Goal: Task Accomplishment & Management: Manage account settings

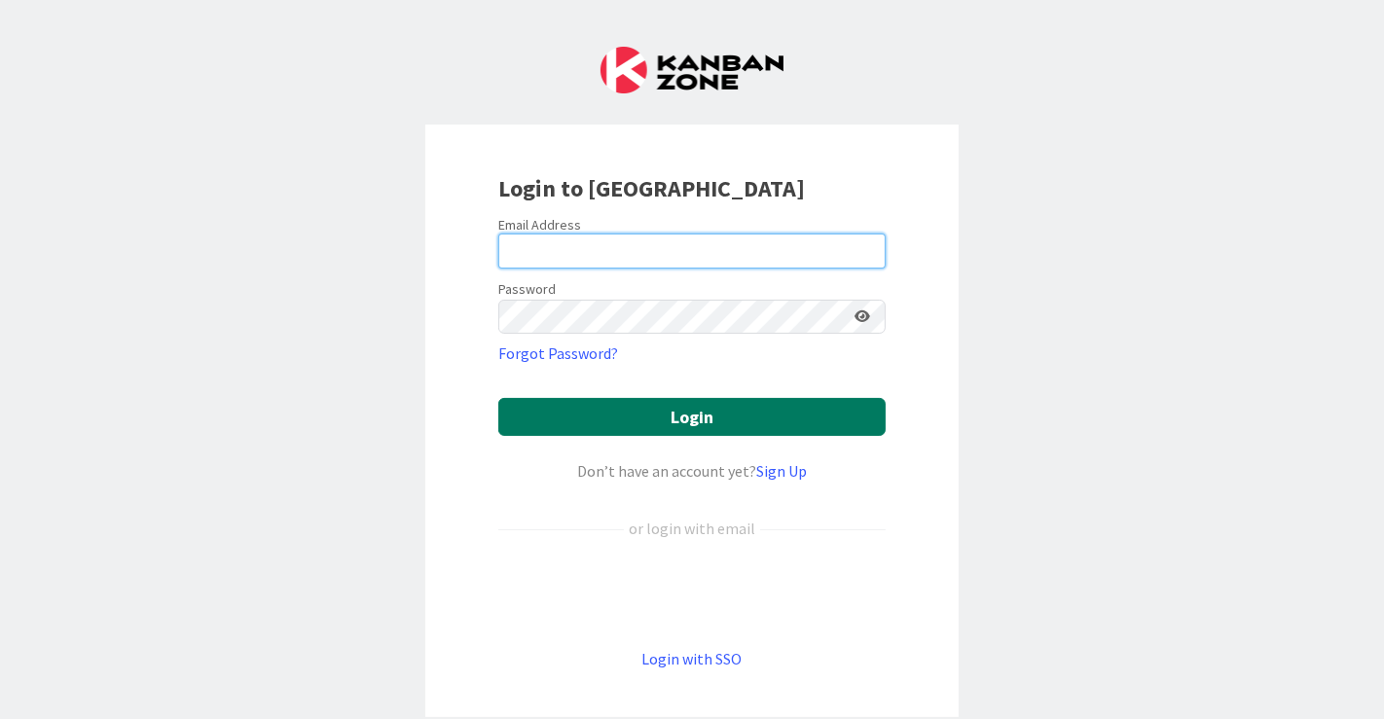
type input "[EMAIL_ADDRESS][DOMAIN_NAME]"
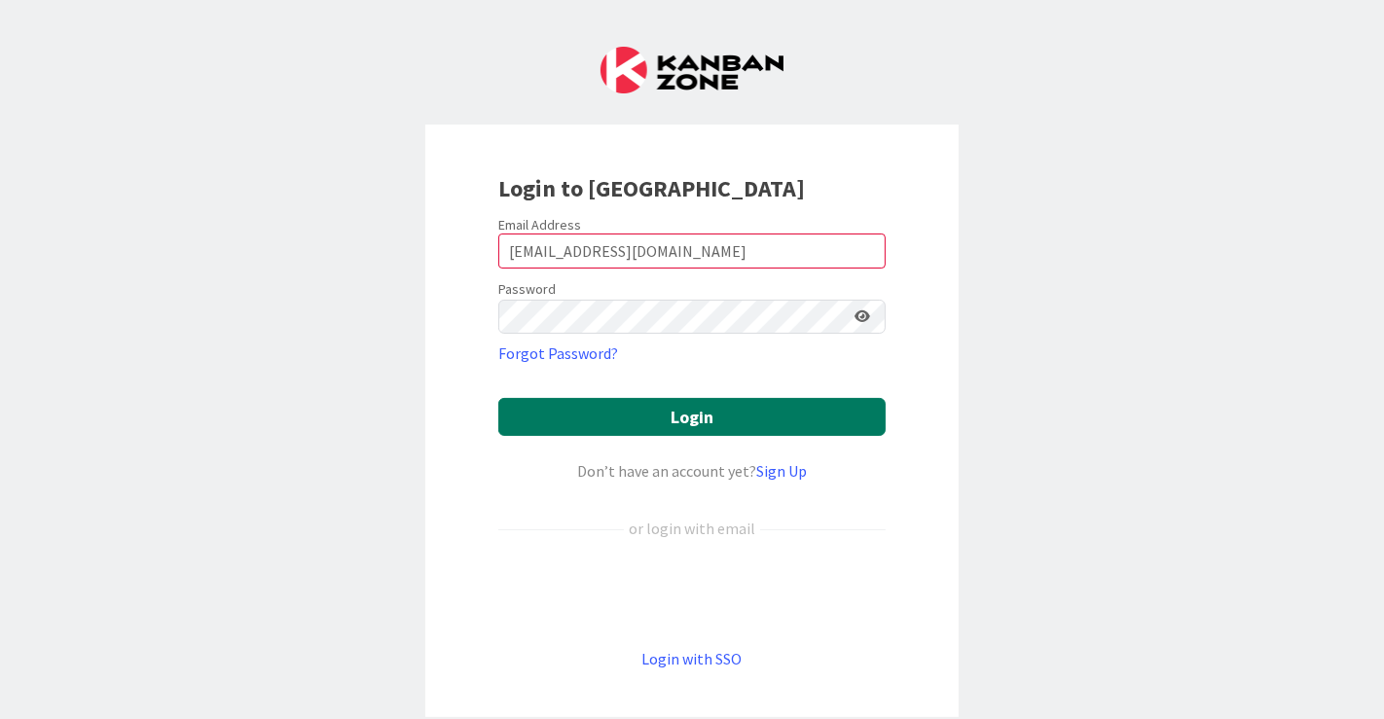
click at [666, 404] on button "Login" at bounding box center [691, 417] width 387 height 38
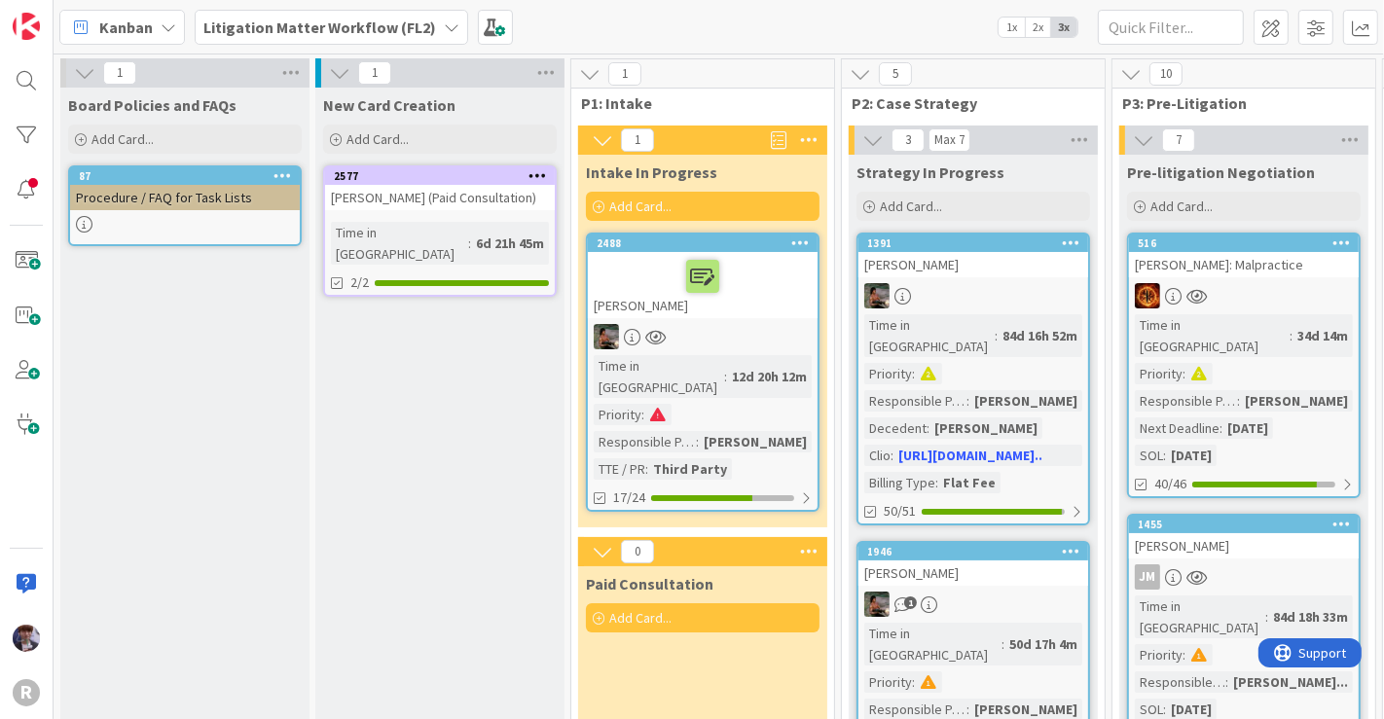
click at [347, 37] on span "Litigation Matter Workflow (FL2)" at bounding box center [319, 27] width 233 height 23
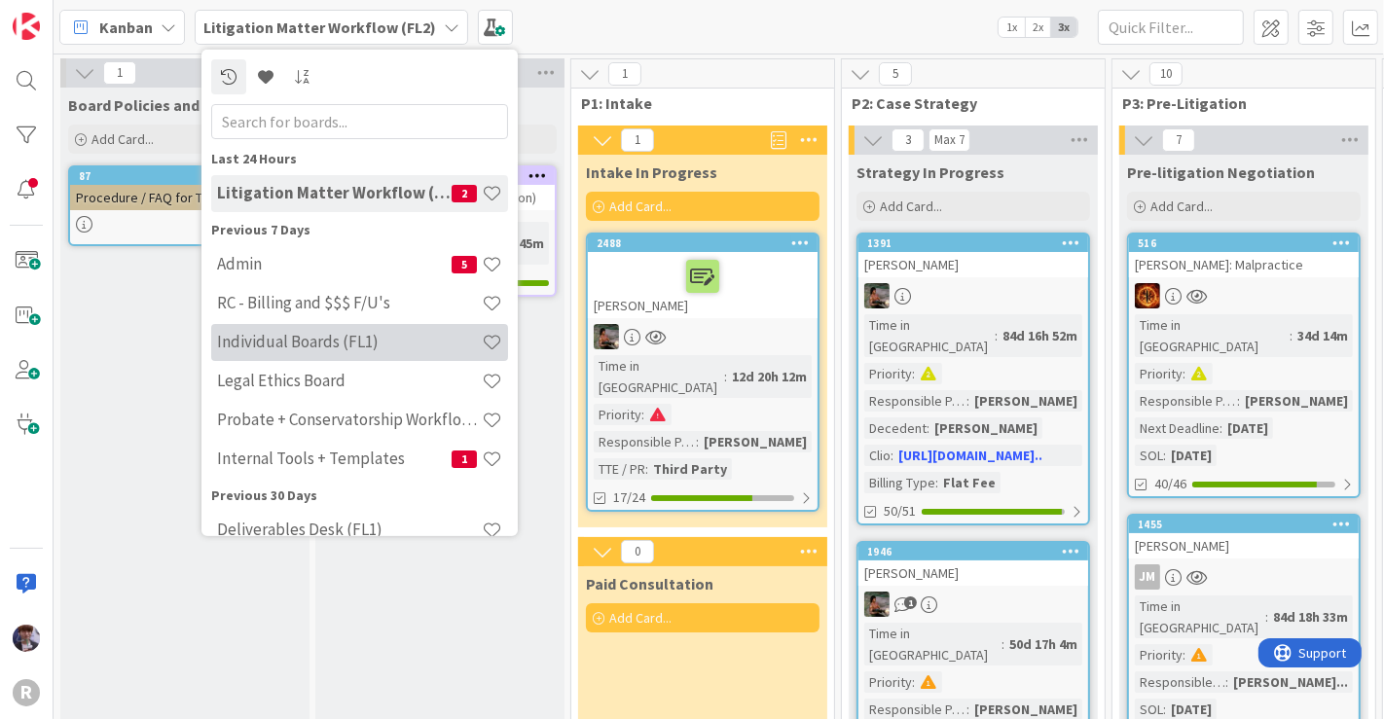
click at [234, 340] on h4 "Individual Boards (FL1)" at bounding box center [349, 341] width 265 height 19
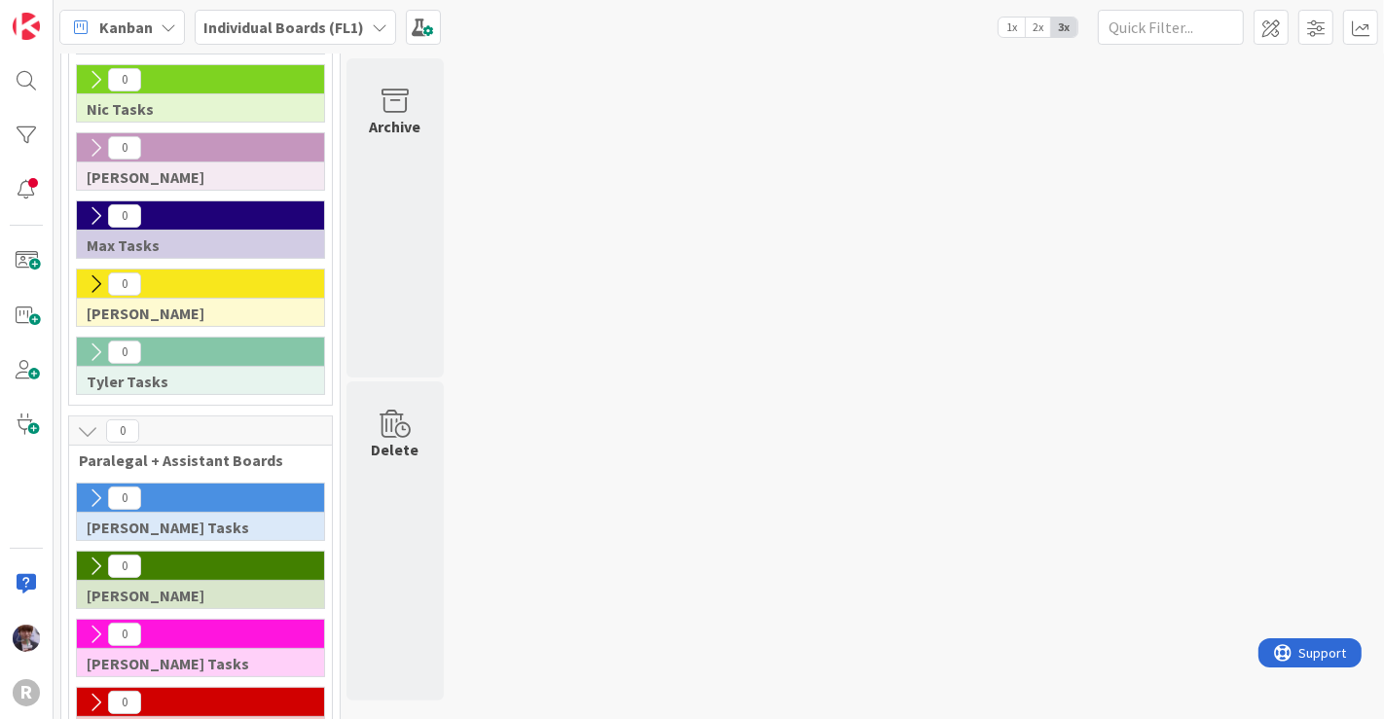
scroll to position [228, 0]
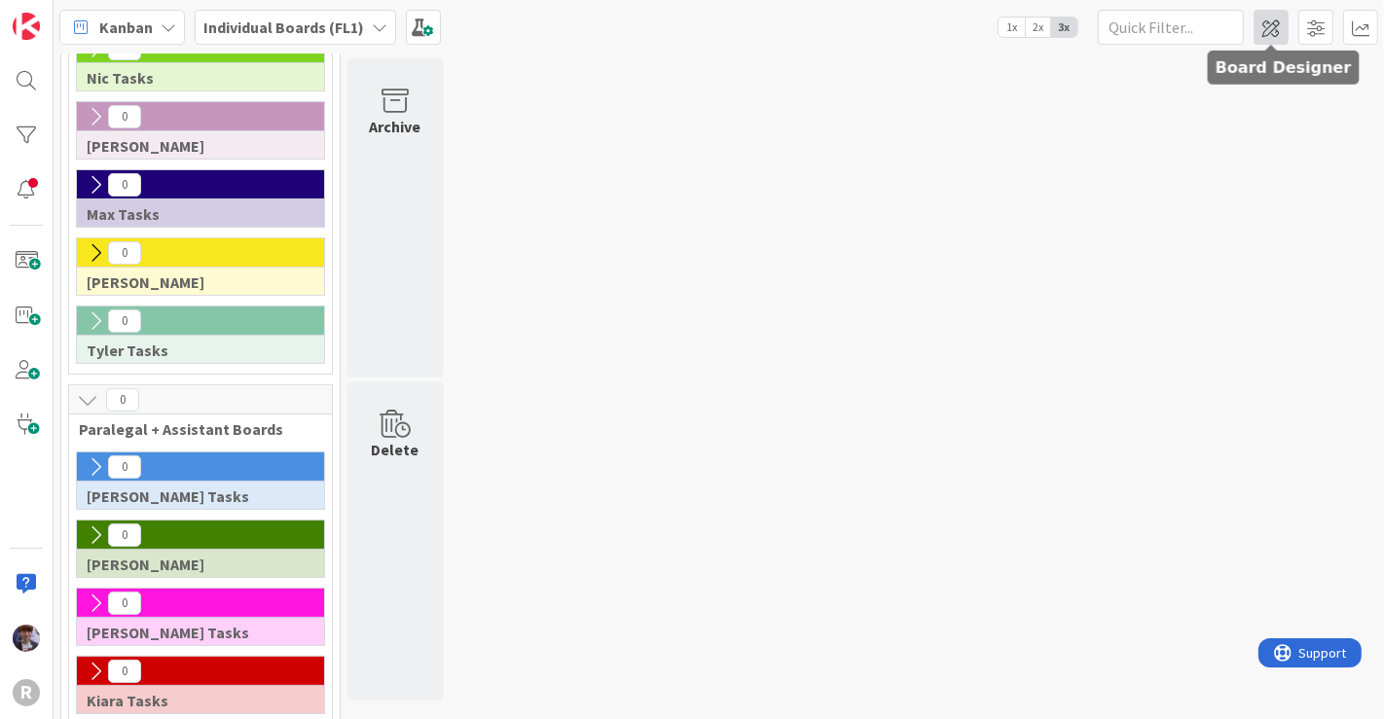
click at [1283, 20] on span at bounding box center [1270, 27] width 35 height 35
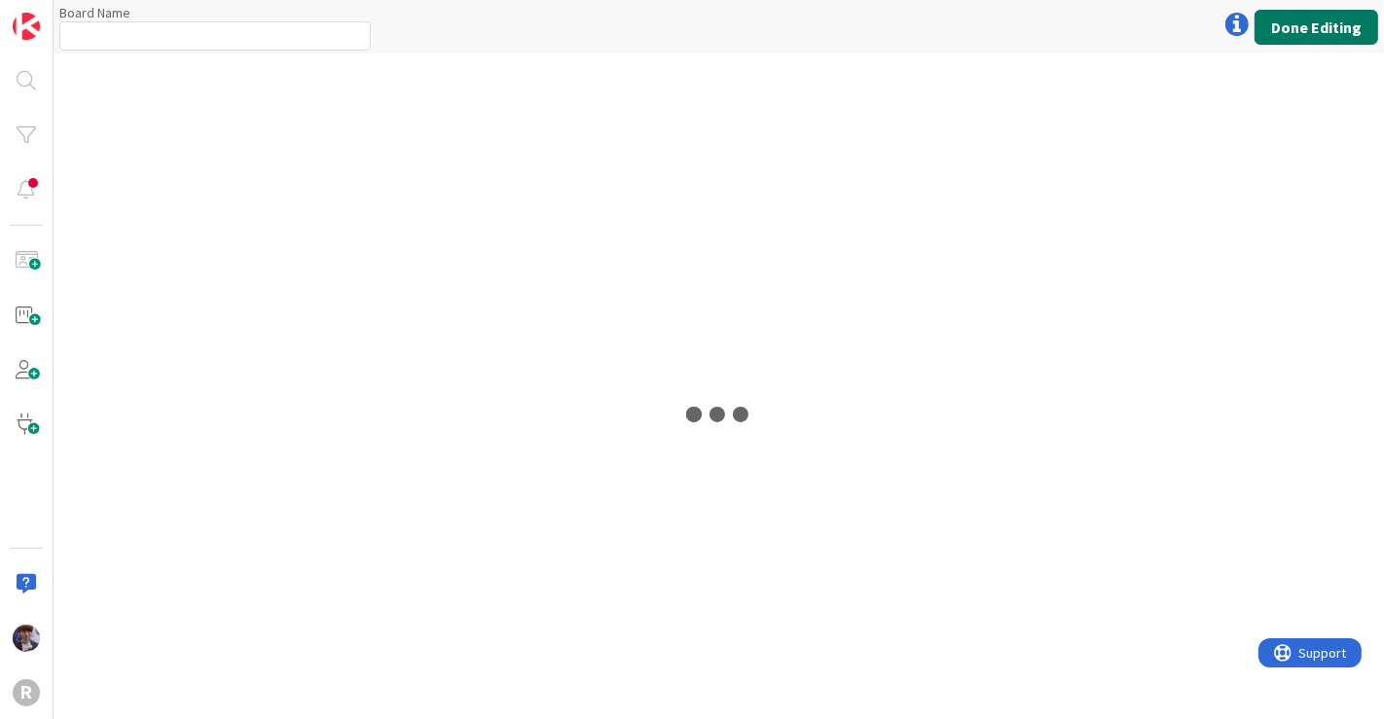
type input "Individual Boards (FL1)"
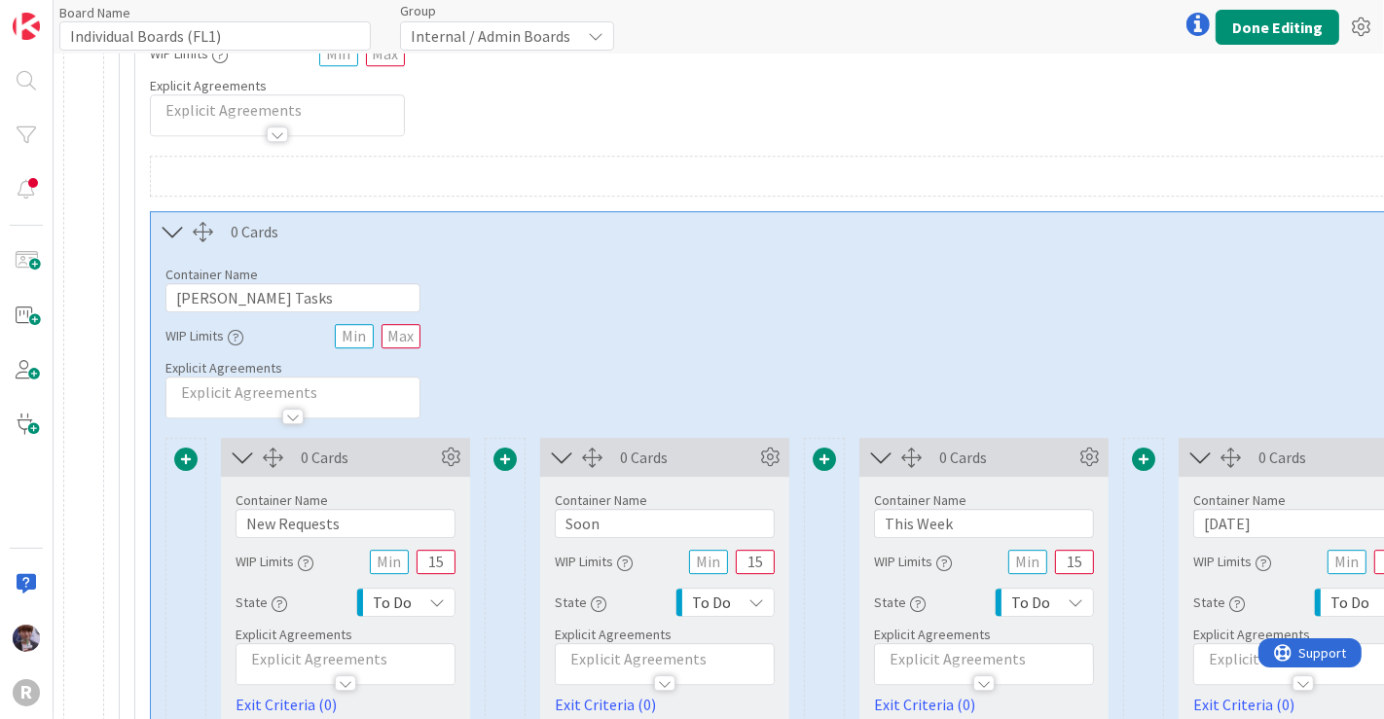
scroll to position [4734, 0]
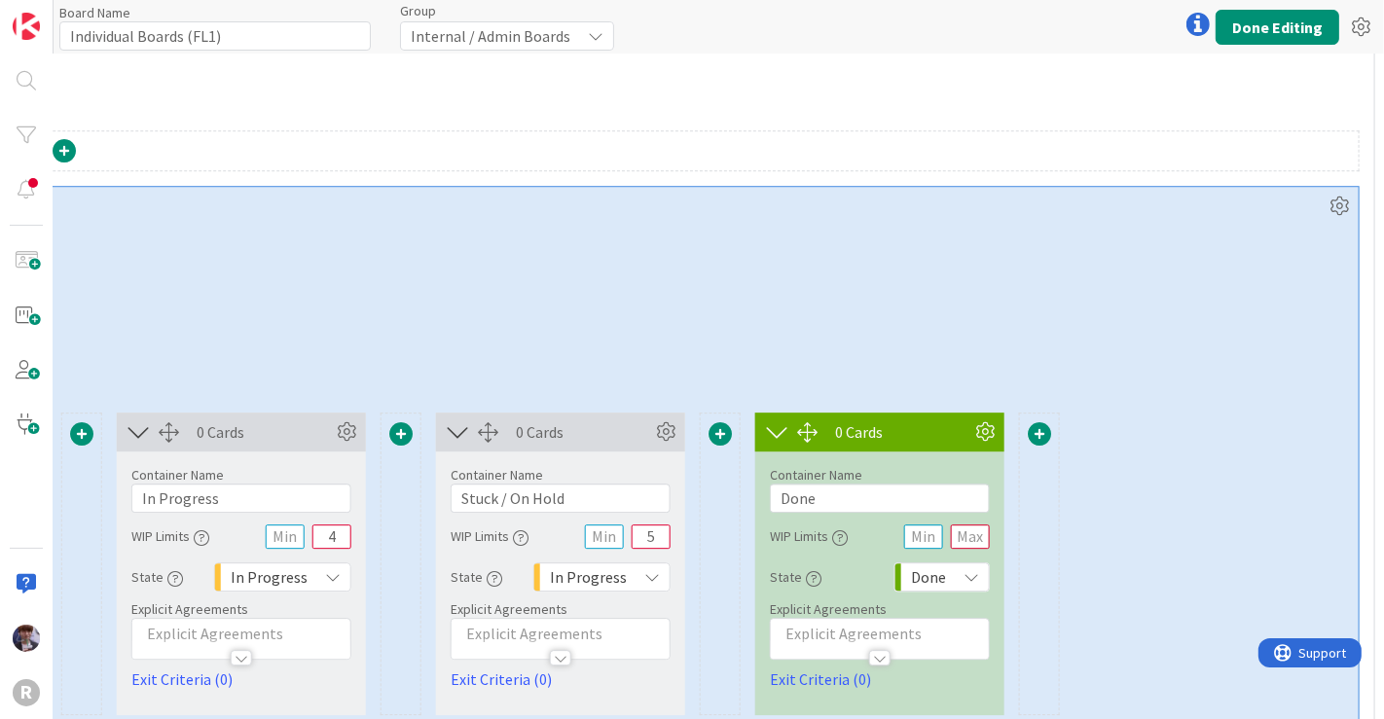
scroll to position [4734, 1466]
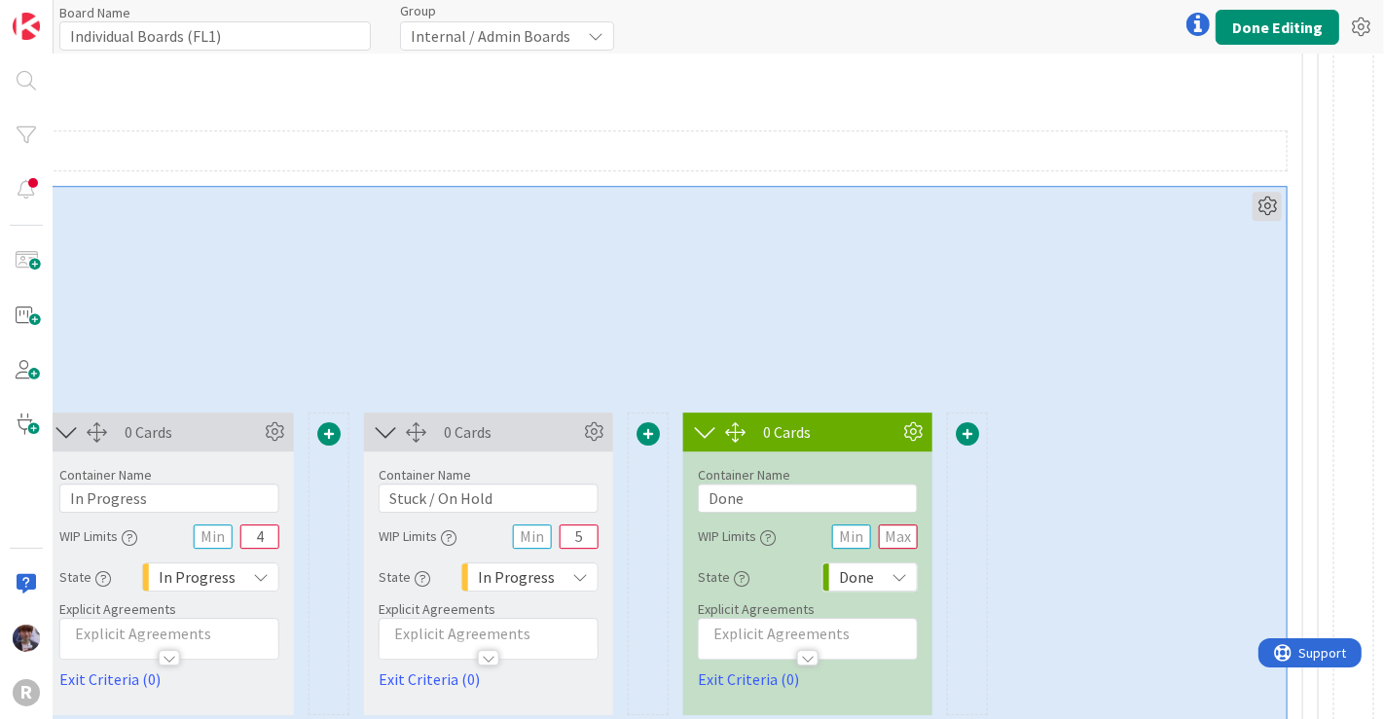
click at [1252, 192] on icon at bounding box center [1266, 206] width 29 height 29
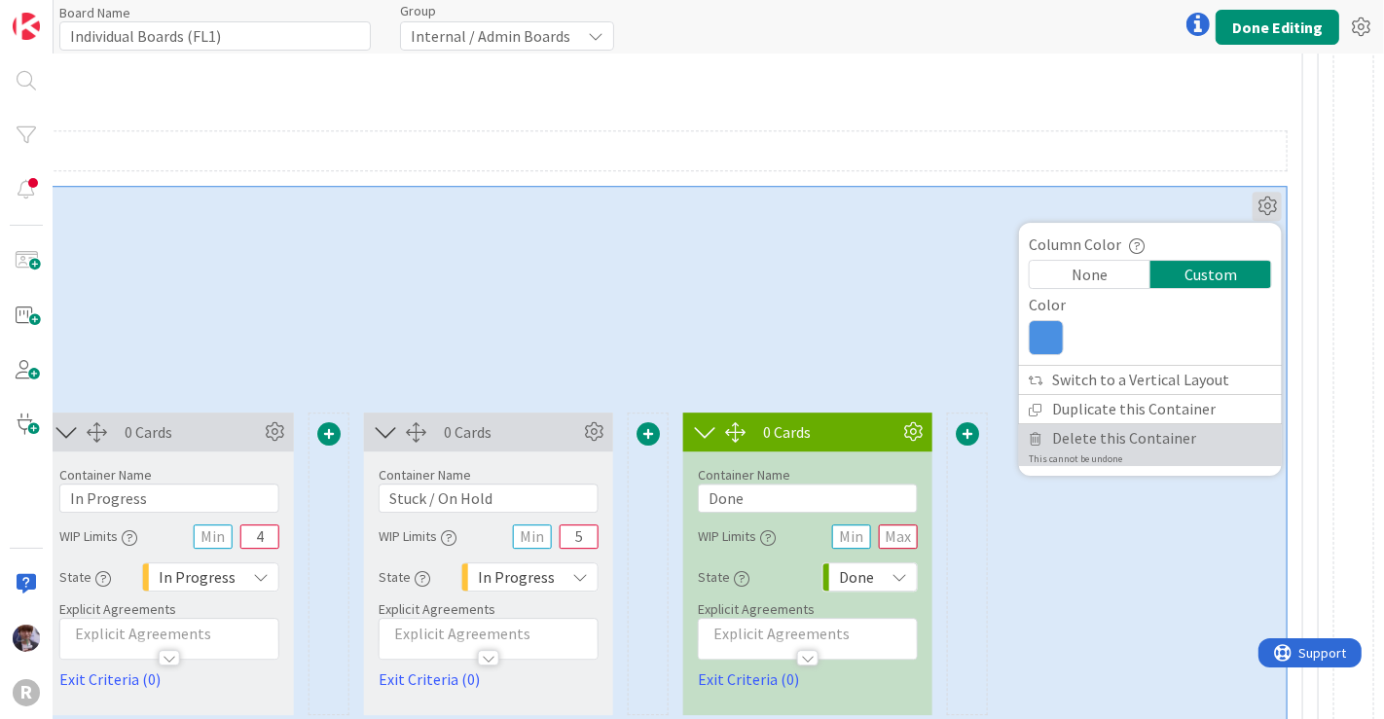
click at [1081, 424] on span "Delete this Container" at bounding box center [1124, 438] width 144 height 28
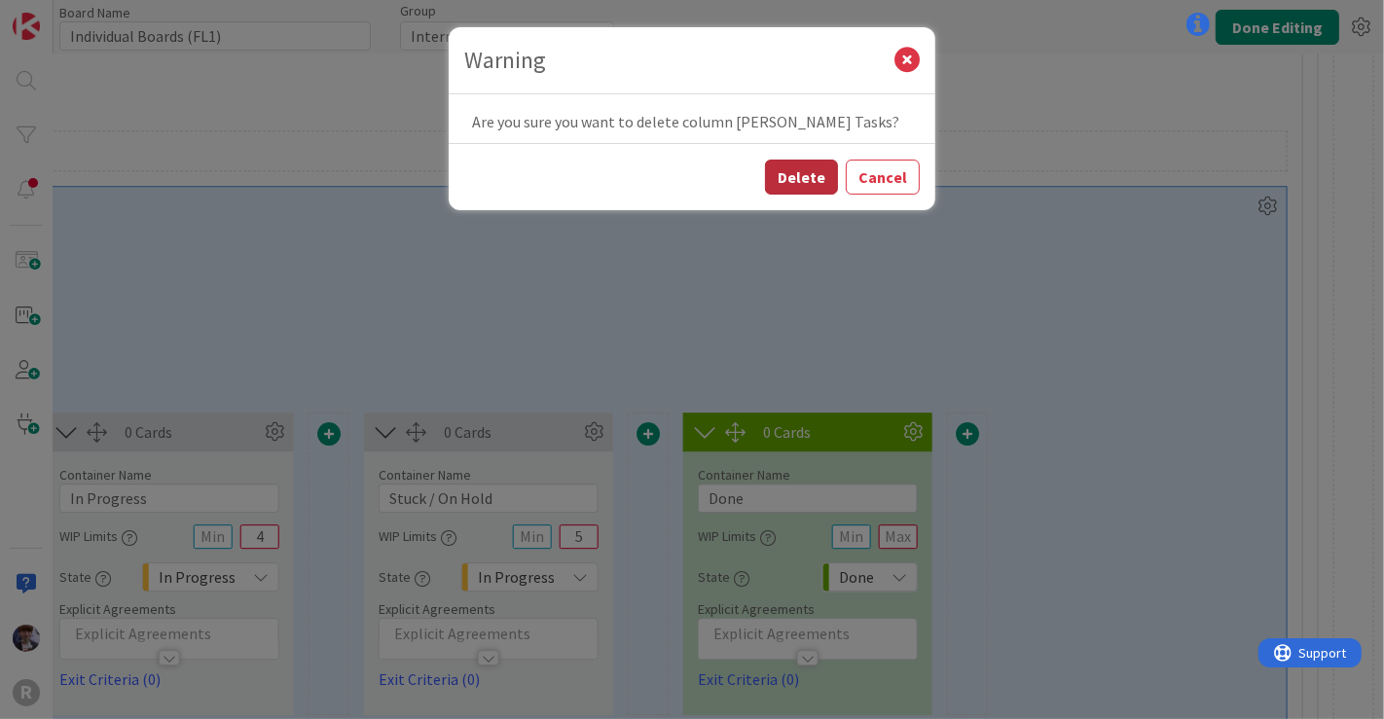
click at [809, 173] on button "Delete" at bounding box center [801, 177] width 73 height 35
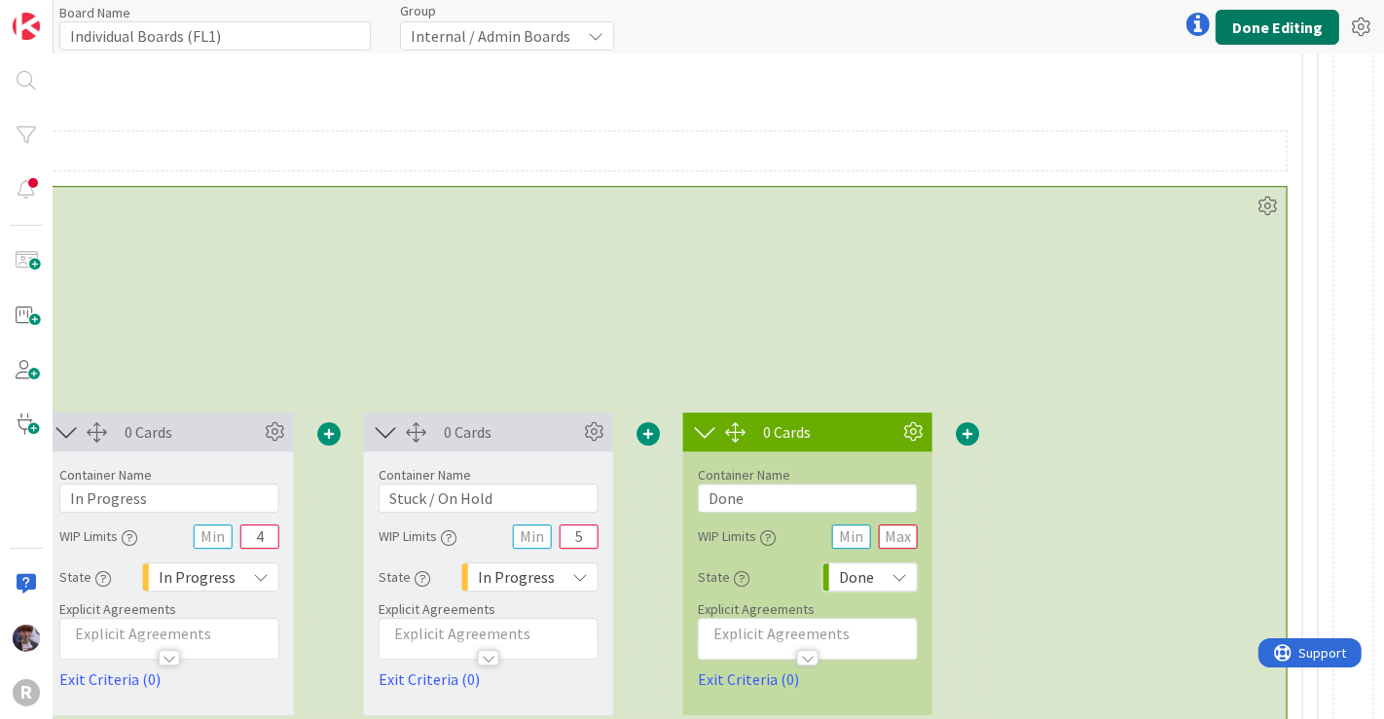
click at [1304, 25] on button "Done Editing" at bounding box center [1277, 27] width 124 height 35
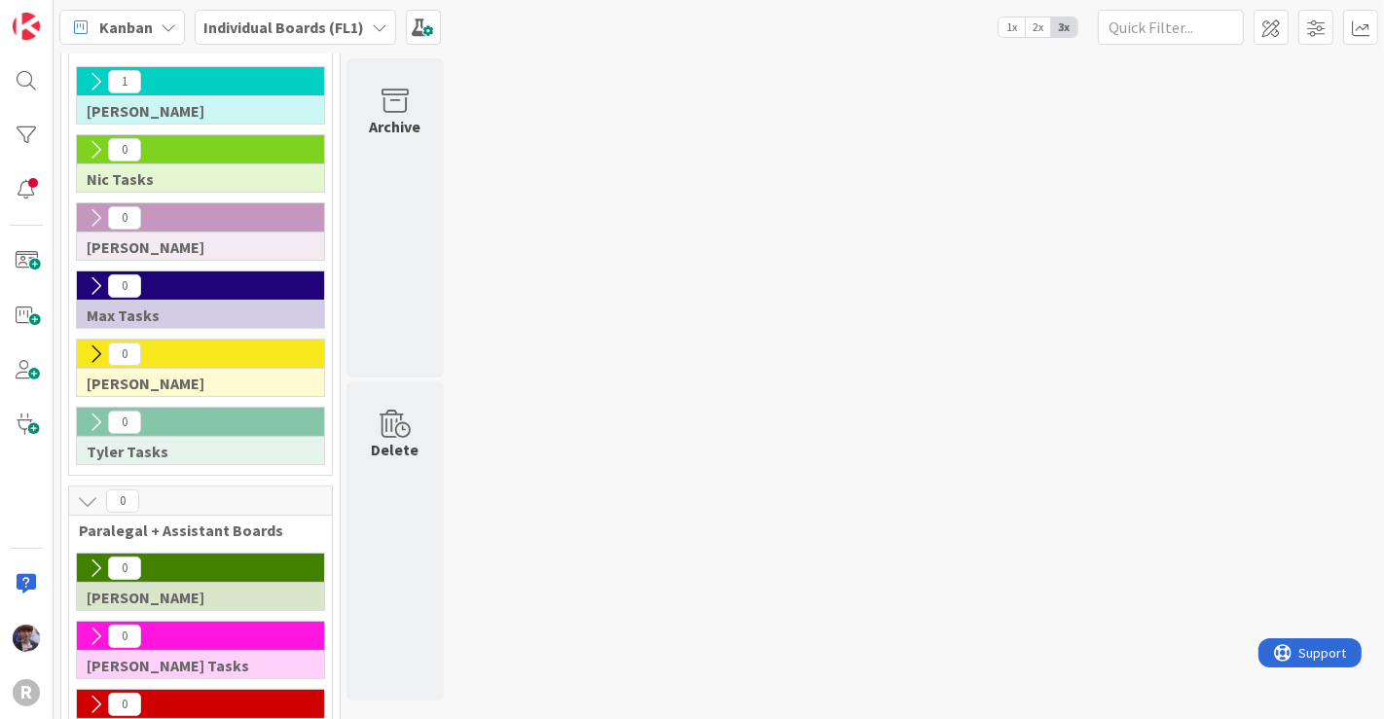
scroll to position [121, 0]
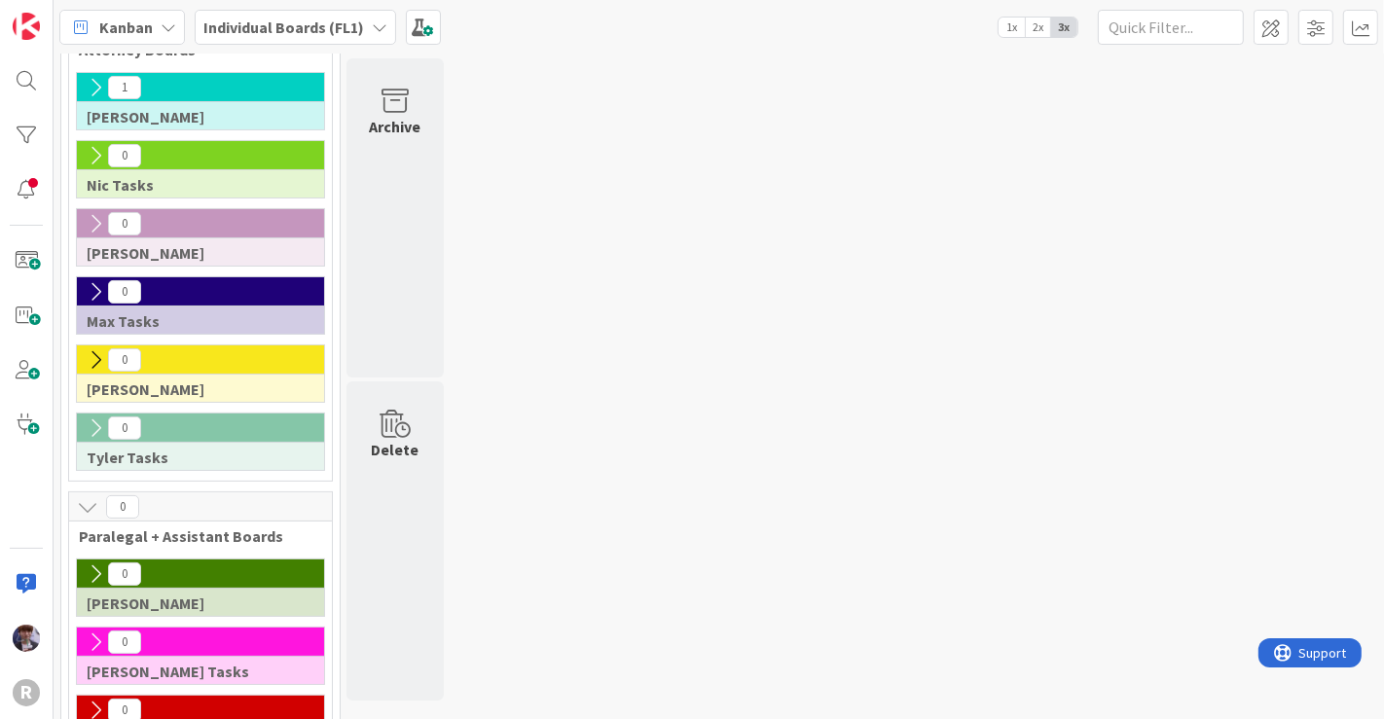
click at [250, 577] on div "0" at bounding box center [200, 574] width 247 height 29
click at [1268, 18] on span at bounding box center [1270, 27] width 35 height 35
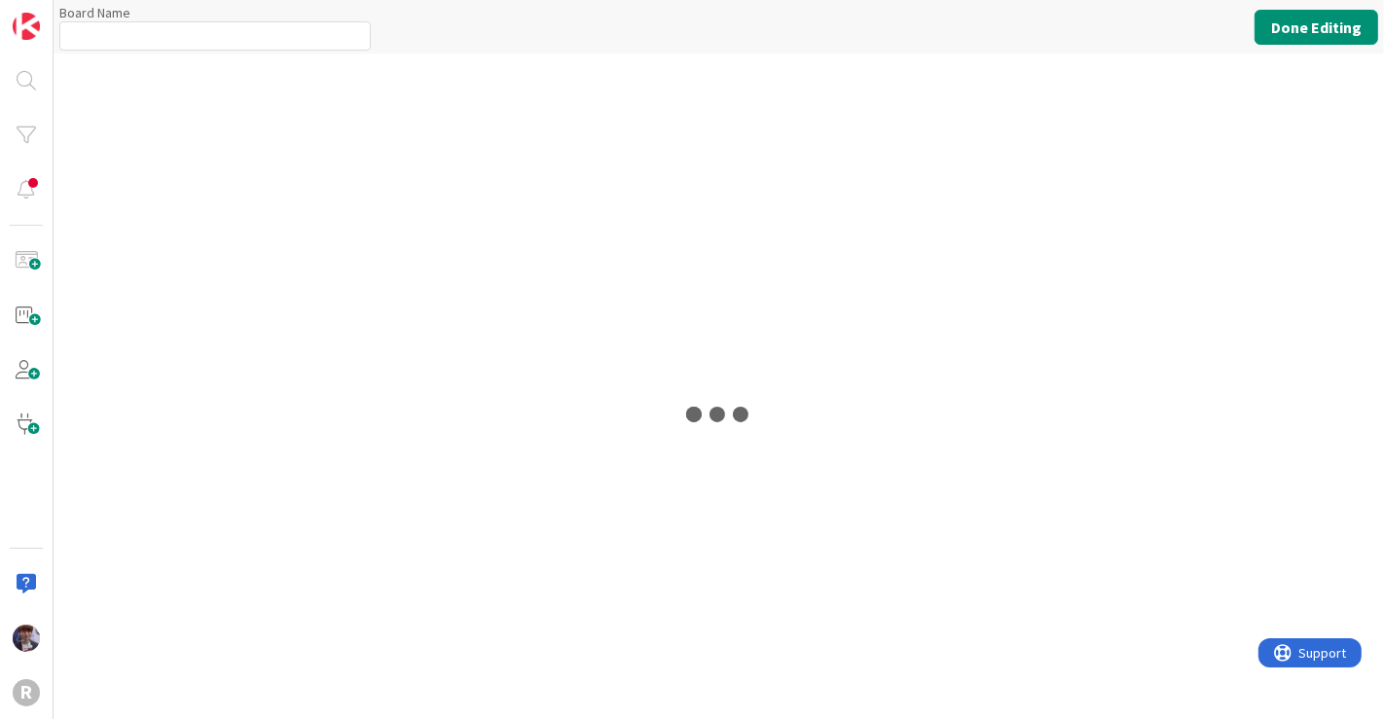
type input "Individual Boards (FL1)"
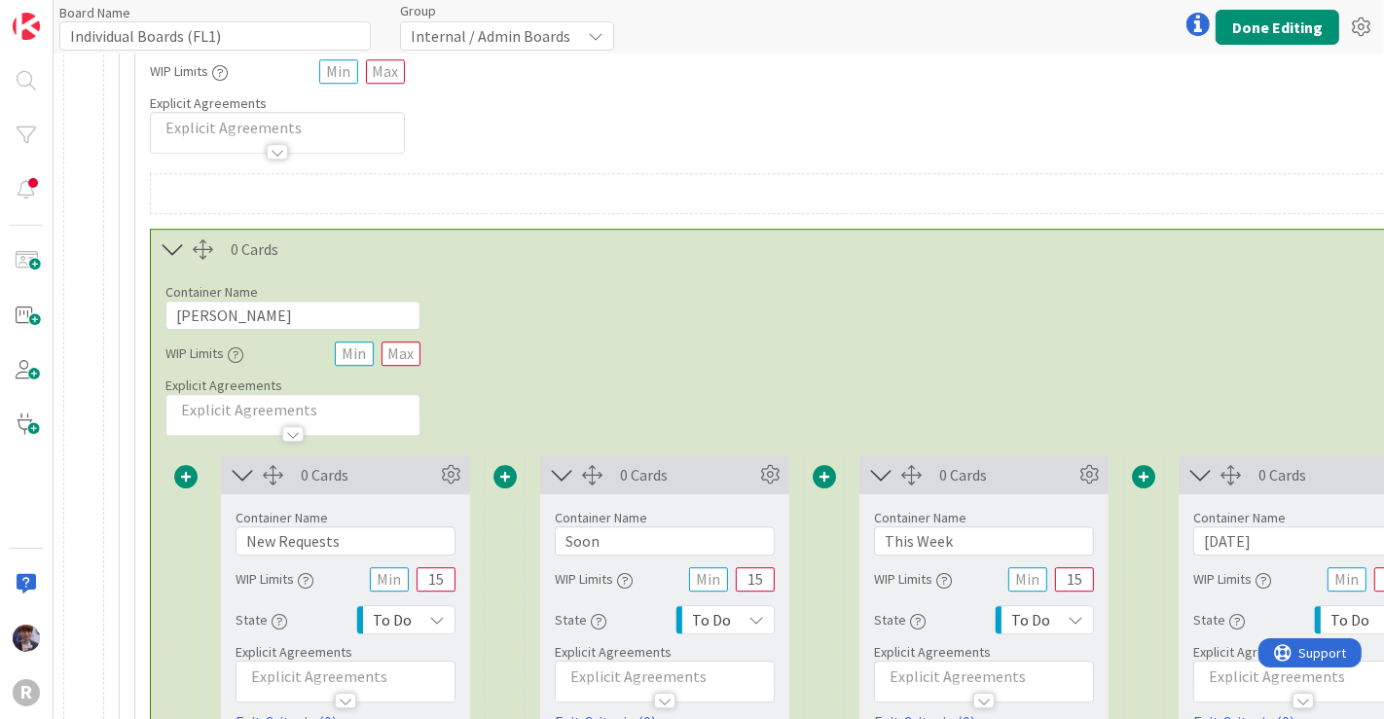
scroll to position [4676, 0]
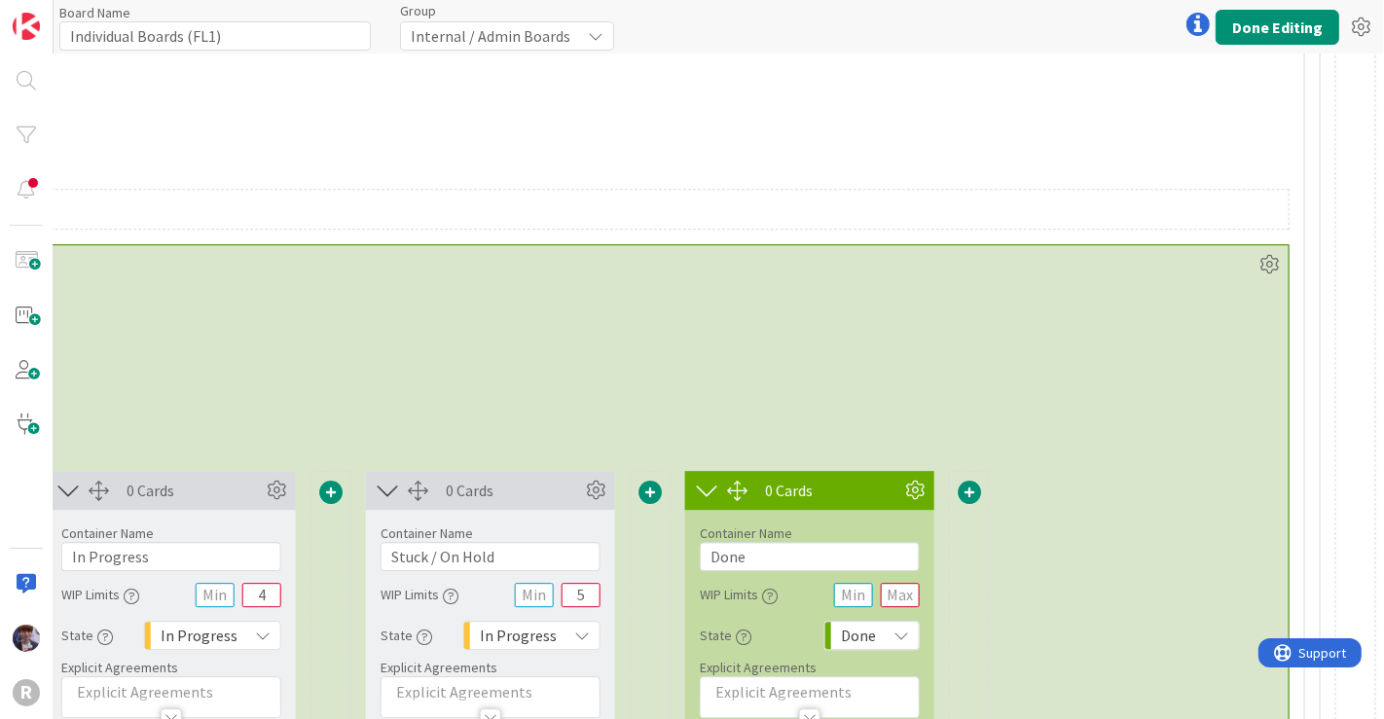
scroll to position [4676, 1466]
click at [1252, 250] on icon at bounding box center [1266, 264] width 29 height 29
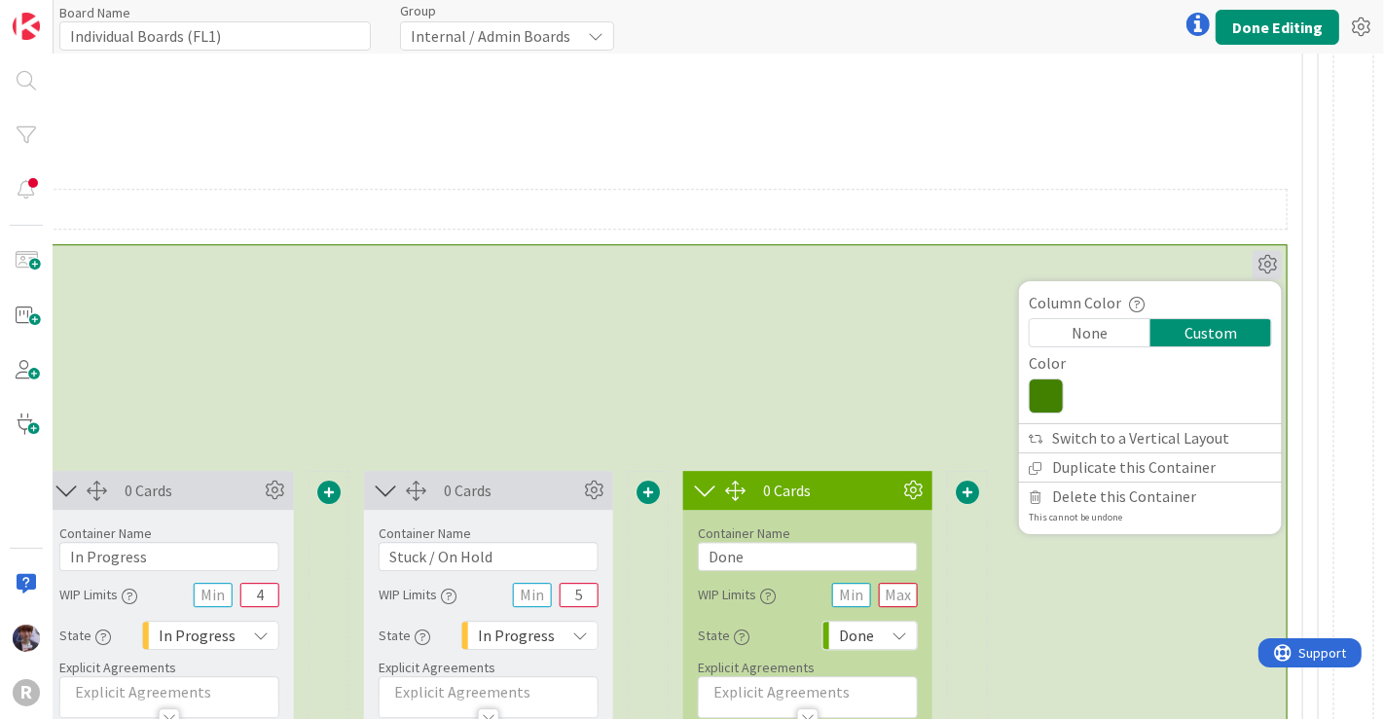
click at [1039, 379] on icon at bounding box center [1046, 396] width 35 height 35
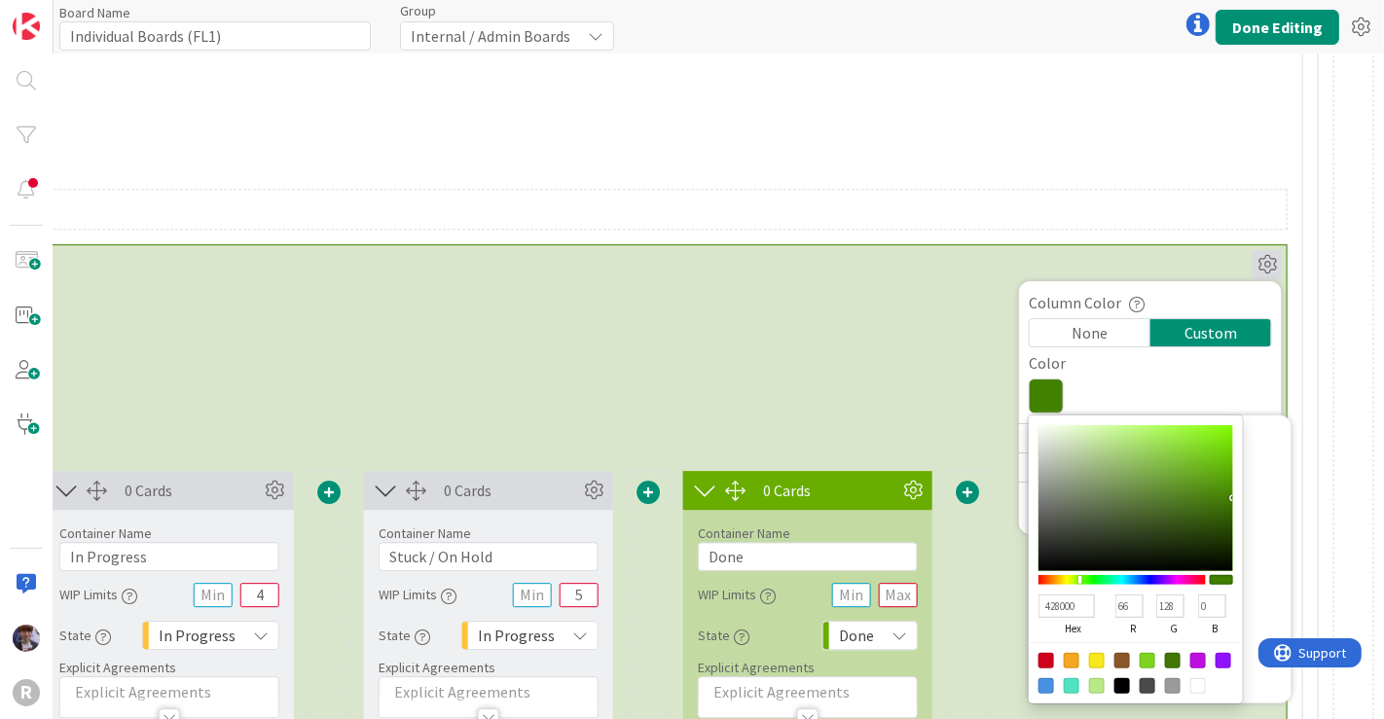
type input "004B80"
type input "0"
type input "75"
type input "128"
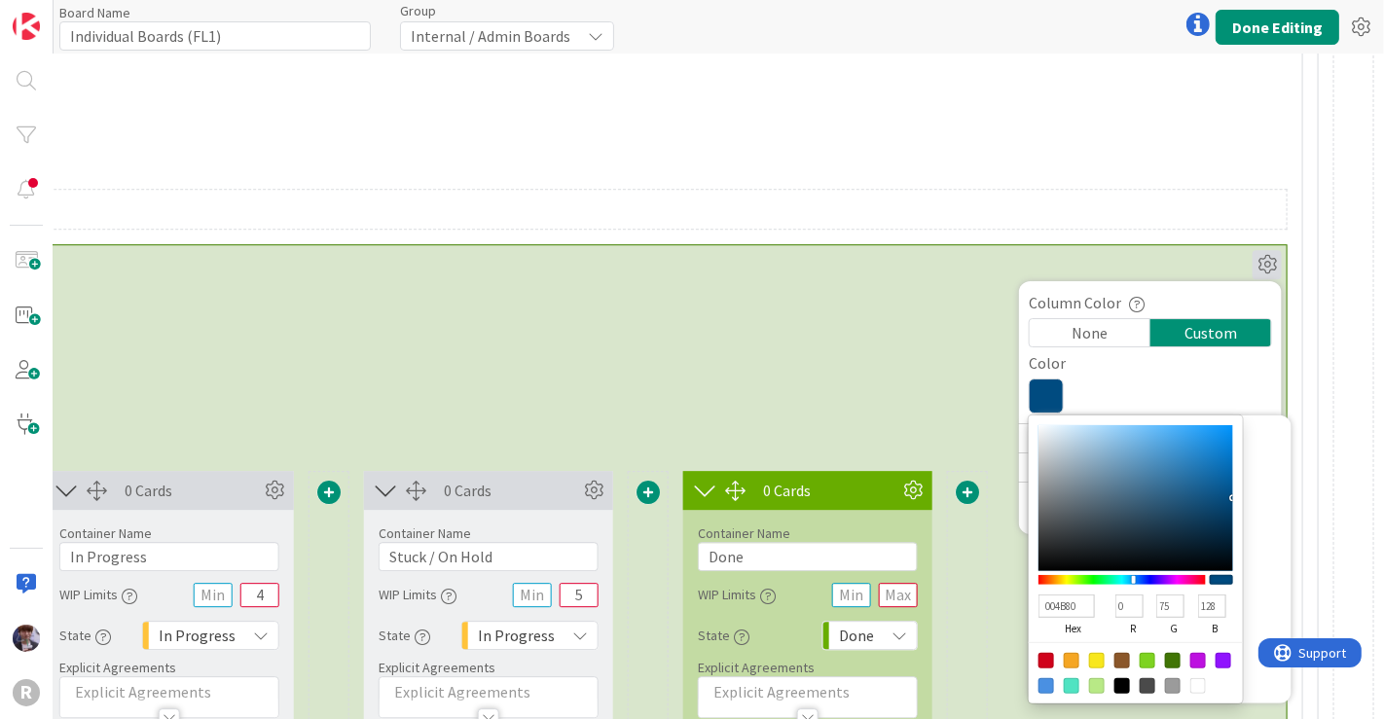
click at [1118, 575] on div at bounding box center [1121, 580] width 167 height 10
type input "5186AC"
type input "81"
type input "134"
type input "172"
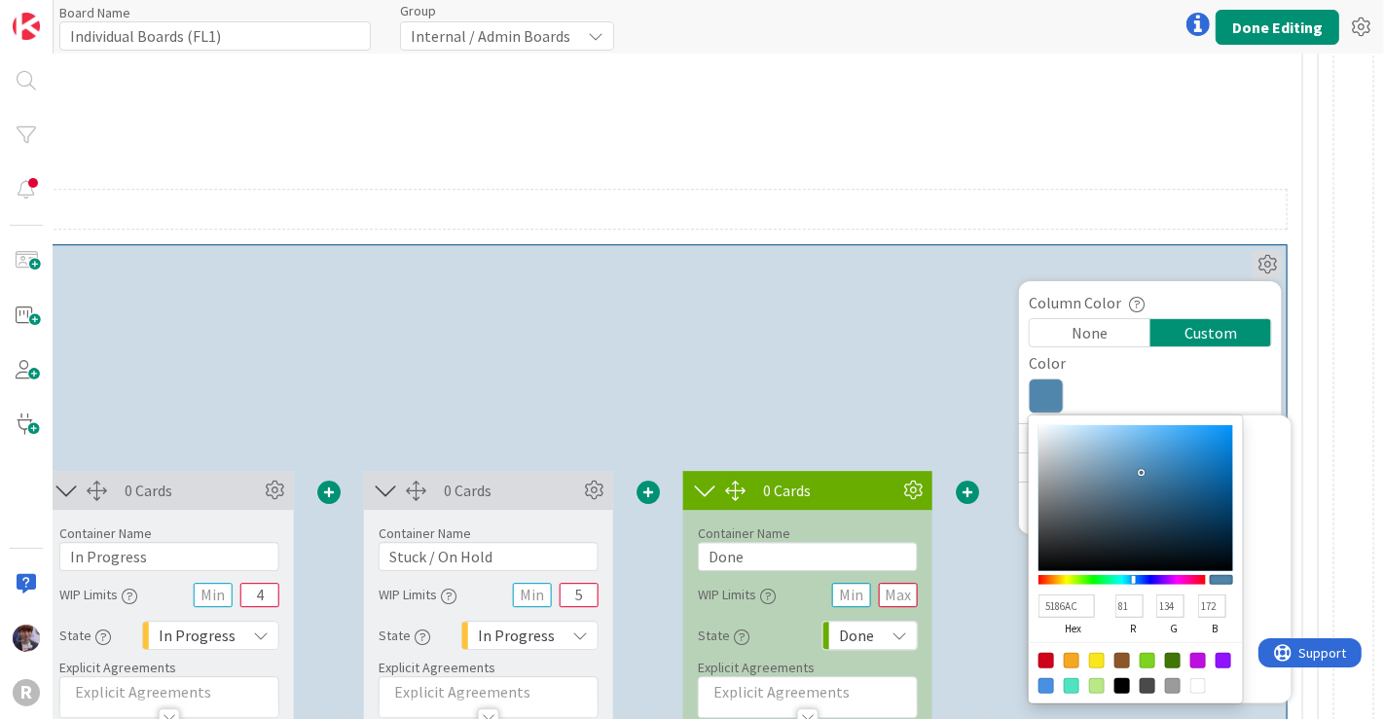
click at [1126, 457] on div at bounding box center [1135, 498] width 195 height 146
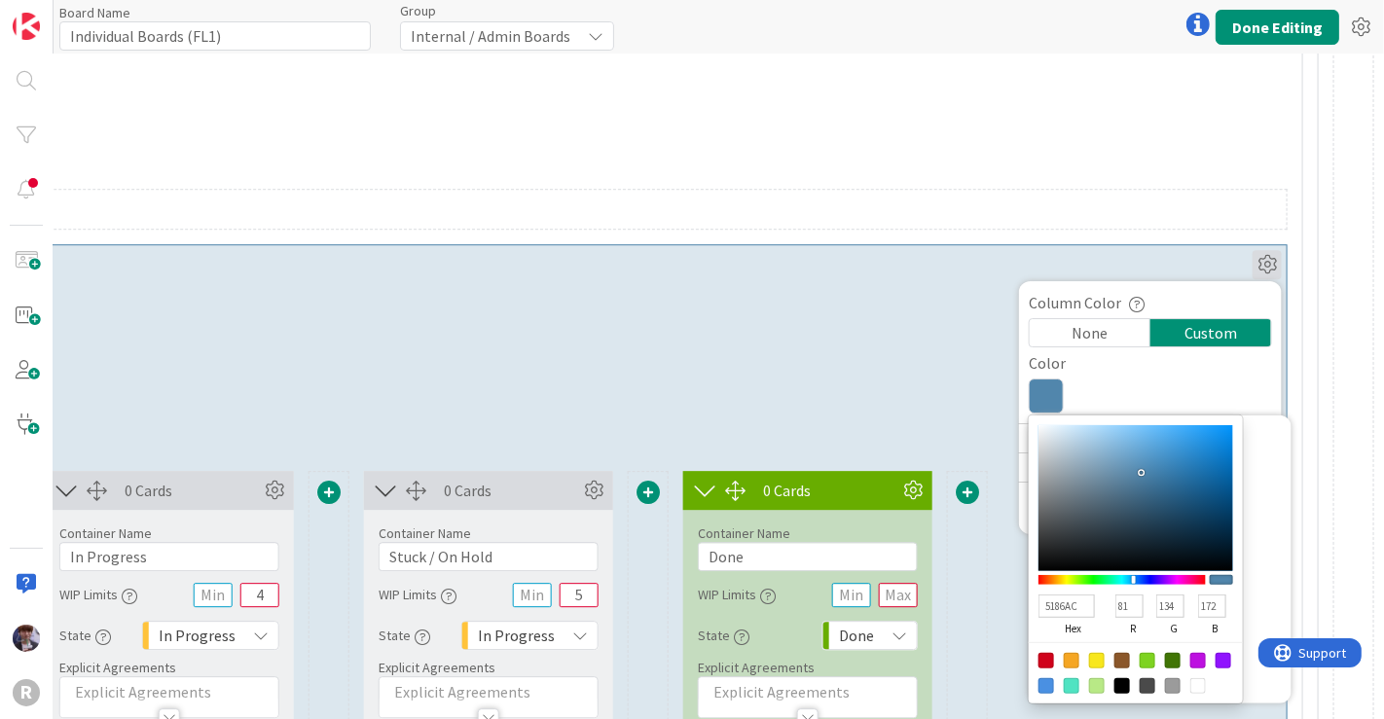
click at [1029, 677] on div at bounding box center [1136, 672] width 214 height 61
click at [1038, 678] on div at bounding box center [1046, 686] width 16 height 16
type input "4A90E2"
type input "74"
type input "144"
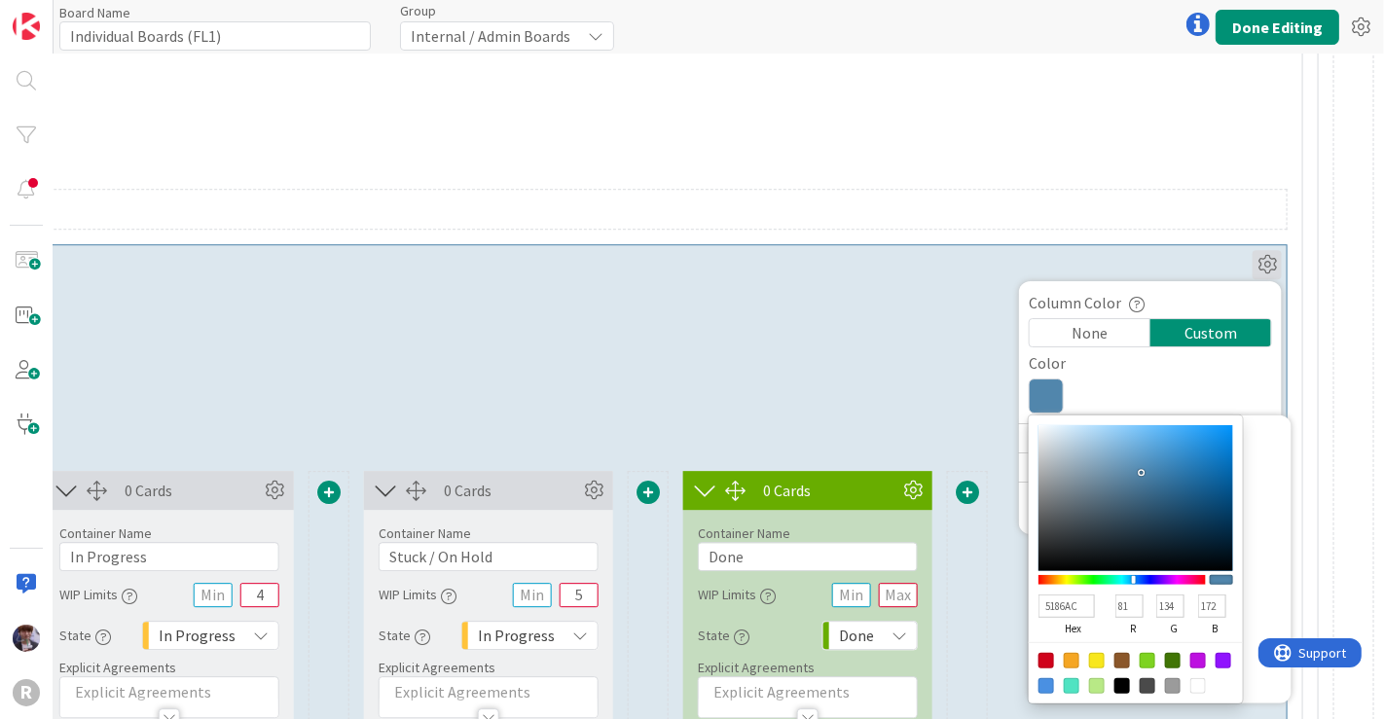
type input "226"
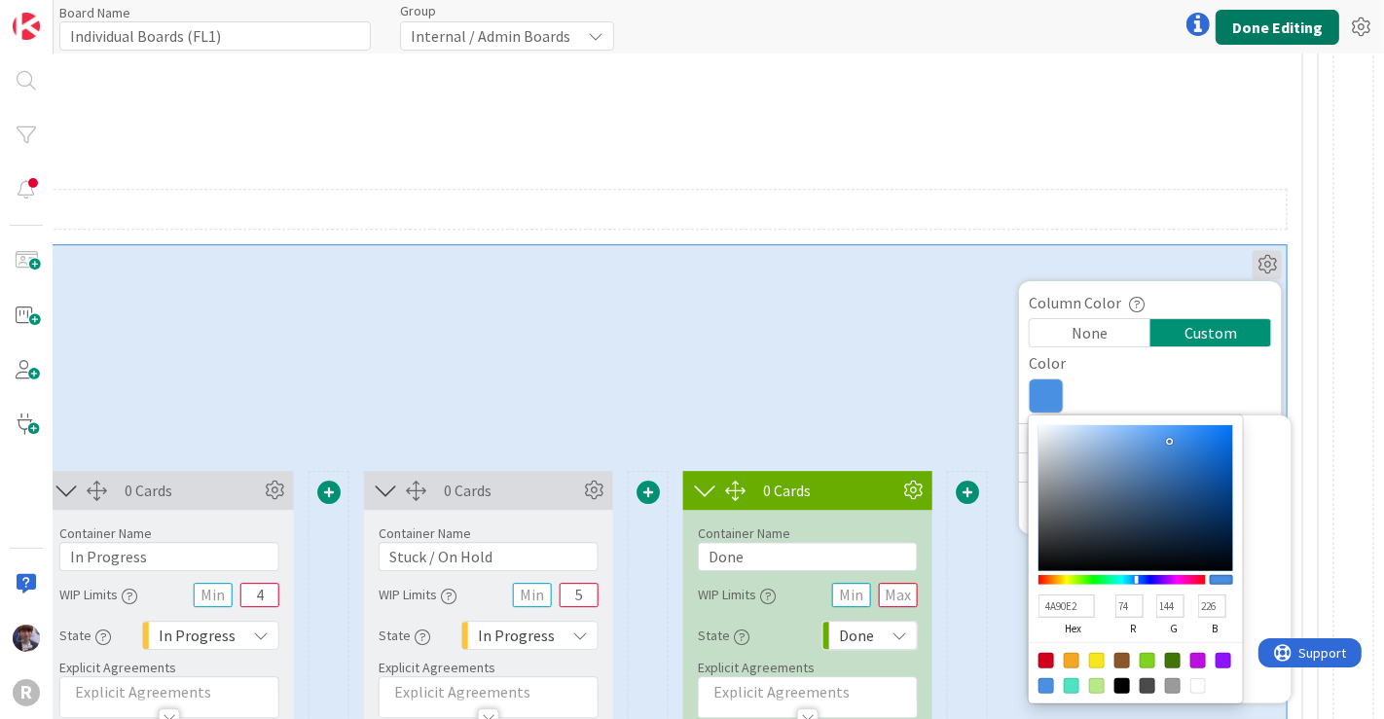
click at [1286, 24] on button "Done Editing" at bounding box center [1277, 27] width 124 height 35
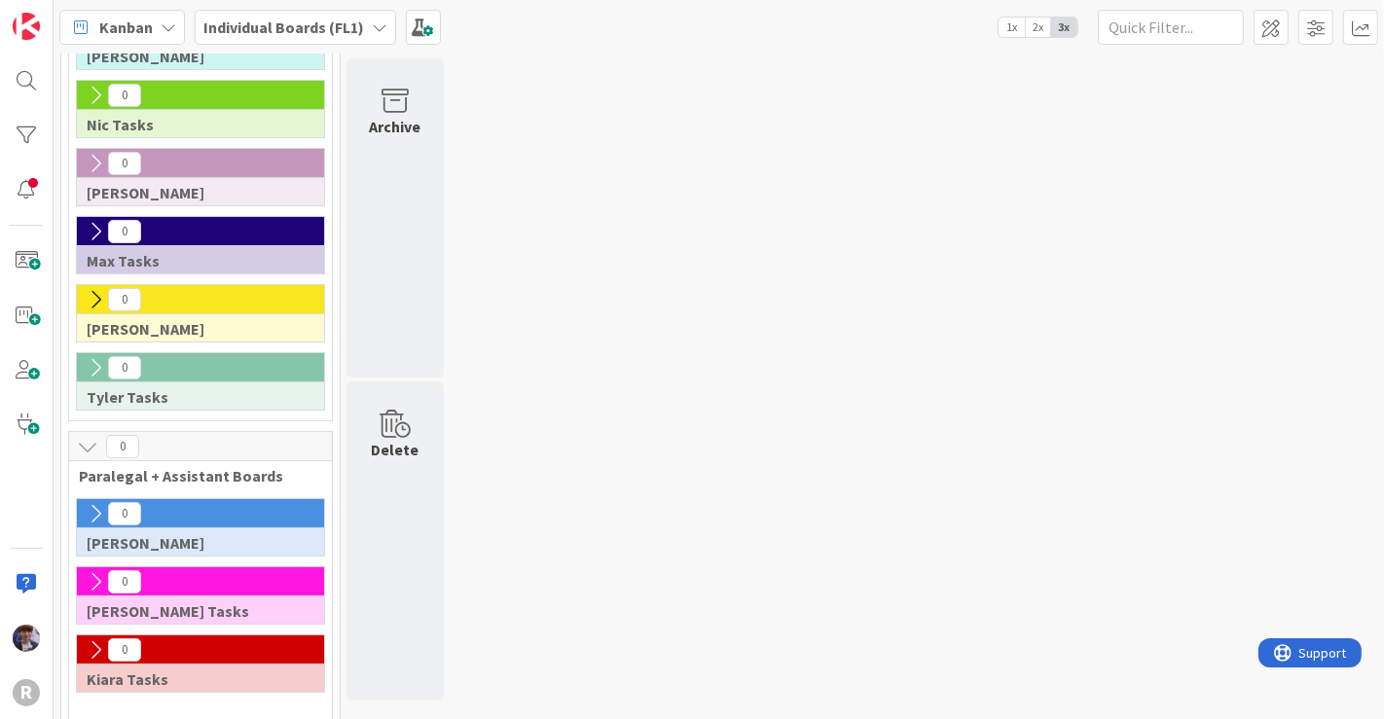
scroll to position [199, 0]
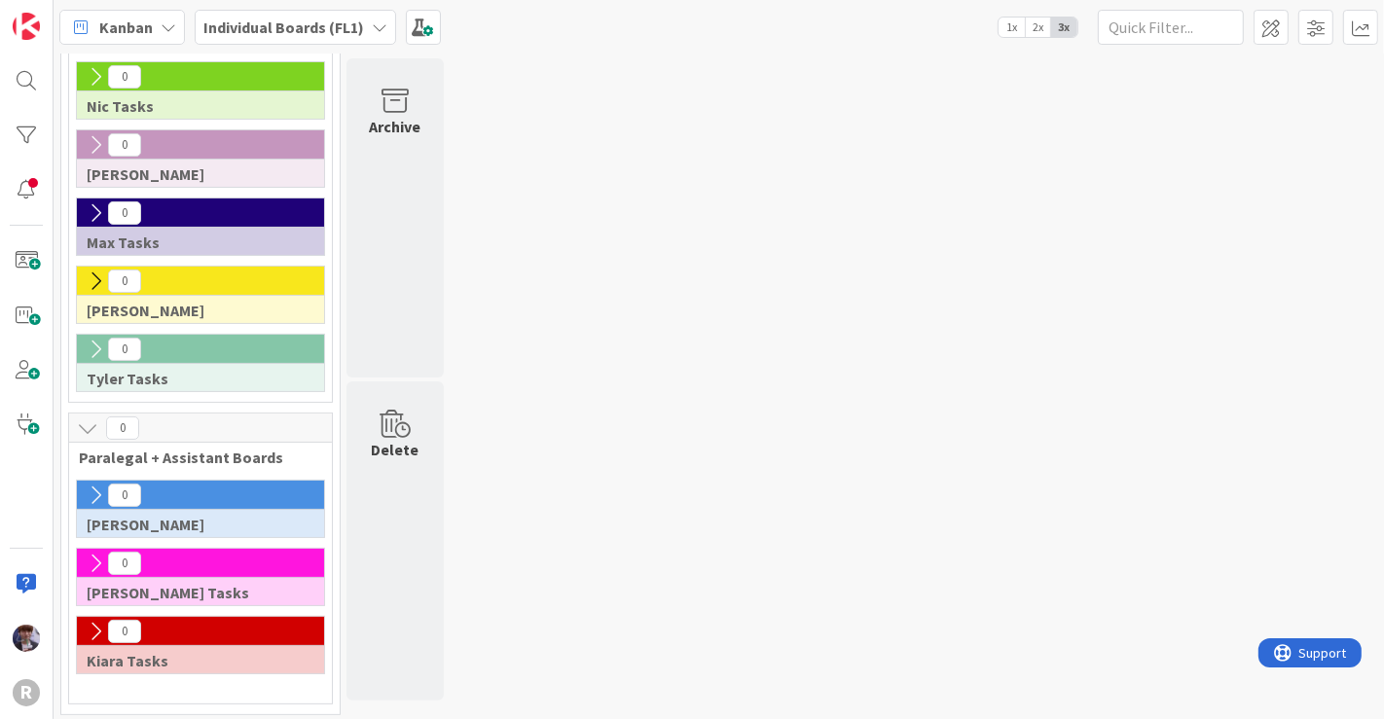
click at [246, 574] on div "0 [PERSON_NAME] Tasks" at bounding box center [200, 577] width 247 height 56
click at [1273, 26] on span at bounding box center [1270, 27] width 35 height 35
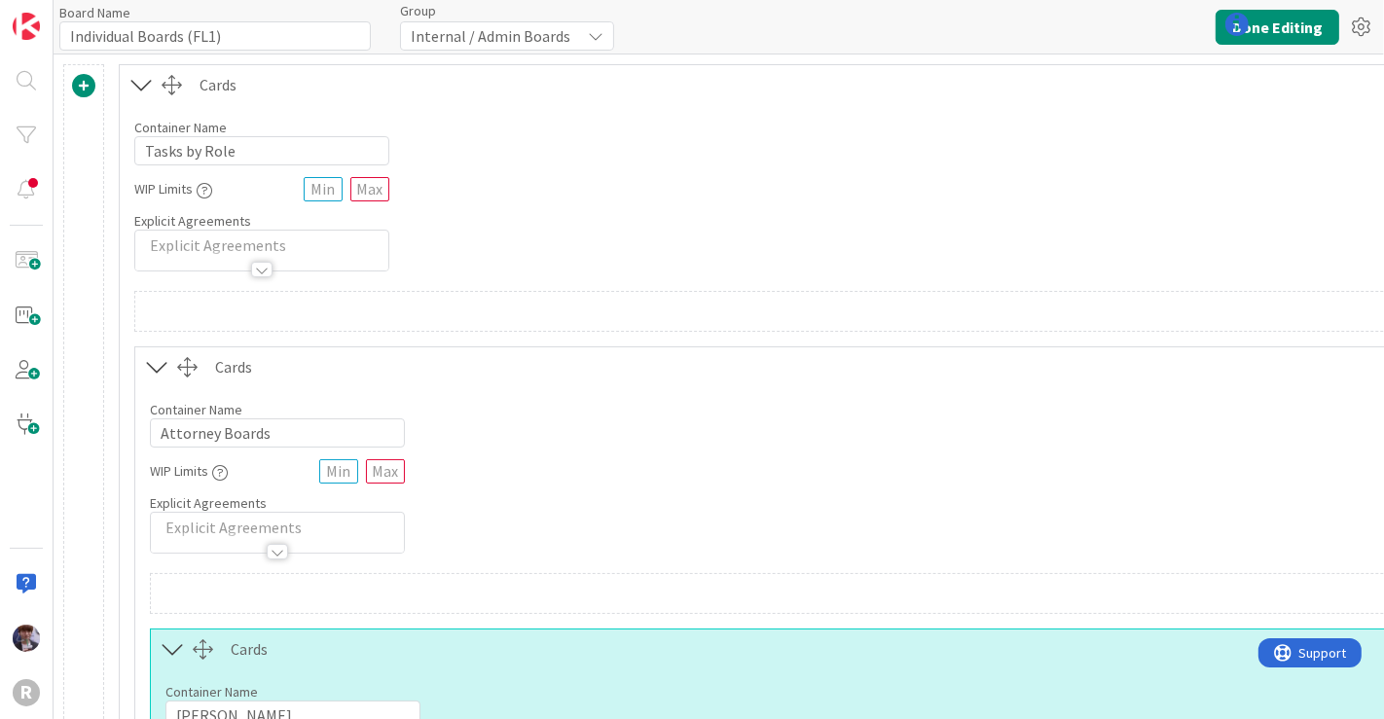
type input "Individual Boards (FL1)"
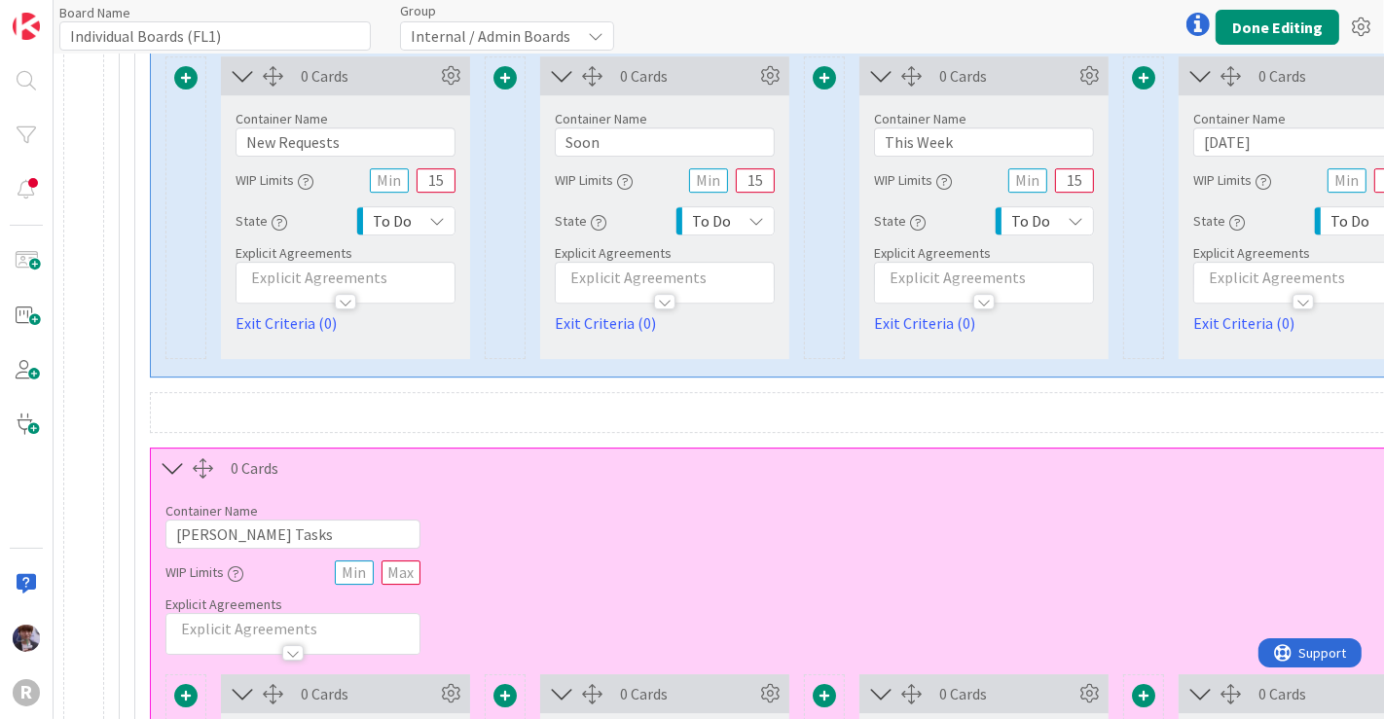
scroll to position [5279, 0]
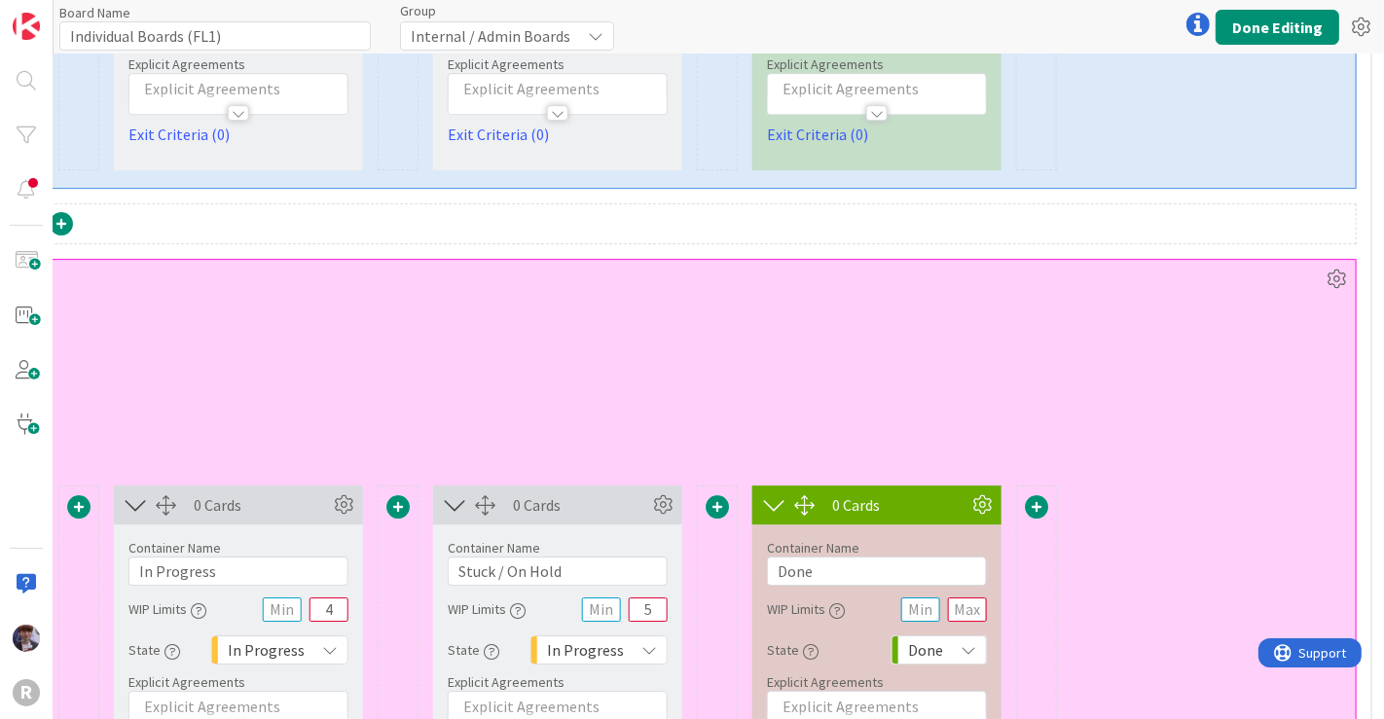
scroll to position [5279, 1466]
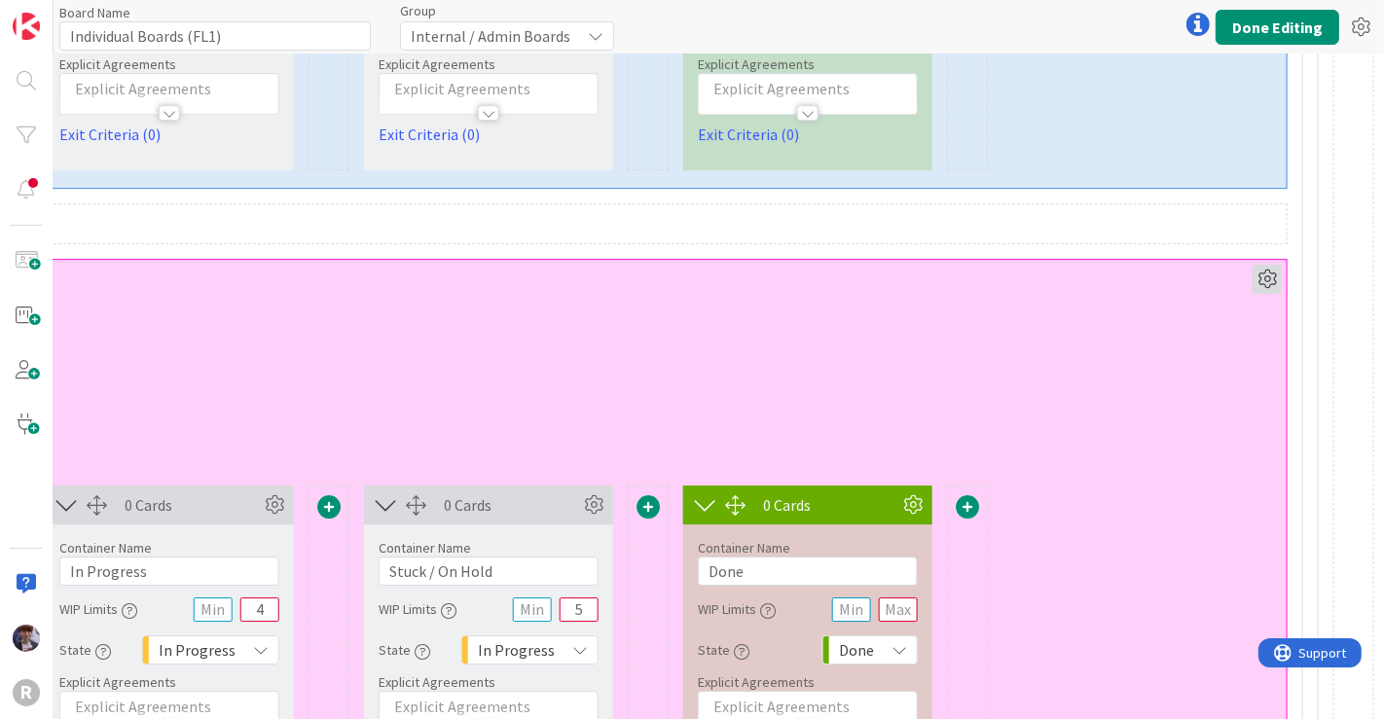
click at [1252, 265] on icon at bounding box center [1266, 279] width 29 height 29
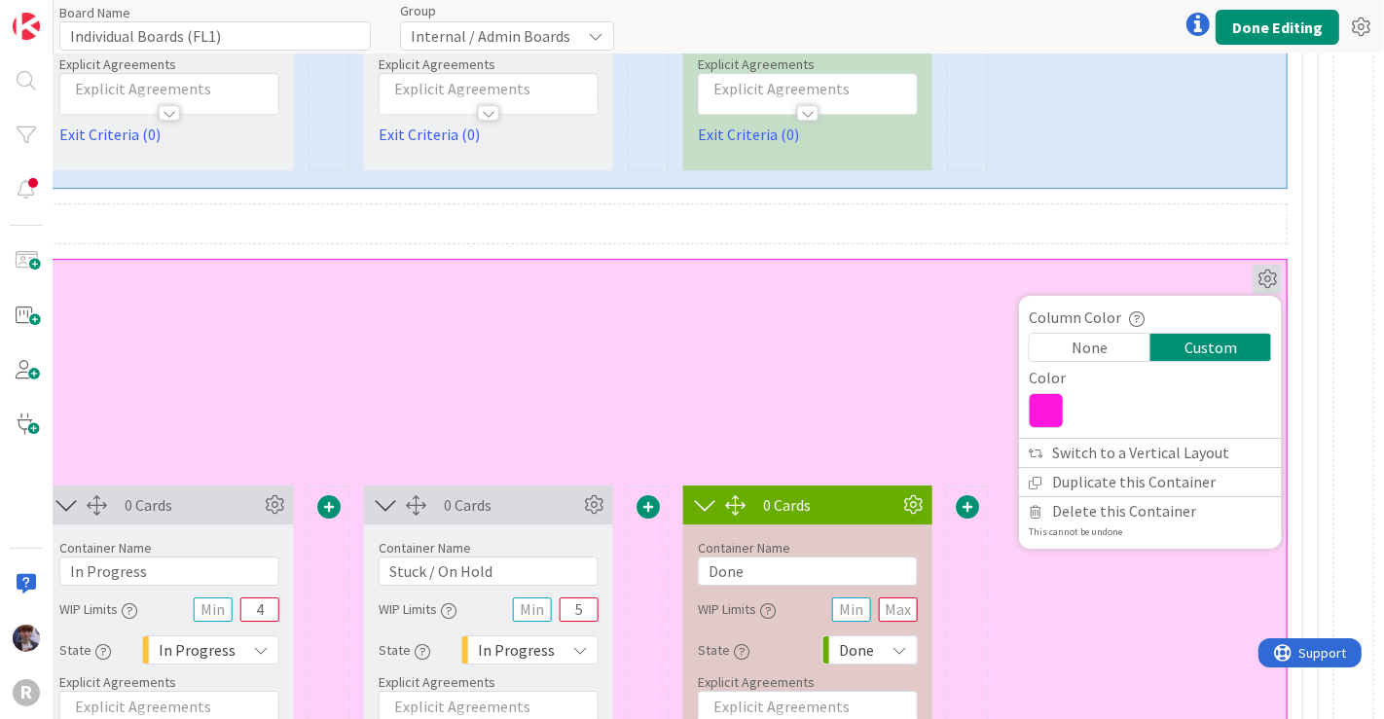
click at [1029, 393] on icon at bounding box center [1046, 410] width 35 height 35
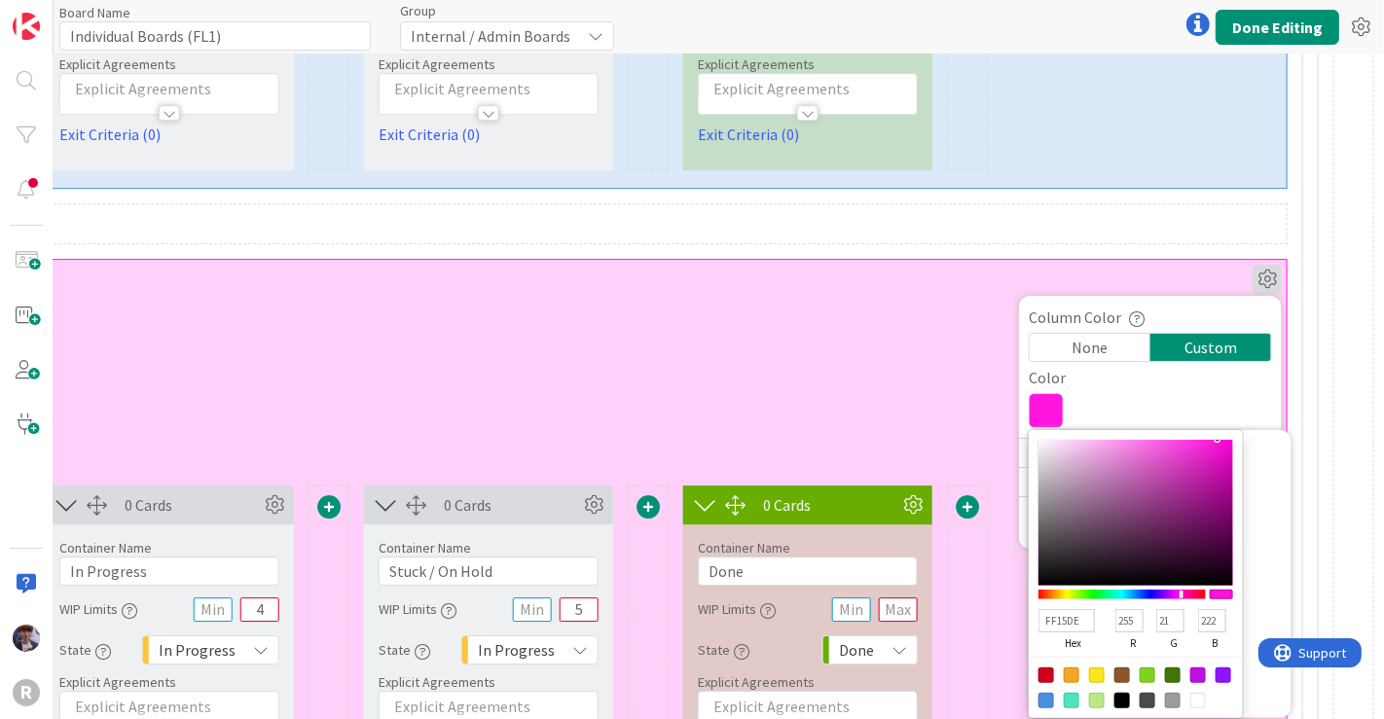
type input "D944C4"
type input "217"
type input "68"
type input "196"
click at [1156, 445] on div at bounding box center [1135, 513] width 195 height 146
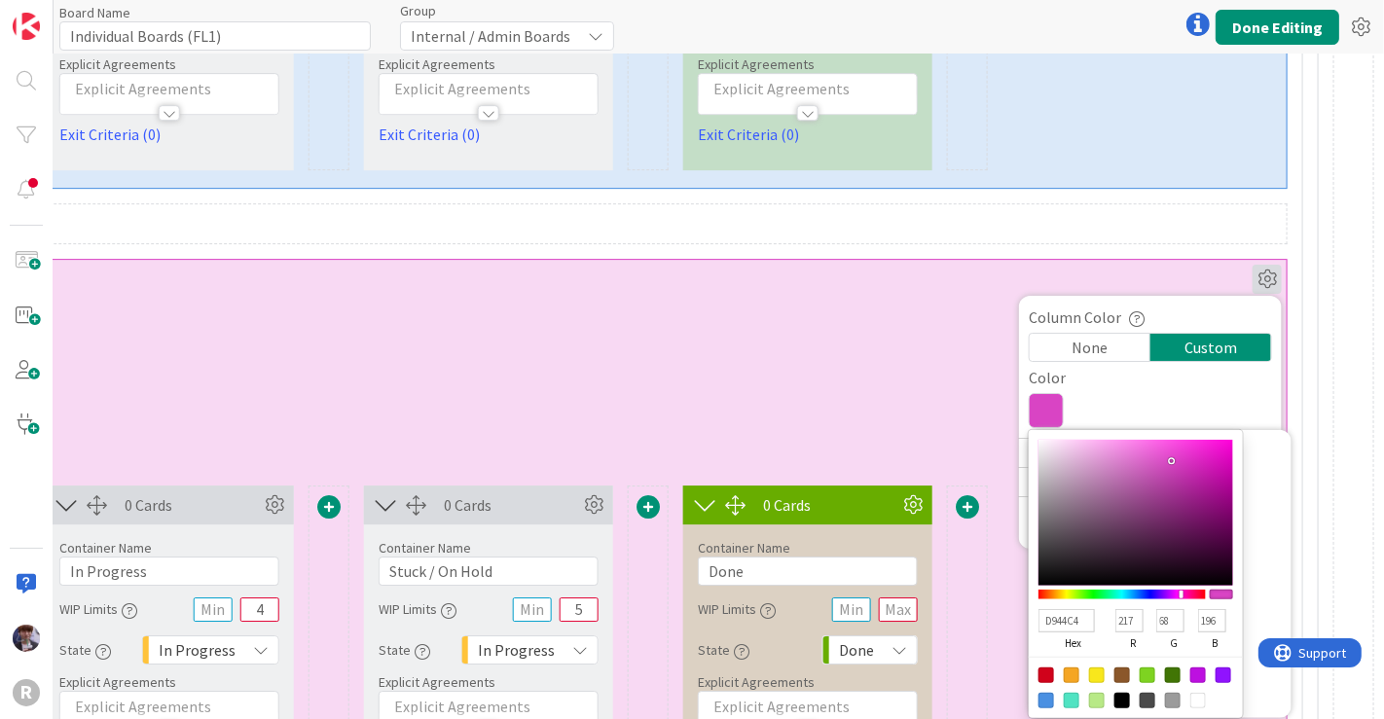
type input "FB72E8"
type input "251"
type input "114"
type input "232"
click at [1129, 440] on div at bounding box center [1135, 513] width 195 height 146
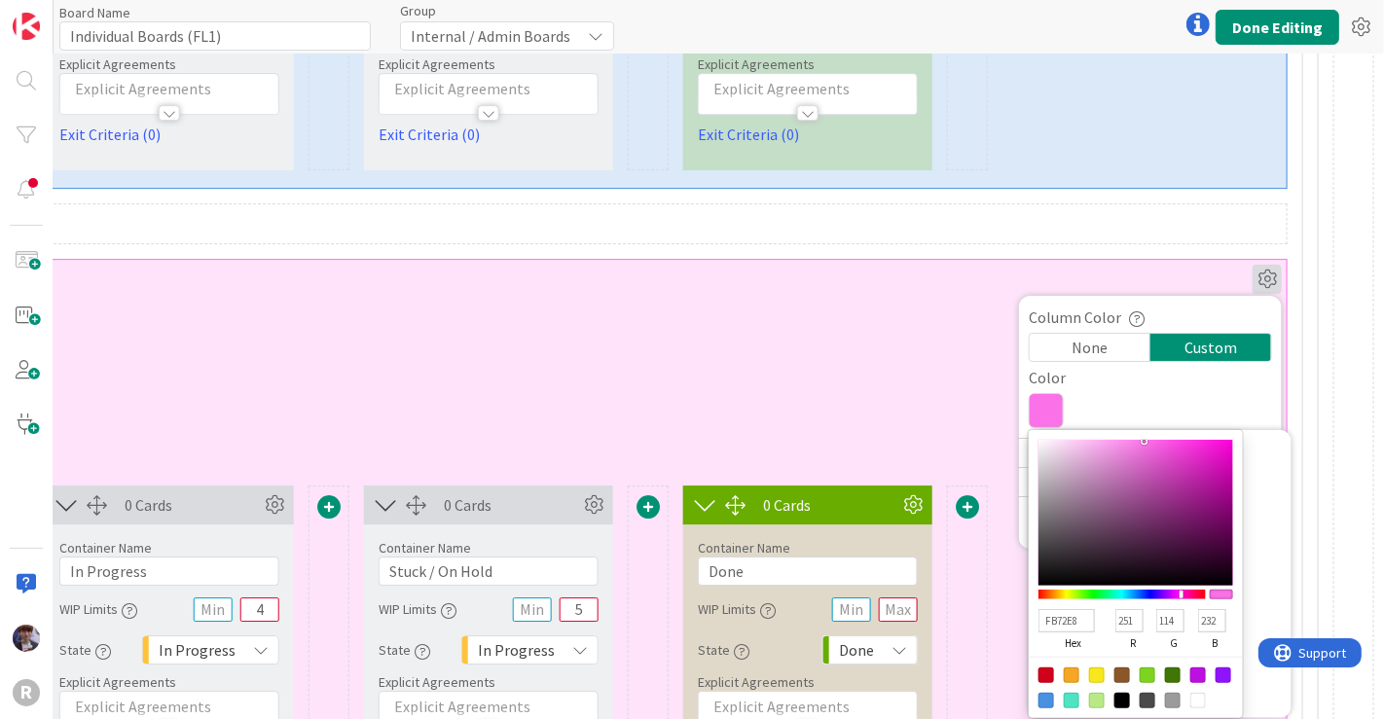
type input "EFA4E4"
type input "239"
type input "164"
type input "228"
click at [1084, 440] on div at bounding box center [1135, 513] width 195 height 146
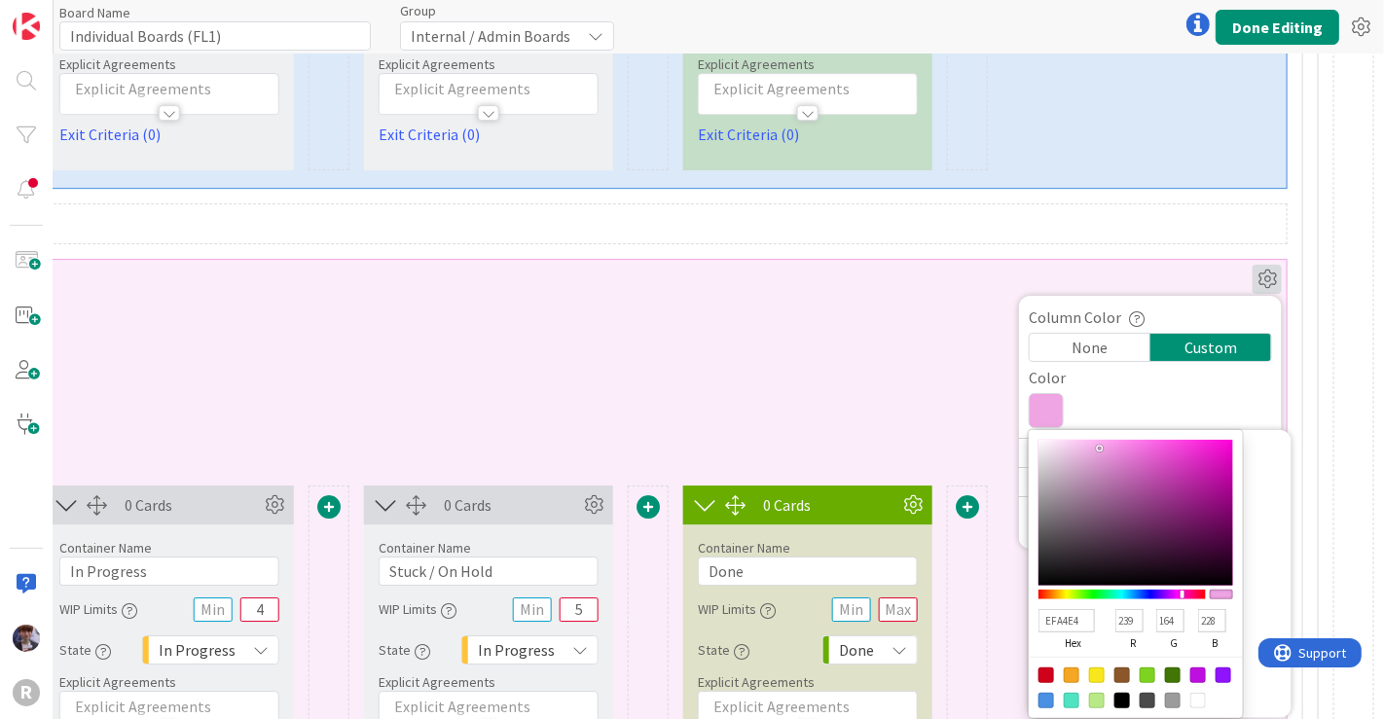
type input "54154B"
type input "84"
type input "21"
type input "75"
click at [1170, 521] on div at bounding box center [1135, 513] width 195 height 146
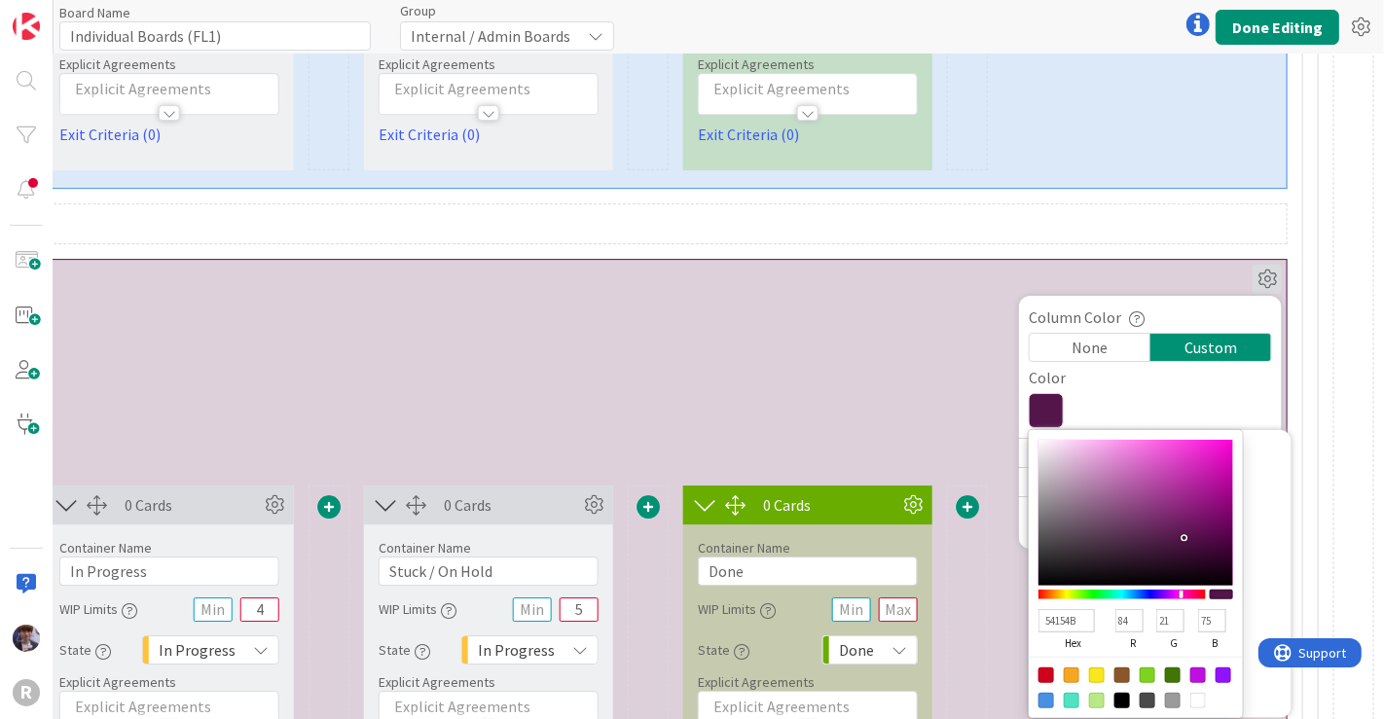
type input "843679"
type input "132"
type input "54"
type input "121"
click at [1138, 493] on div at bounding box center [1135, 513] width 195 height 146
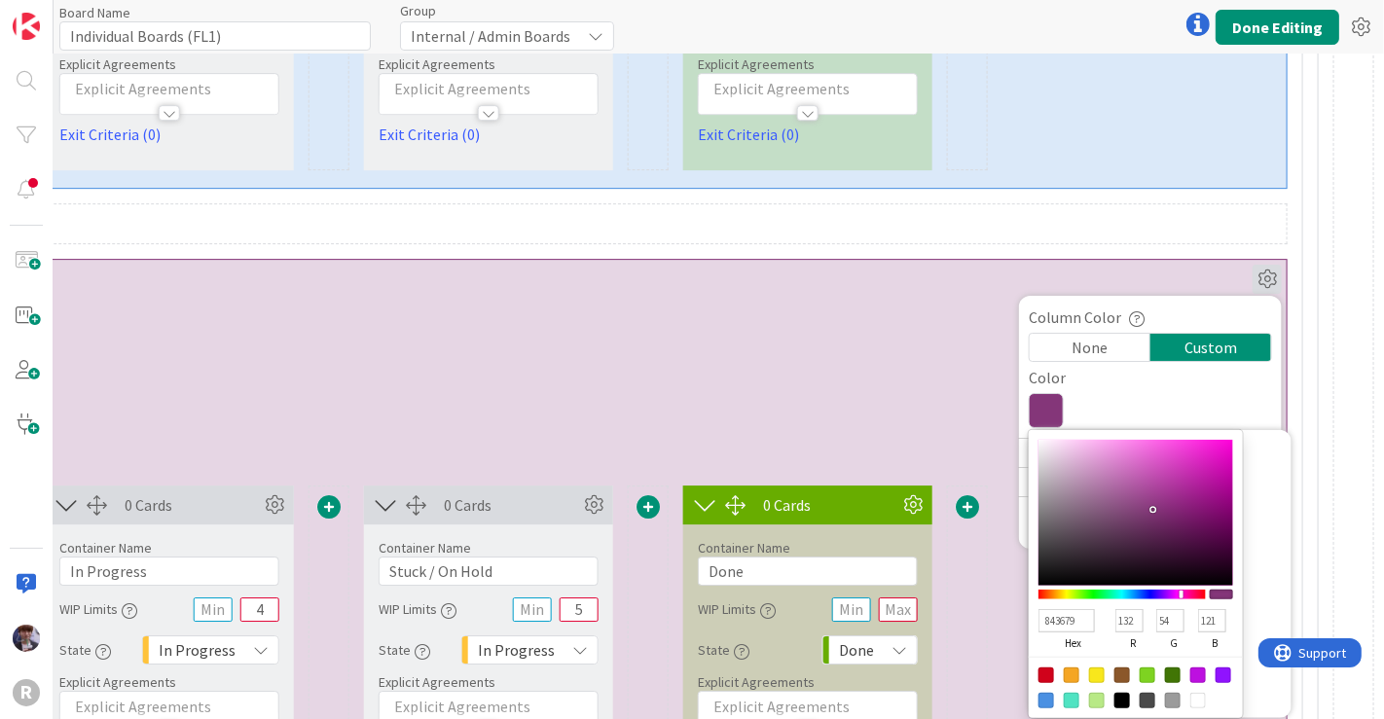
type input "D561C5"
type input "213"
type input "97"
type input "197"
click at [1129, 447] on div at bounding box center [1135, 513] width 195 height 146
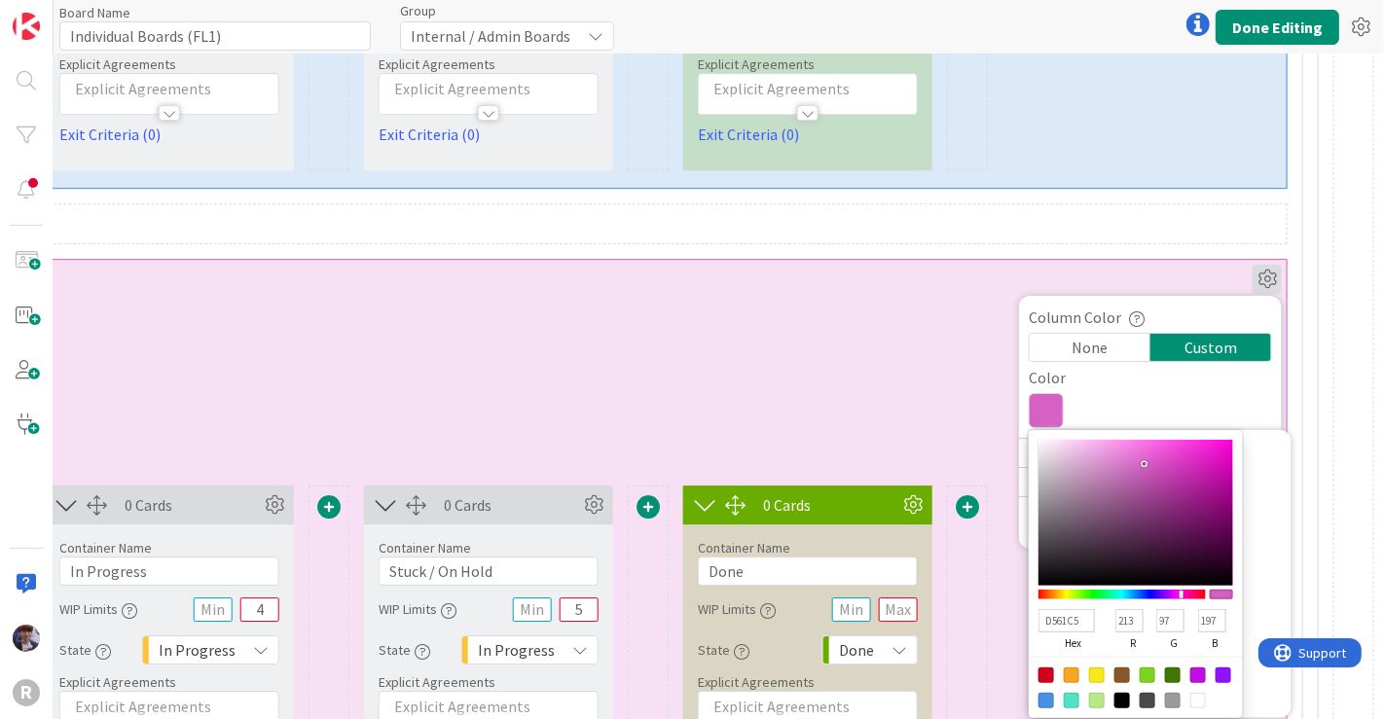
type input "D56169"
type input "105"
click at [1188, 590] on div at bounding box center [1121, 595] width 167 height 10
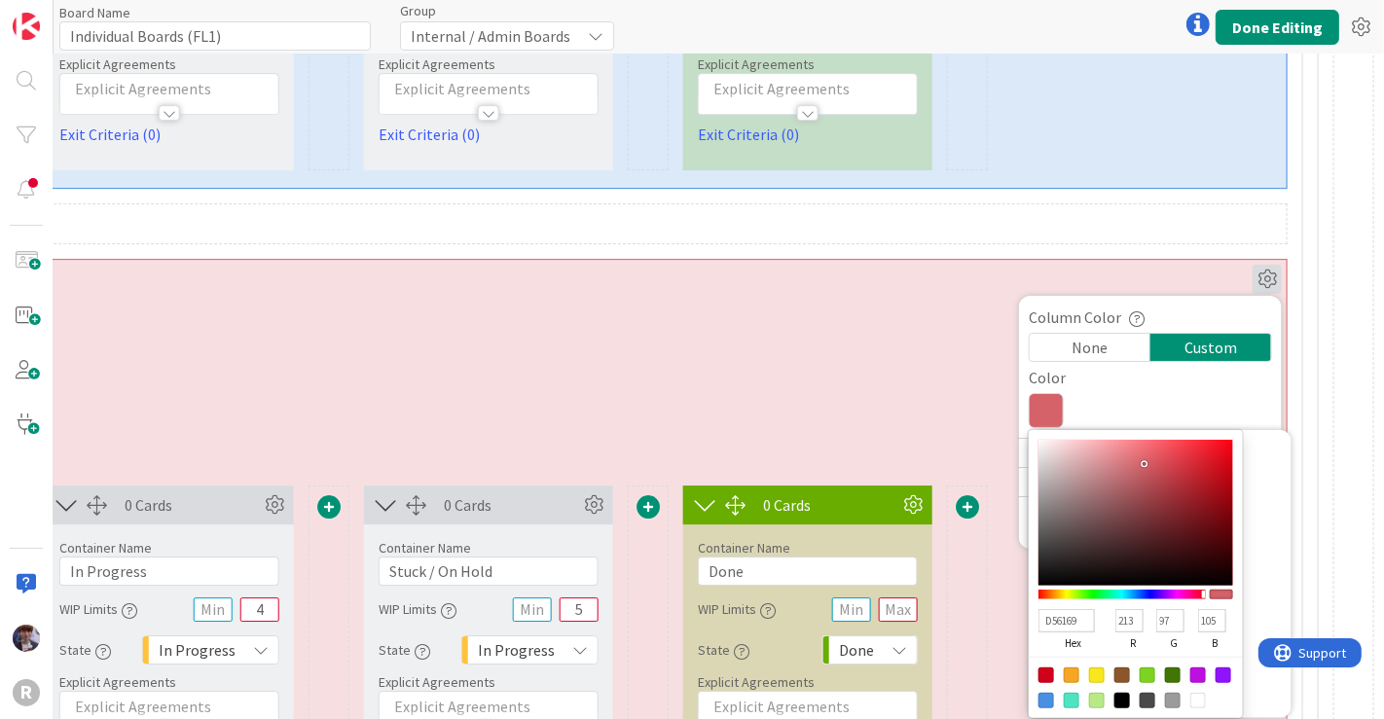
type input "8361D5"
type input "131"
type input "213"
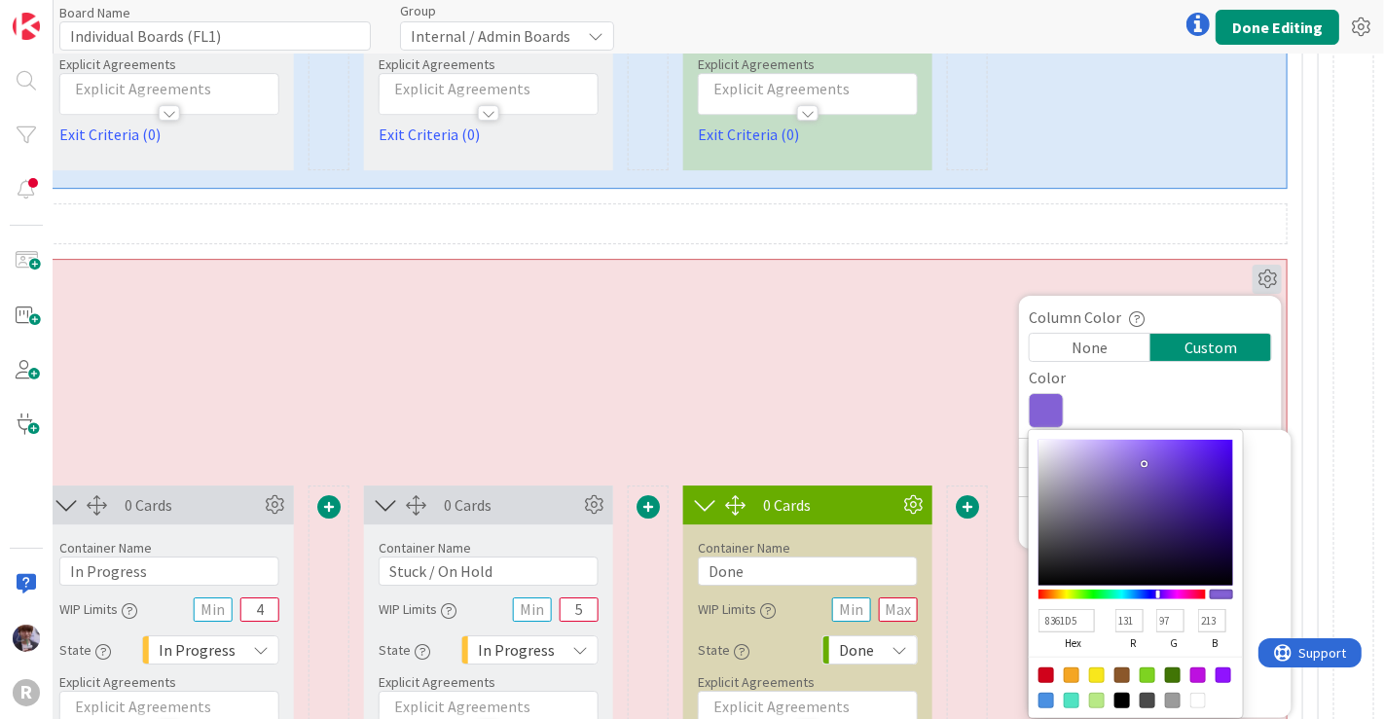
click at [1142, 590] on div at bounding box center [1121, 595] width 167 height 10
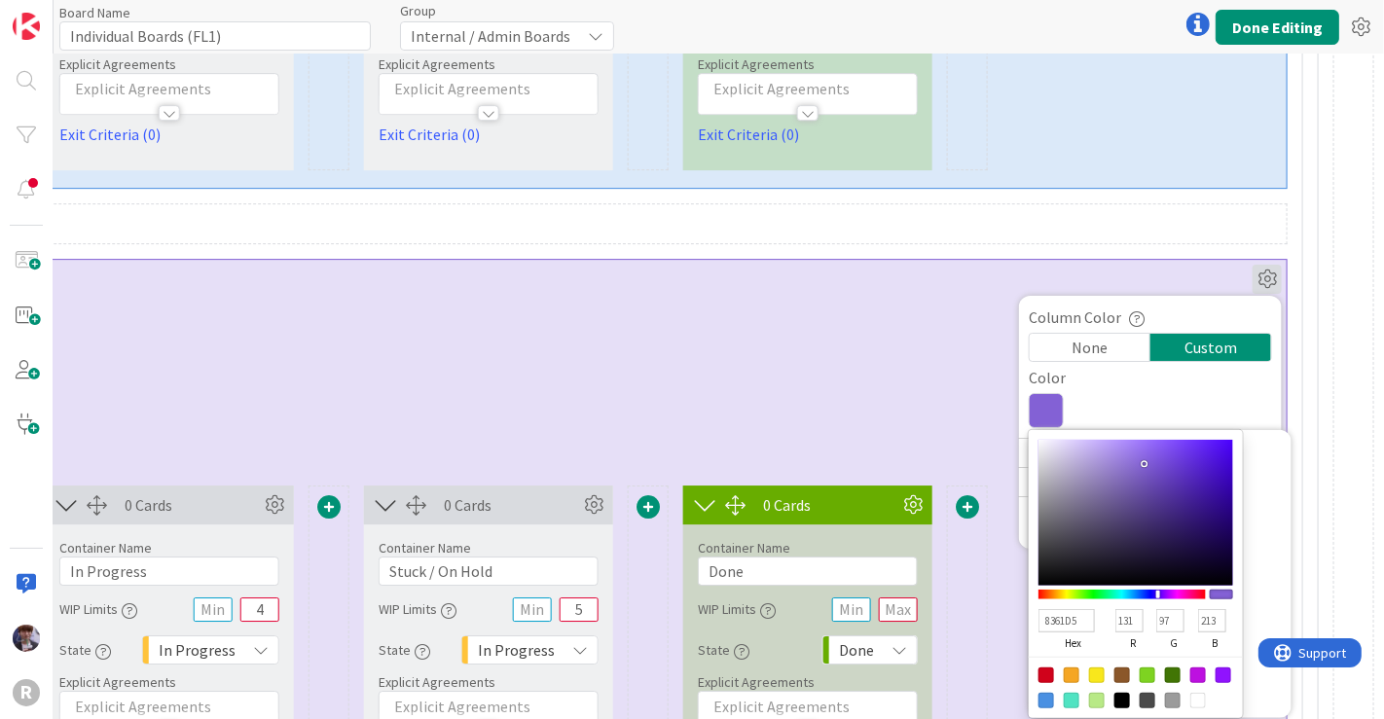
type input "C761D5"
type input "199"
click at [1159, 590] on div at bounding box center [1121, 595] width 167 height 10
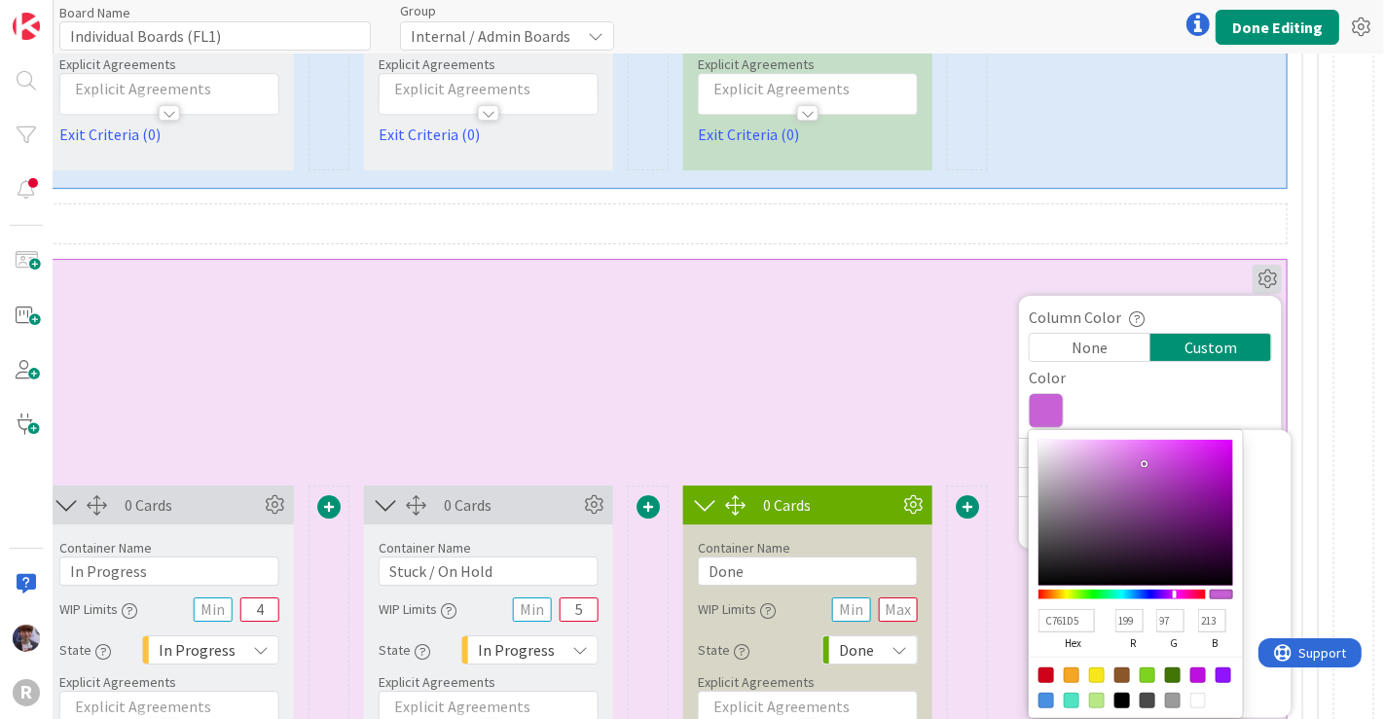
type input "61D58C"
type input "97"
type input "213"
type input "140"
click at [1089, 590] on div at bounding box center [1121, 595] width 167 height 10
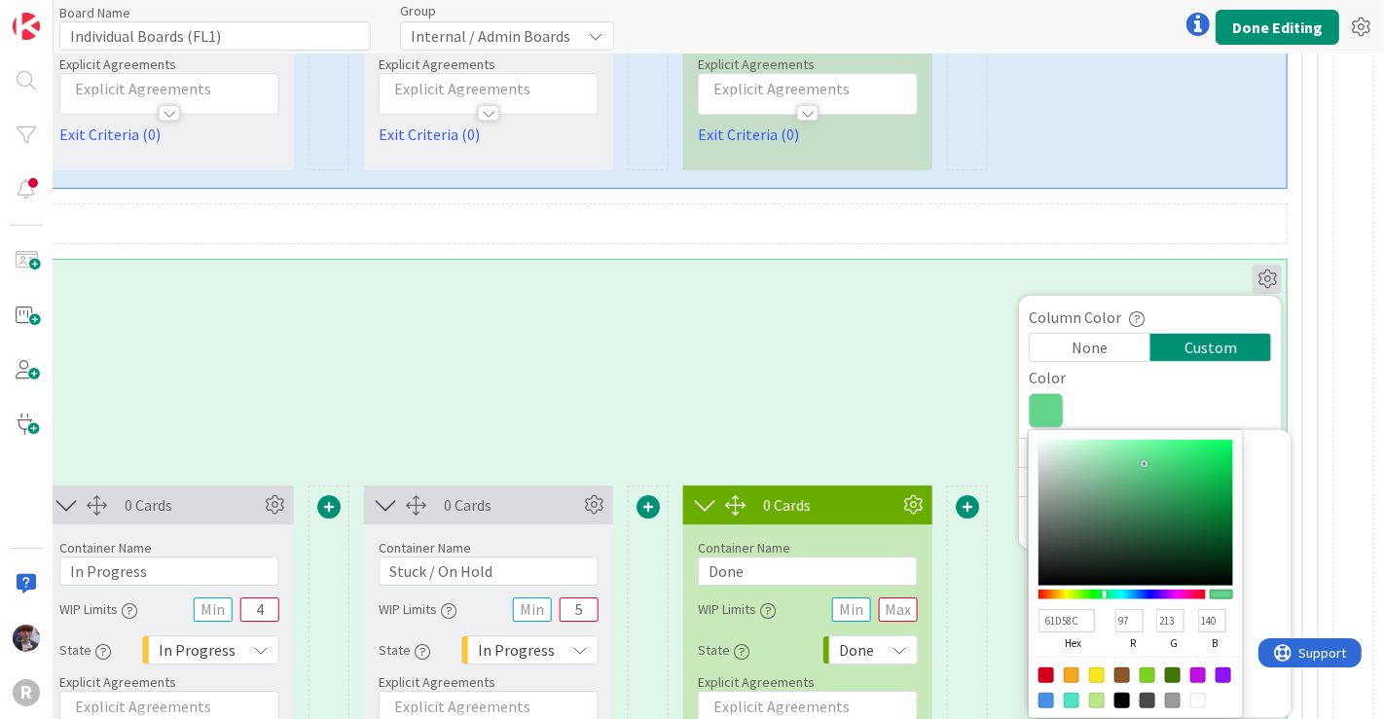
type input "BCF2D0"
type input "188"
type input "242"
type input "208"
click at [1067, 440] on div at bounding box center [1135, 513] width 195 height 146
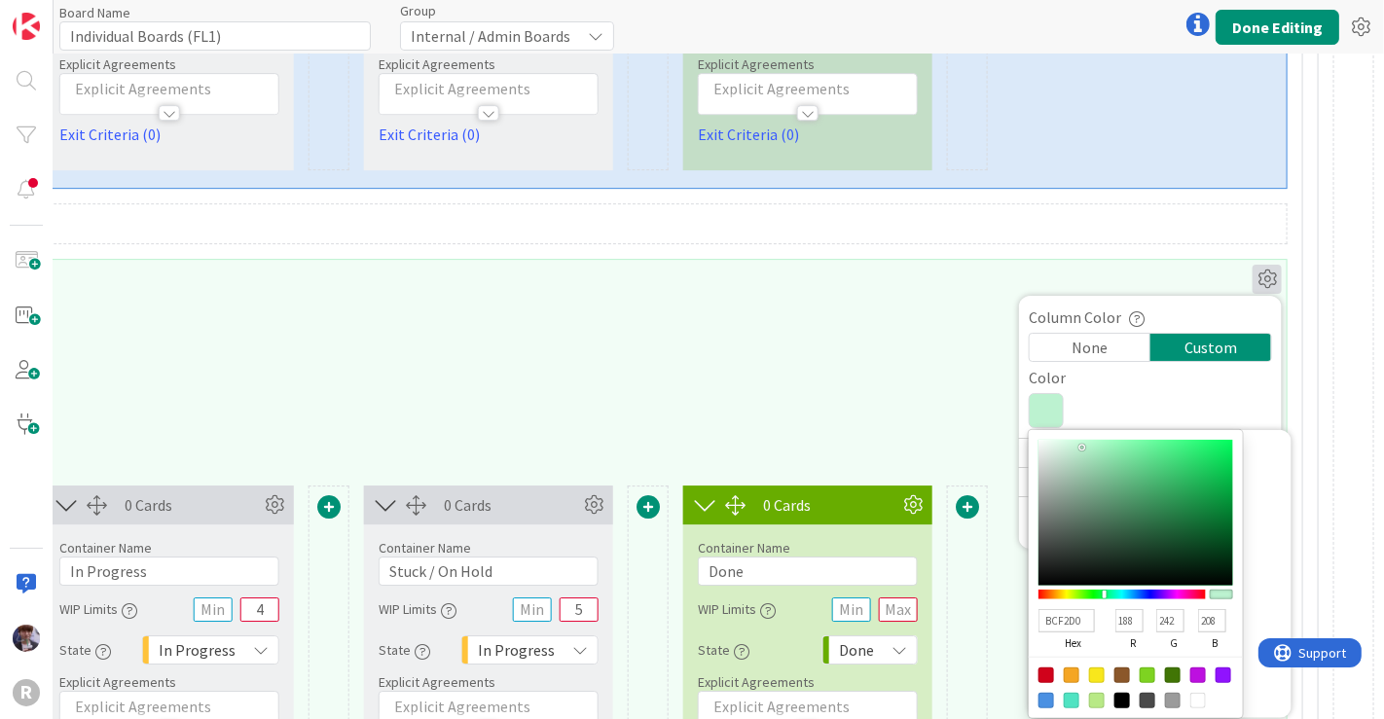
type input "32E574"
type input "50"
type input "229"
type input "116"
click at [1175, 440] on div at bounding box center [1135, 513] width 195 height 146
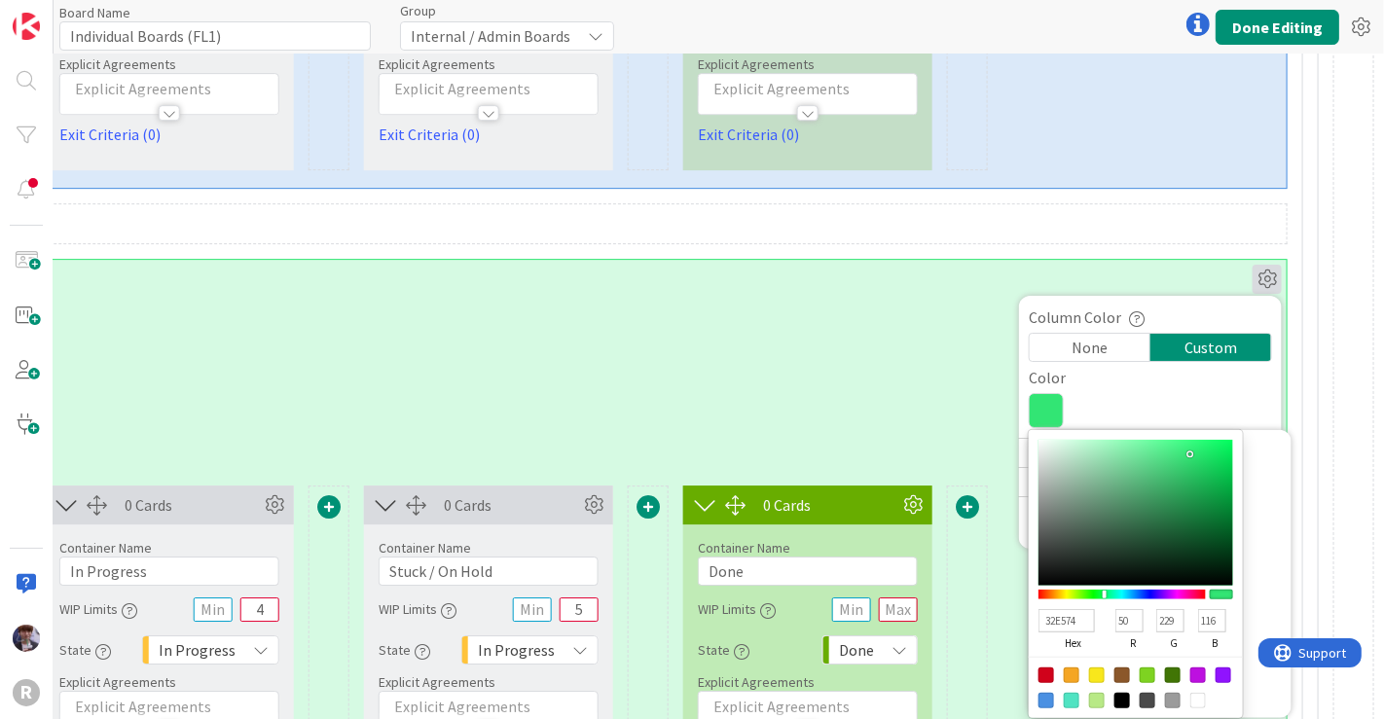
type input "109641"
type input "16"
type input "150"
type input "65"
click at [1197, 483] on div at bounding box center [1135, 513] width 195 height 146
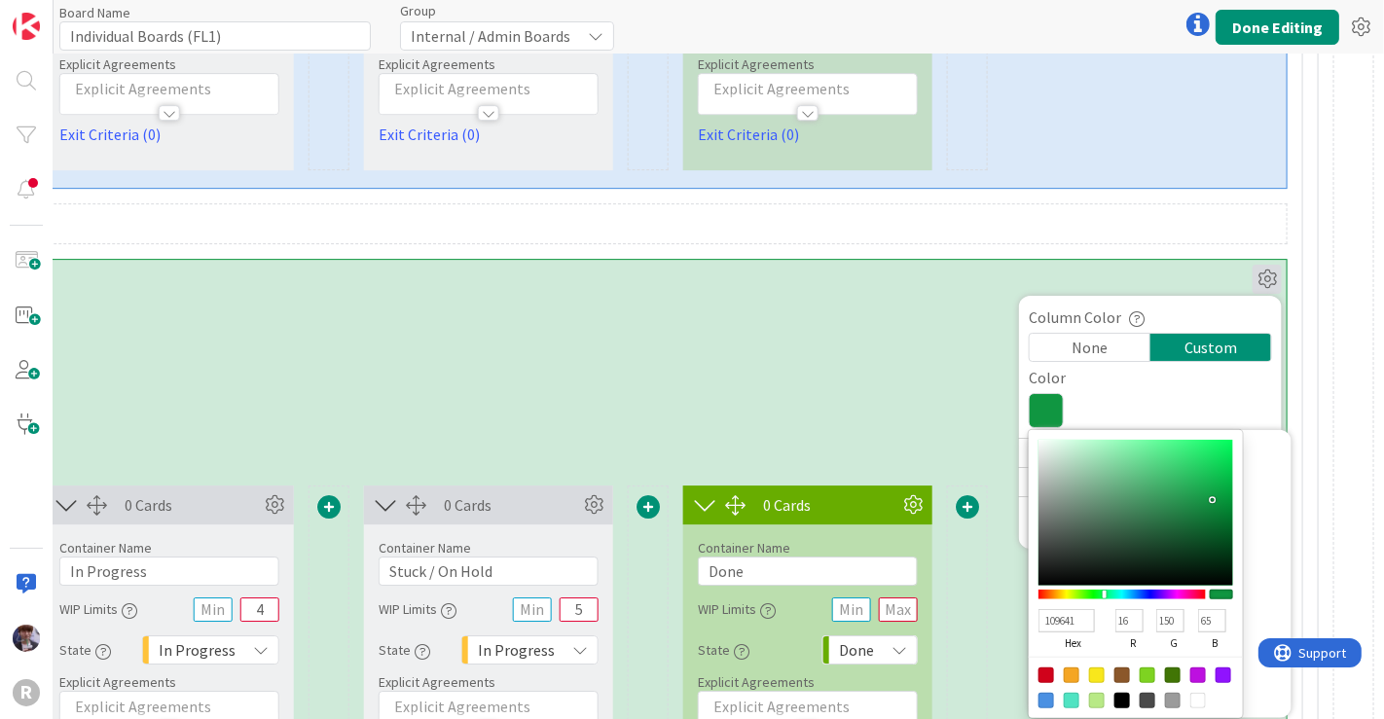
type input "16AB4D"
type input "22"
type input "171"
type input "77"
click at [1192, 471] on div at bounding box center [1135, 513] width 195 height 146
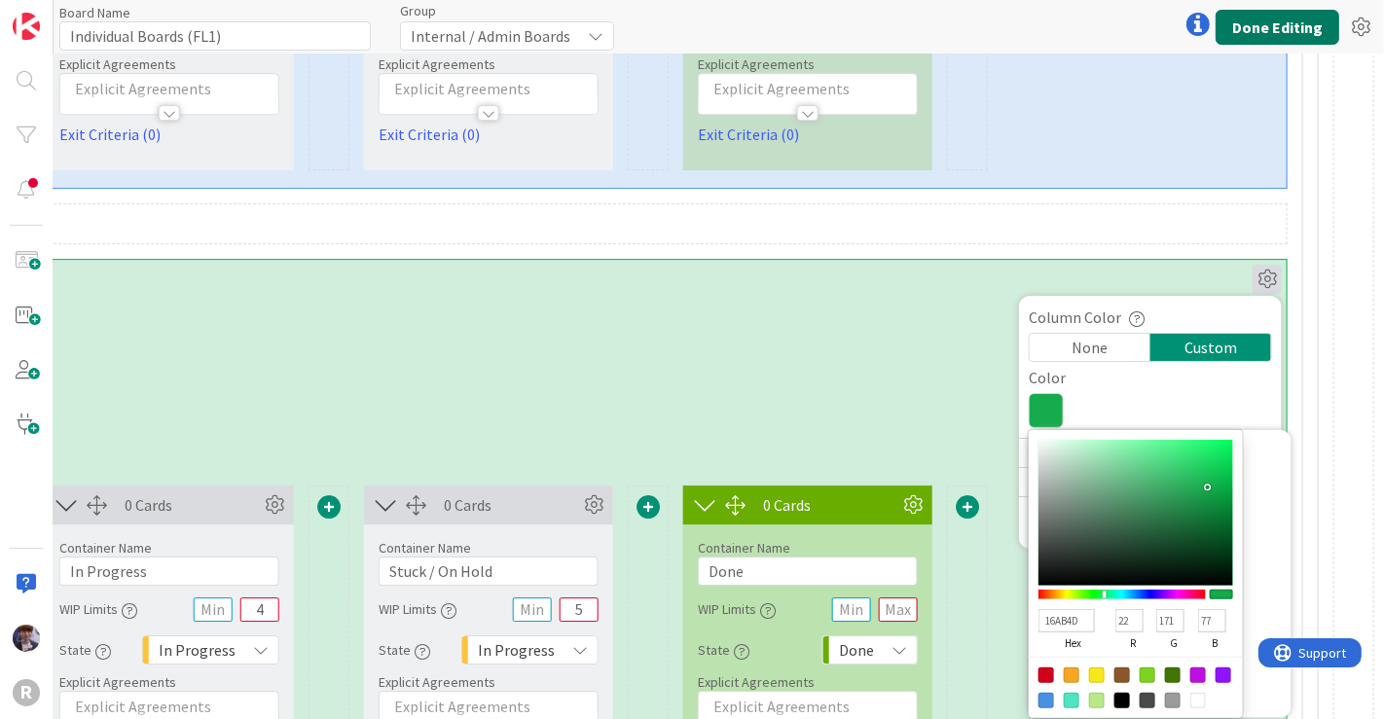
click at [1297, 33] on button "Done Editing" at bounding box center [1277, 27] width 124 height 35
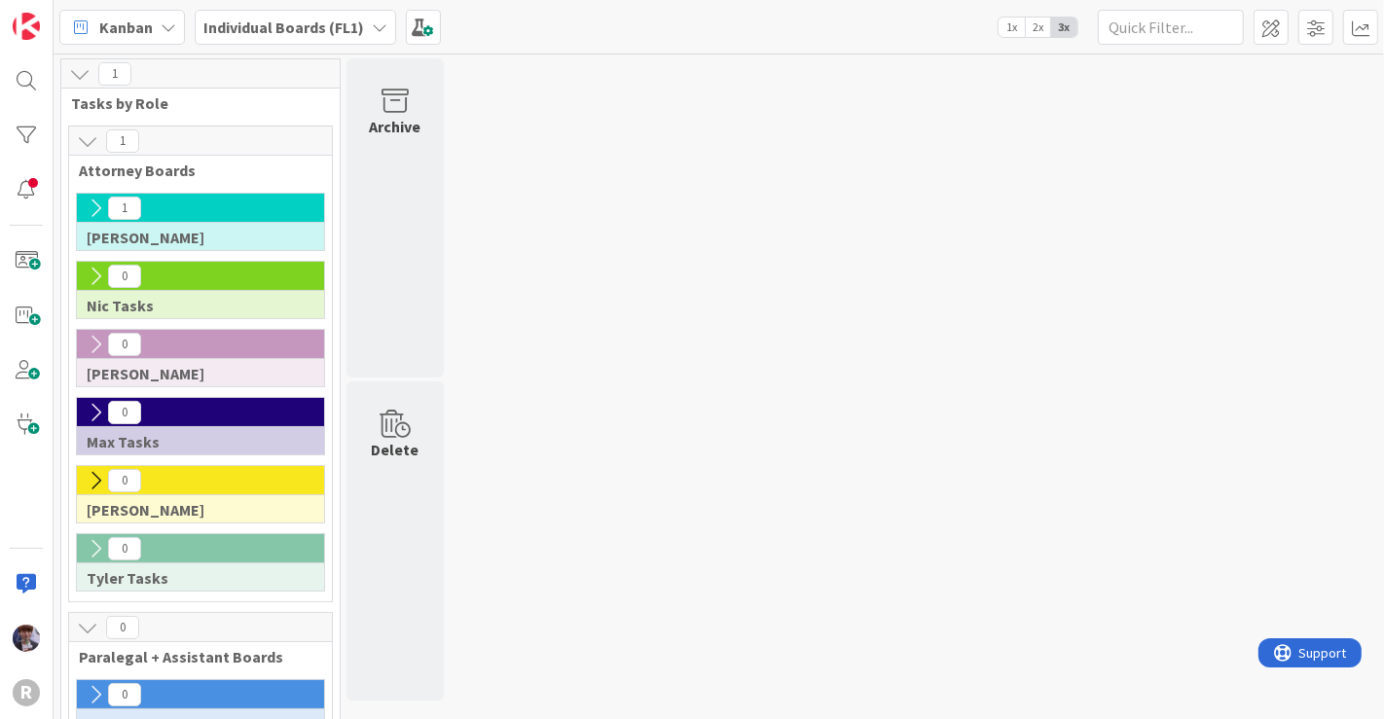
click at [733, 361] on div "1 Tasks by Role 1 Attorney Boards 1 [PERSON_NAME] 0 Nic Tasks 0 [PERSON_NAME] 0…" at bounding box center [718, 491] width 1322 height 866
click at [43, 196] on div at bounding box center [26, 189] width 39 height 39
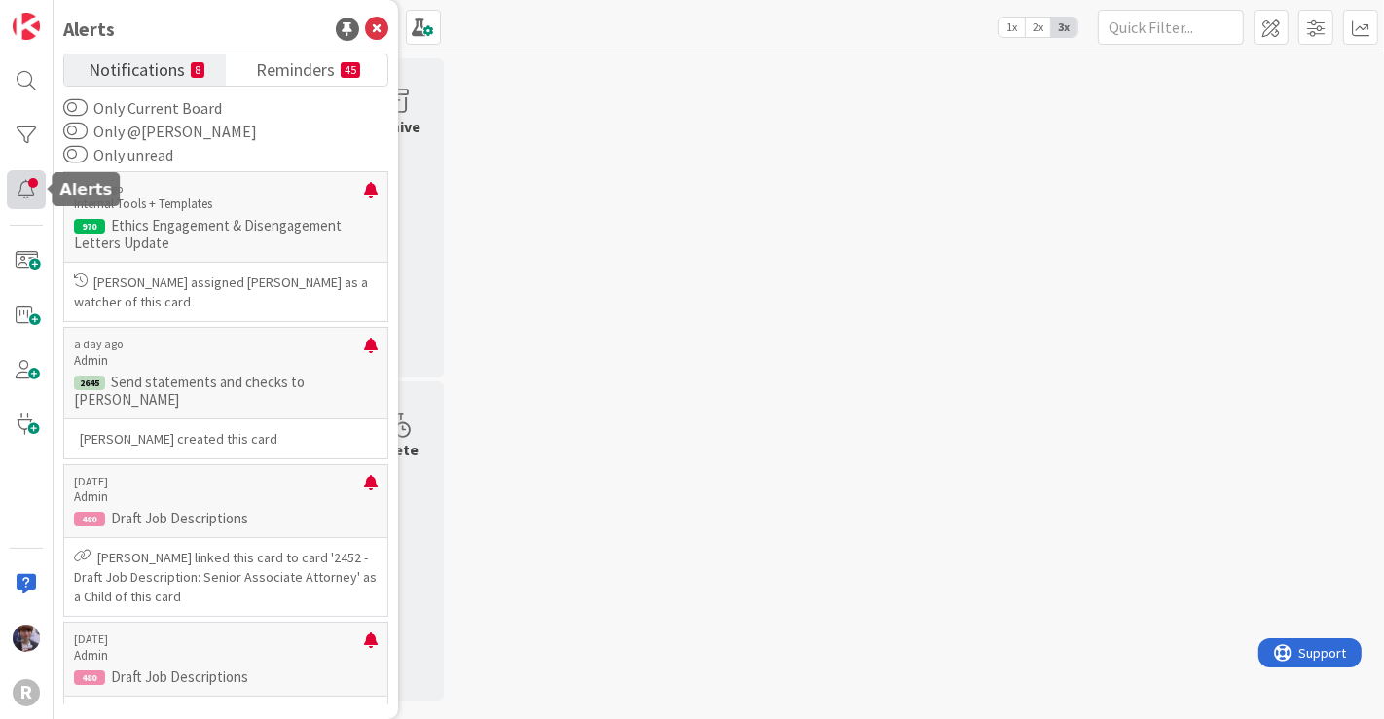
click at [43, 196] on div at bounding box center [26, 189] width 39 height 39
click at [507, 141] on div "1 Tasks by Role 1 Attorney Boards 1 [PERSON_NAME] 0 Nic Tasks 0 [PERSON_NAME] 0…" at bounding box center [718, 491] width 1322 height 866
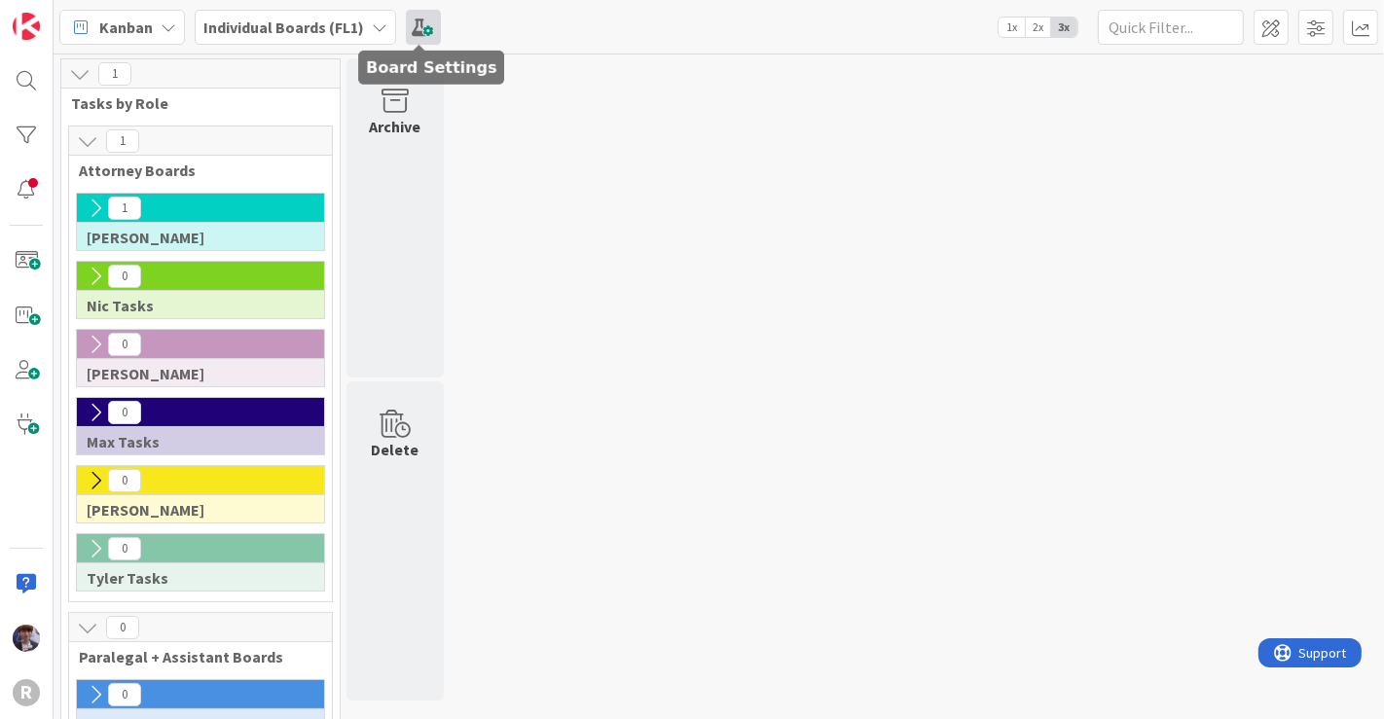
click at [425, 29] on span at bounding box center [423, 27] width 35 height 35
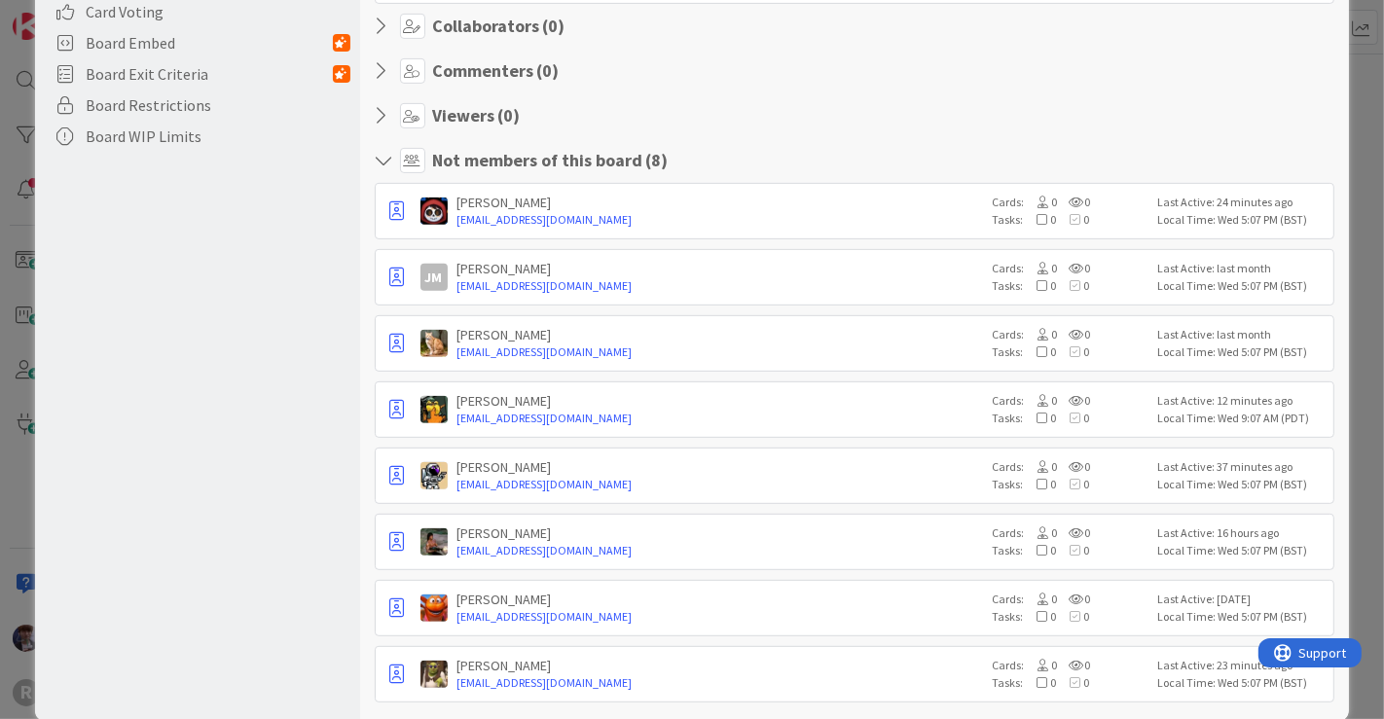
scroll to position [620, 0]
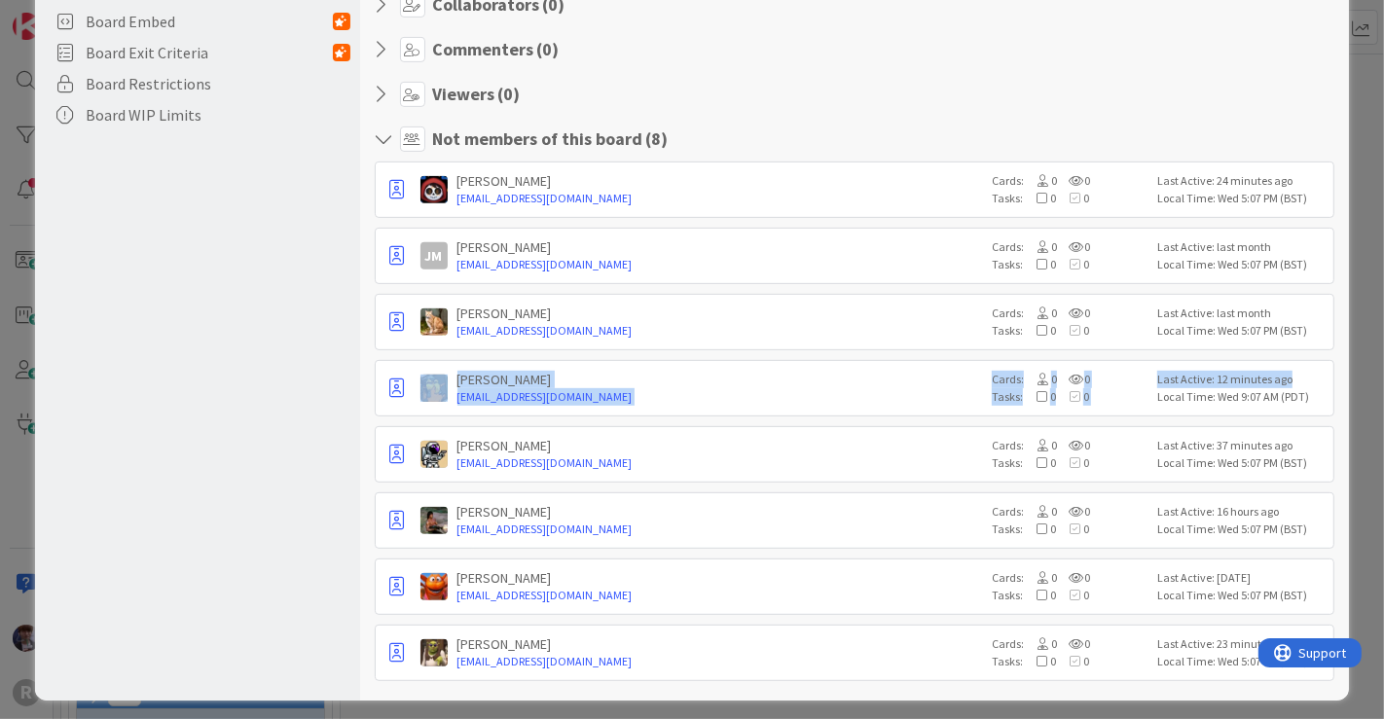
drag, startPoint x: 1363, startPoint y: 375, endPoint x: 1367, endPoint y: 326, distance: 48.8
click at [1367, 326] on div "Board Settings You are an Administrator . You can edit all settings. Popular Au…" at bounding box center [692, 359] width 1384 height 719
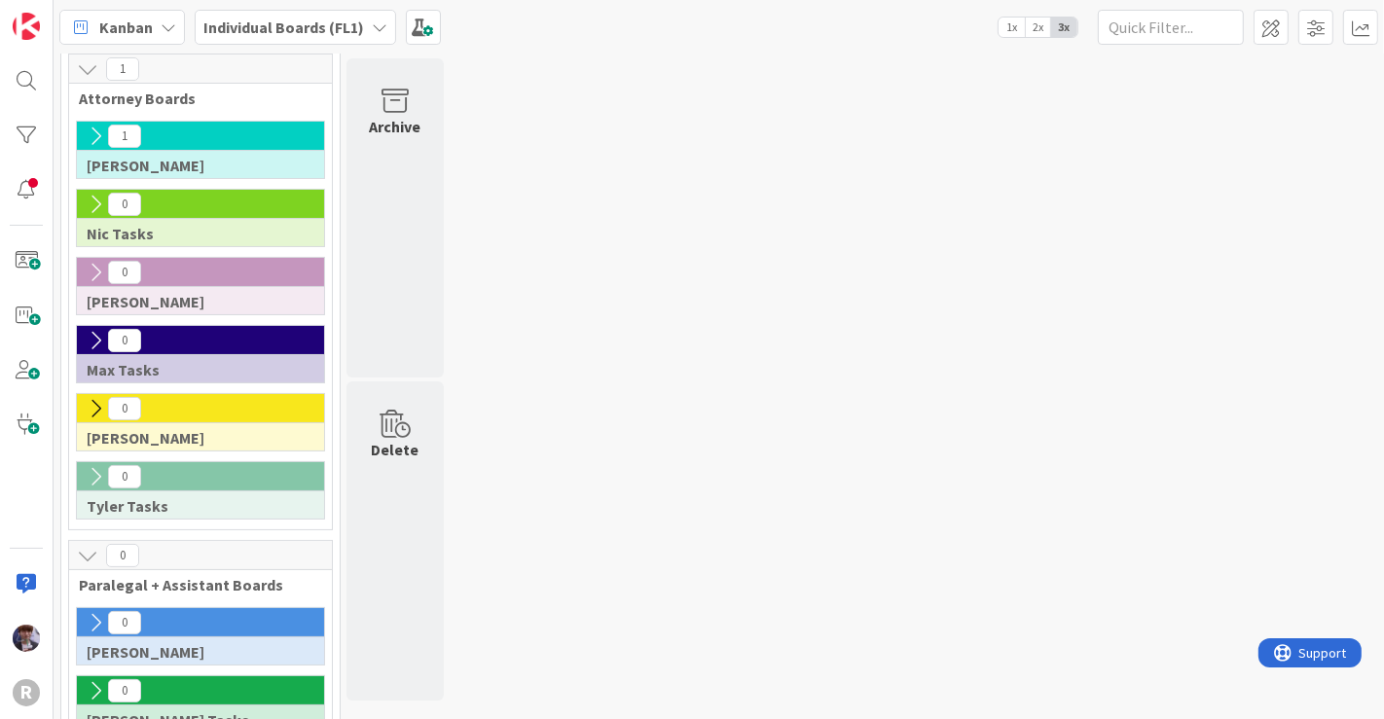
scroll to position [73, 0]
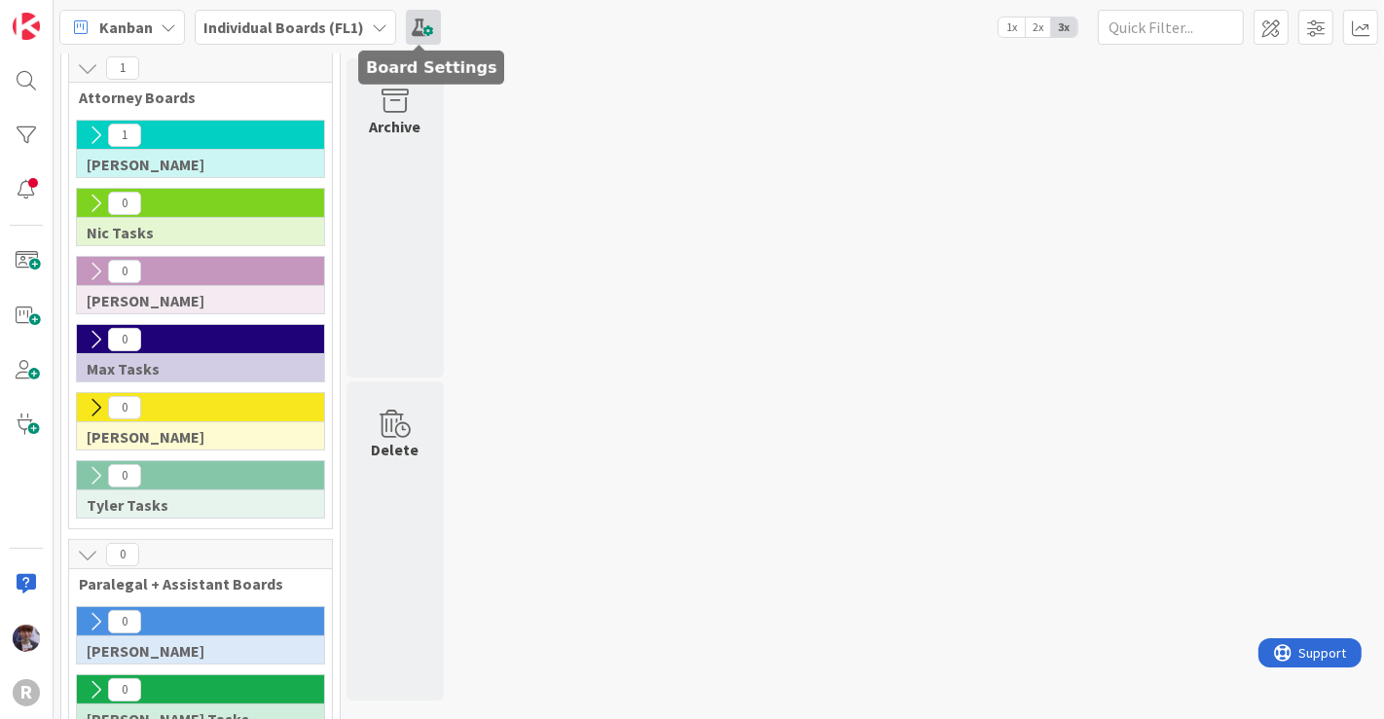
click at [433, 32] on span at bounding box center [423, 27] width 35 height 35
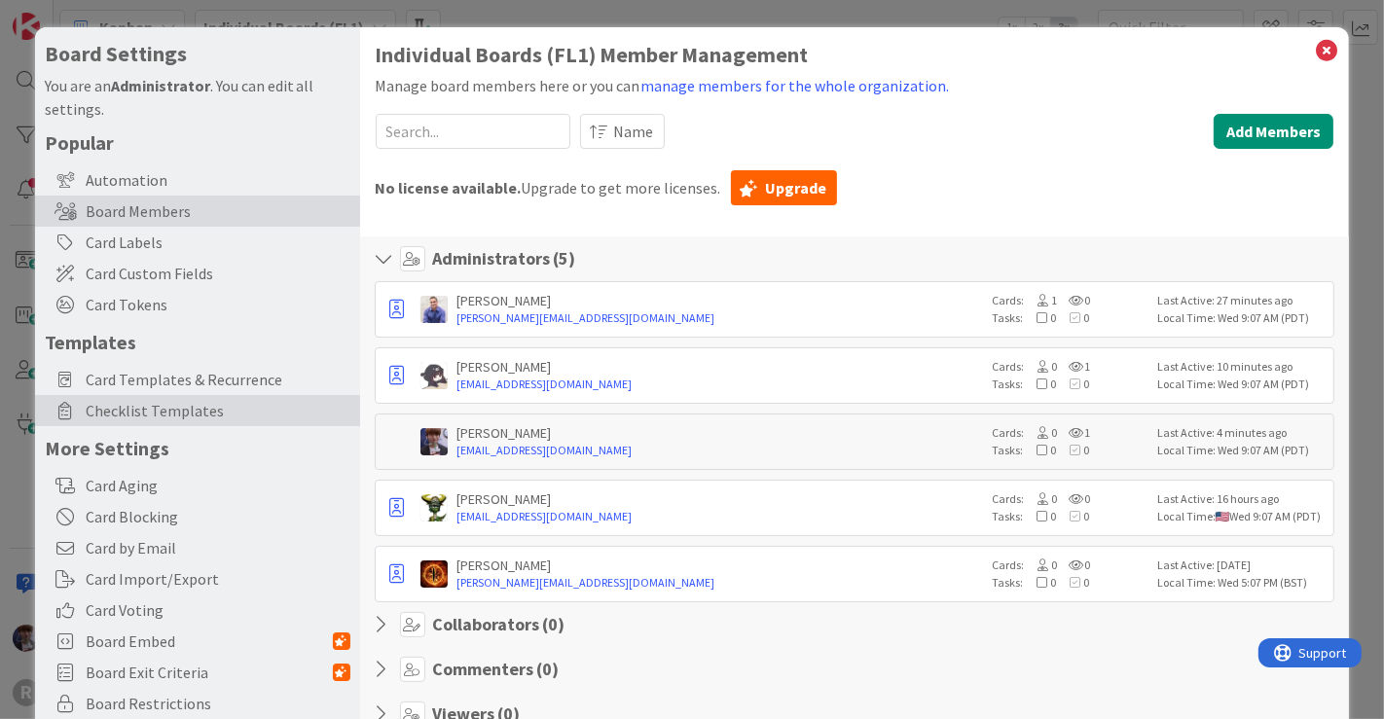
click at [150, 402] on span "Checklist Templates" at bounding box center [218, 410] width 265 height 23
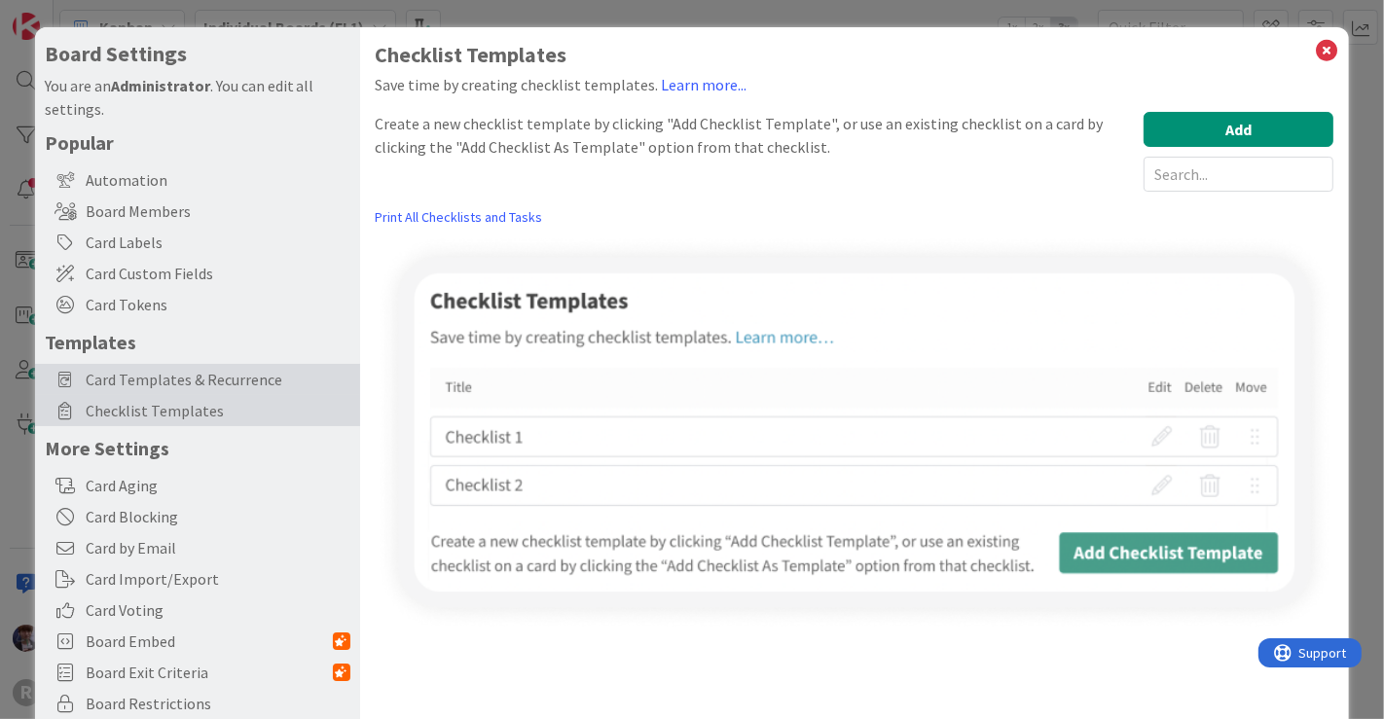
click at [160, 380] on span "Card Templates & Recurrence" at bounding box center [218, 379] width 265 height 23
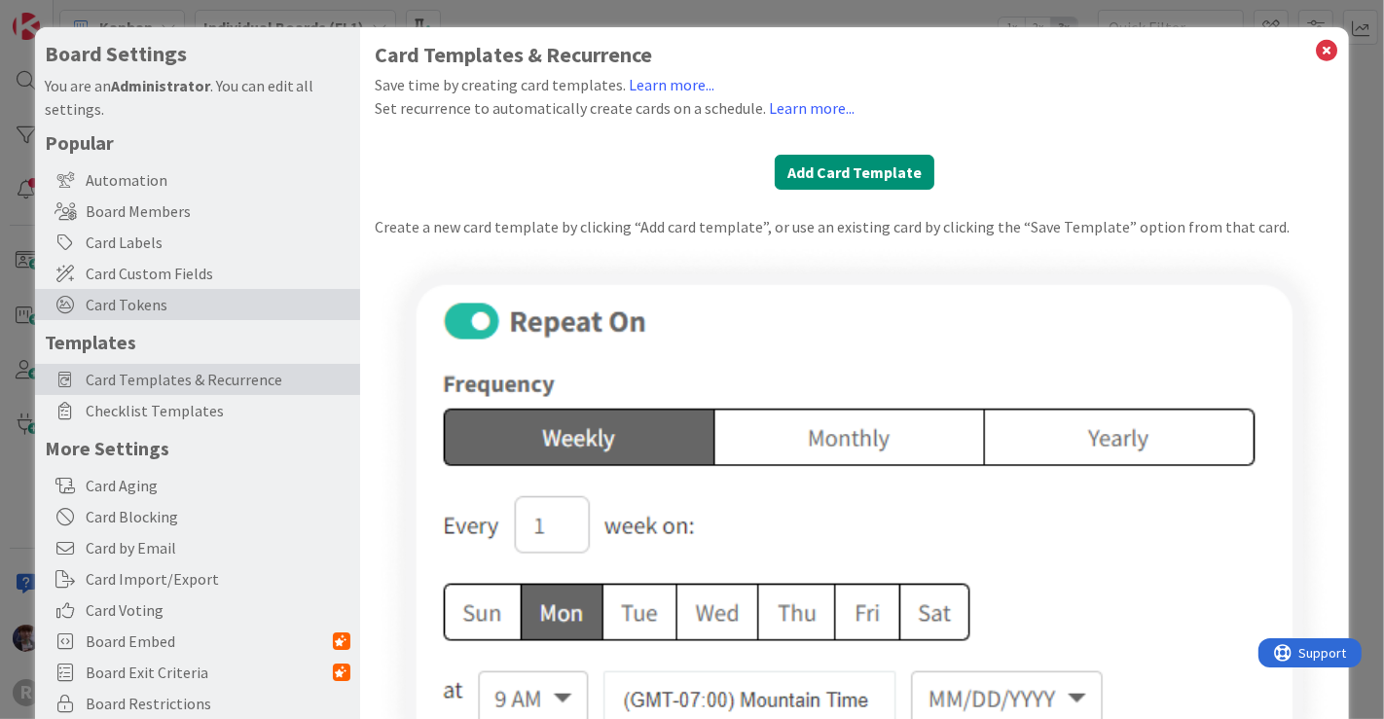
click at [163, 303] on span "Card Tokens" at bounding box center [218, 304] width 265 height 23
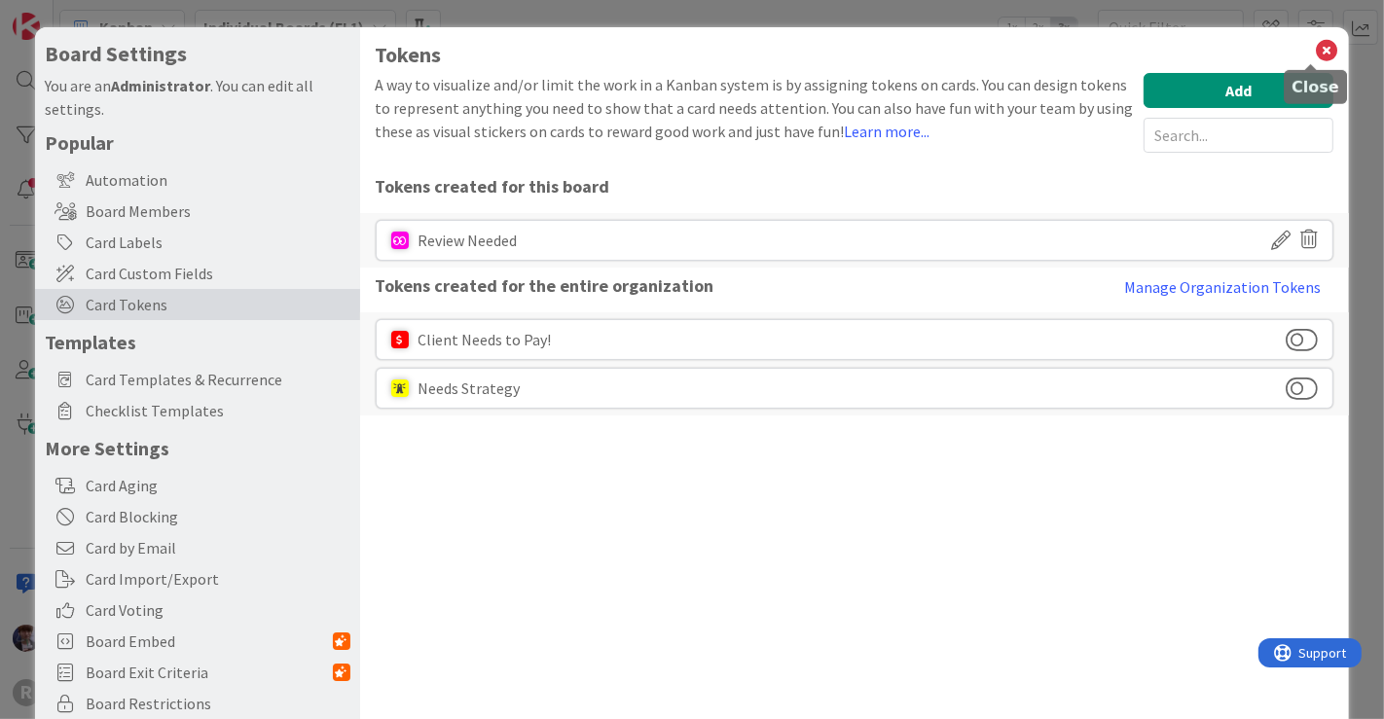
click at [1314, 51] on icon at bounding box center [1326, 50] width 25 height 27
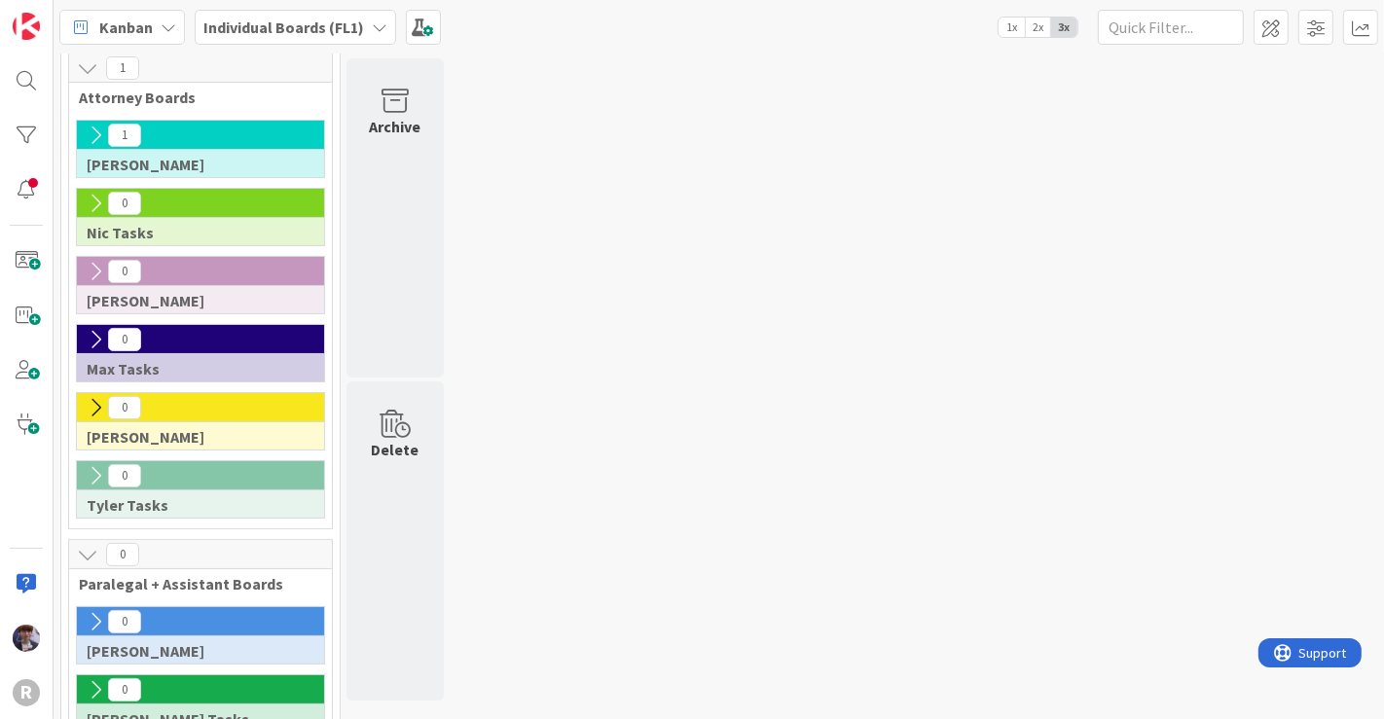
click at [91, 209] on icon at bounding box center [95, 203] width 21 height 21
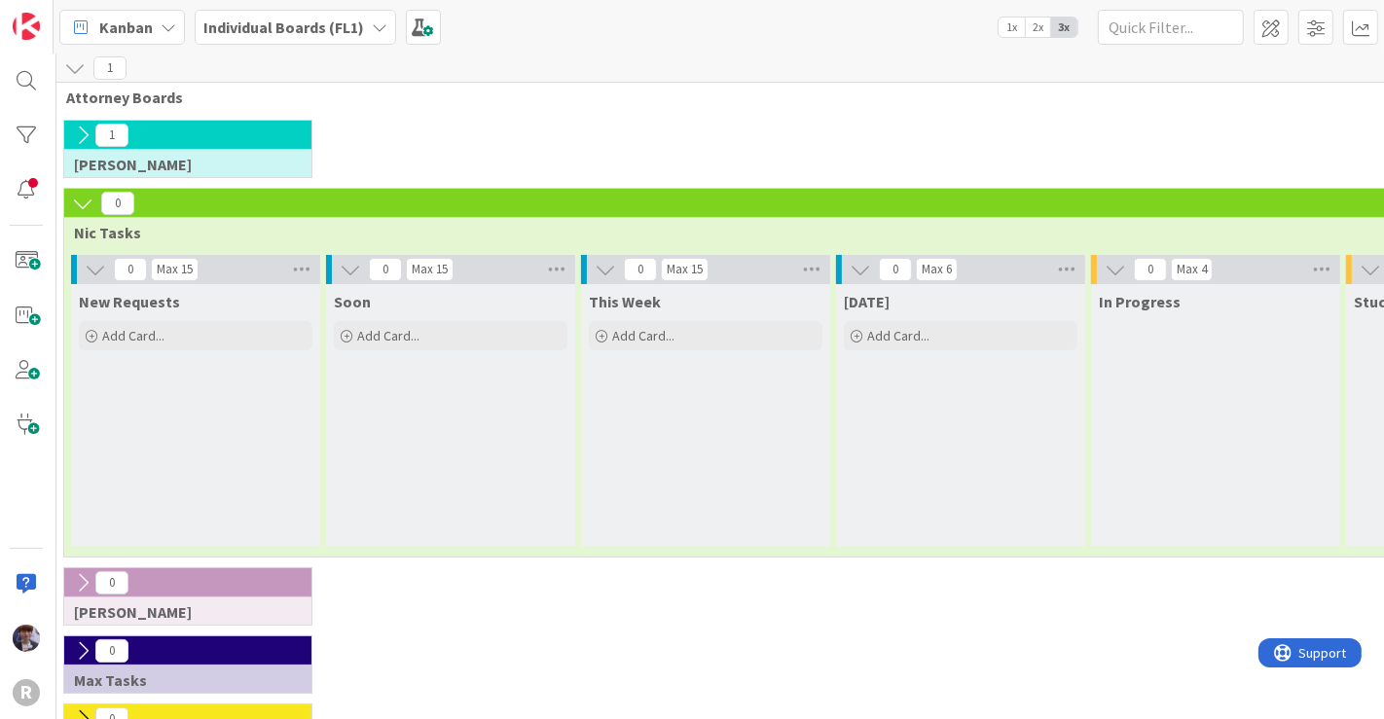
scroll to position [73, 12]
click at [88, 133] on icon at bounding box center [83, 135] width 21 height 21
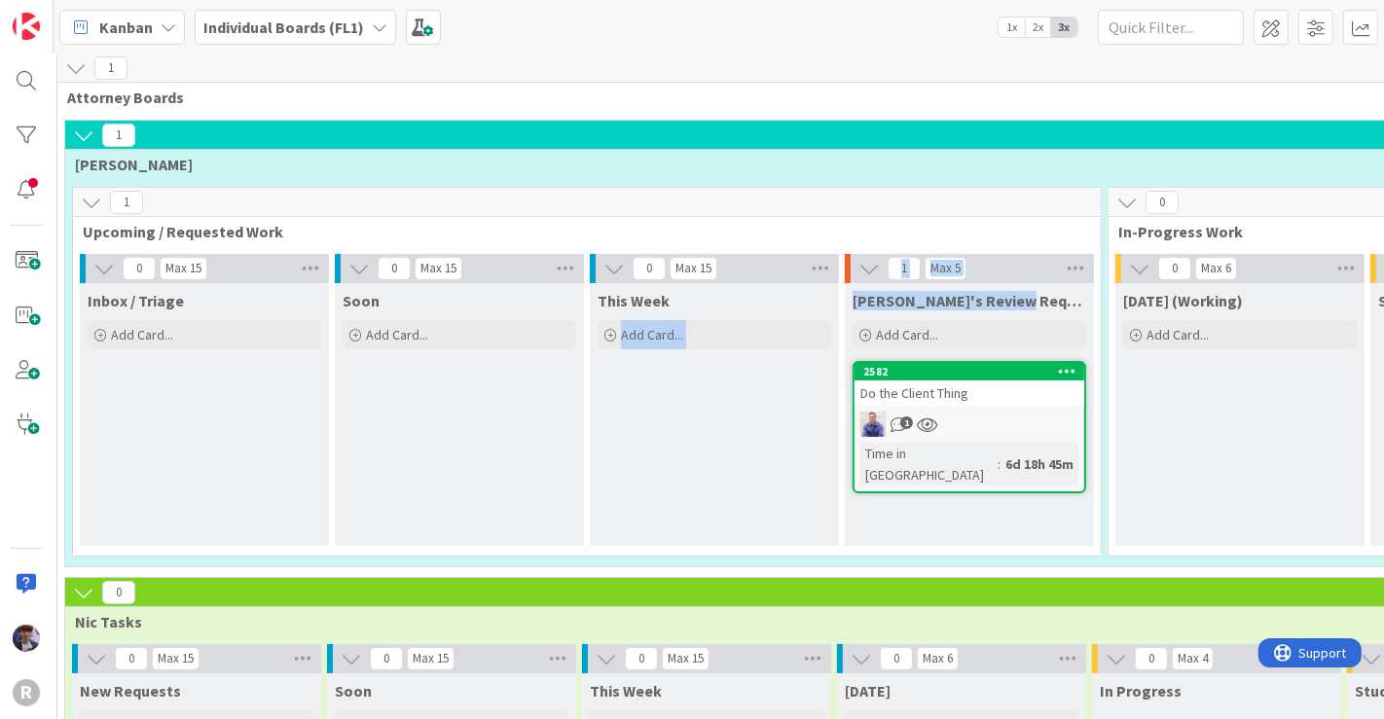
drag, startPoint x: 1010, startPoint y: 297, endPoint x: 835, endPoint y: 292, distance: 175.2
click at [835, 292] on div "0 Max 15 Inbox / Triage Add Card... 0 Max 15 Soon Add Card... 0 Max 15 This Wee…" at bounding box center [587, 405] width 1020 height 302
click at [958, 304] on span "[PERSON_NAME]'s Review Requested" at bounding box center [969, 300] width 234 height 19
drag, startPoint x: 1016, startPoint y: 304, endPoint x: 852, endPoint y: 296, distance: 163.7
click at [852, 296] on div "[PERSON_NAME]'s Review Requested" at bounding box center [969, 300] width 234 height 19
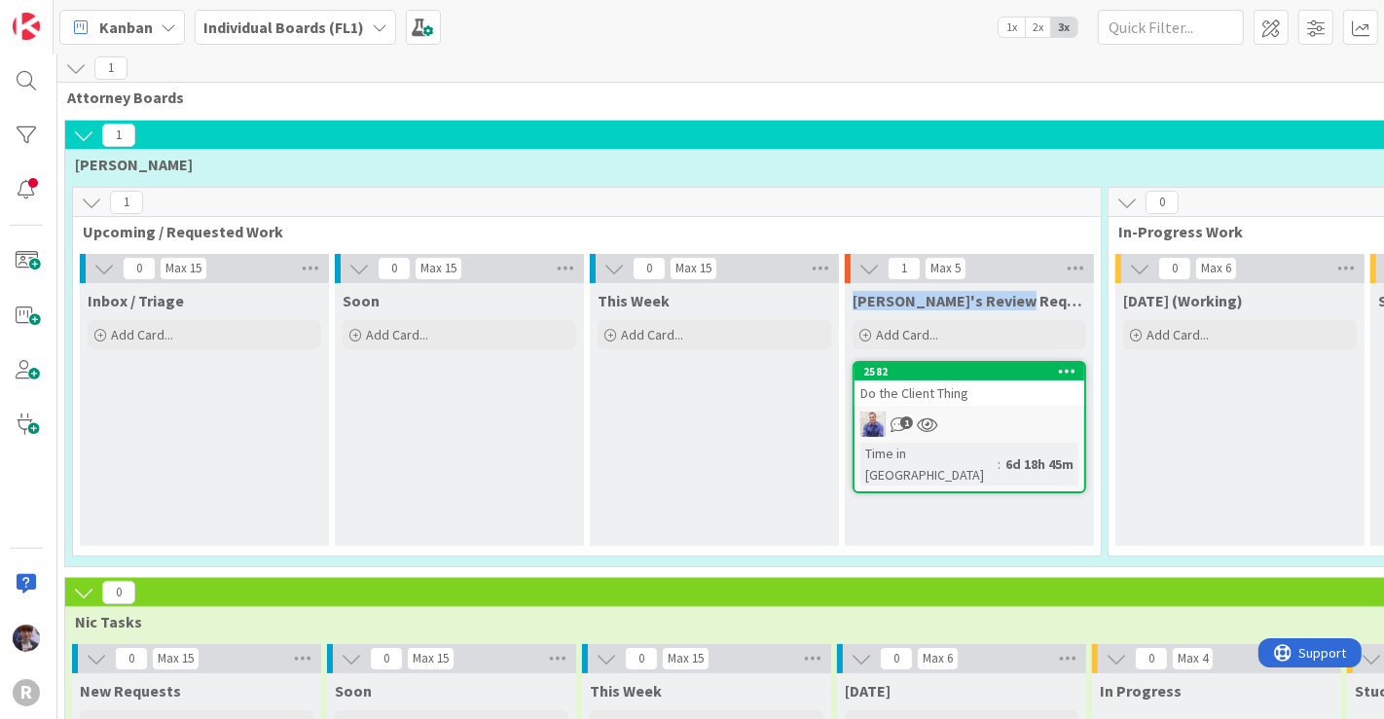
copy span "[PERSON_NAME]'s Review Requested"
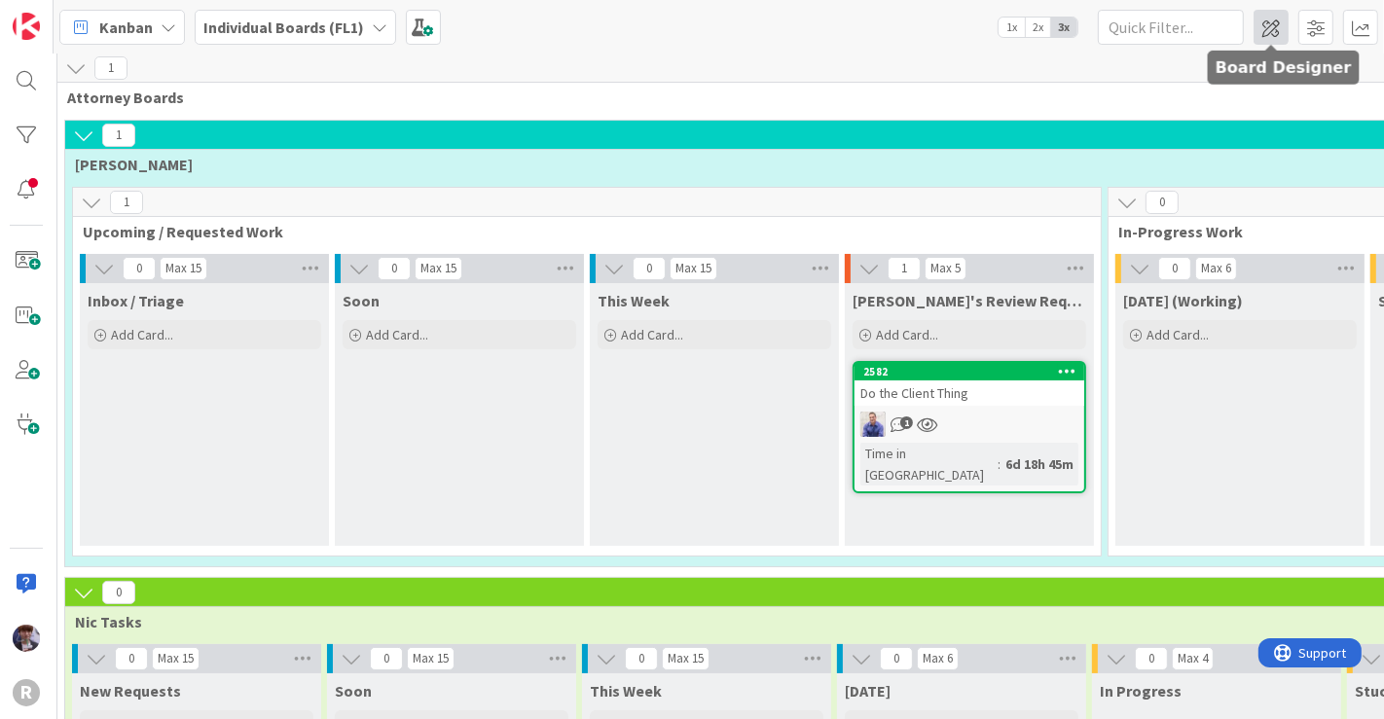
click at [1272, 29] on span at bounding box center [1270, 27] width 35 height 35
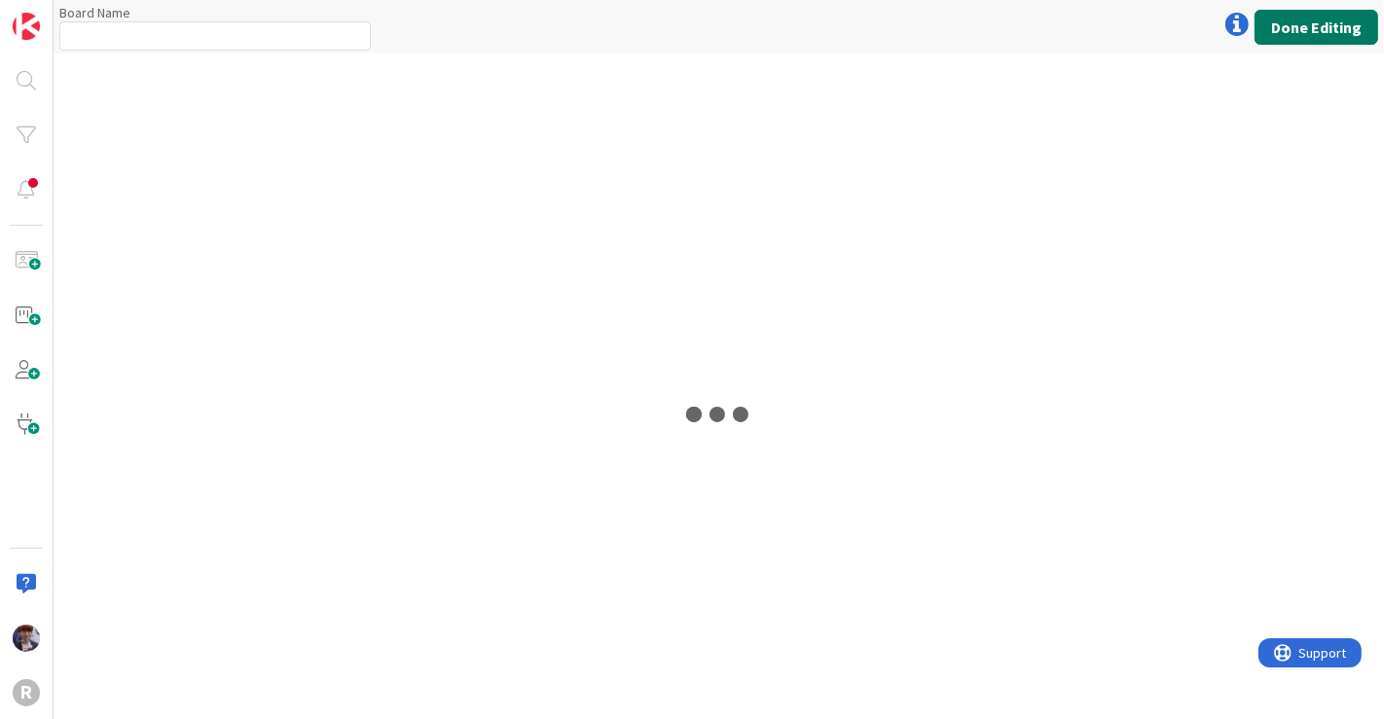
type input "Individual Boards (FL1)"
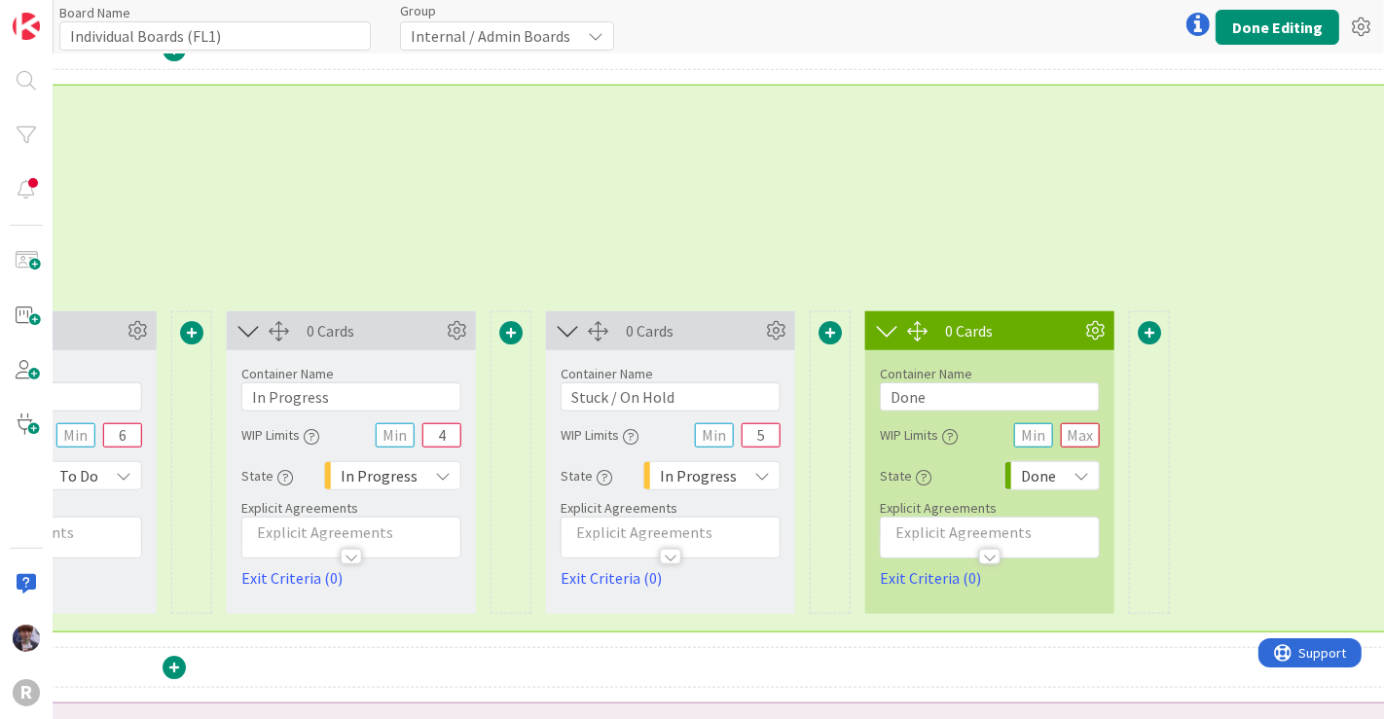
scroll to position [1367, 1271]
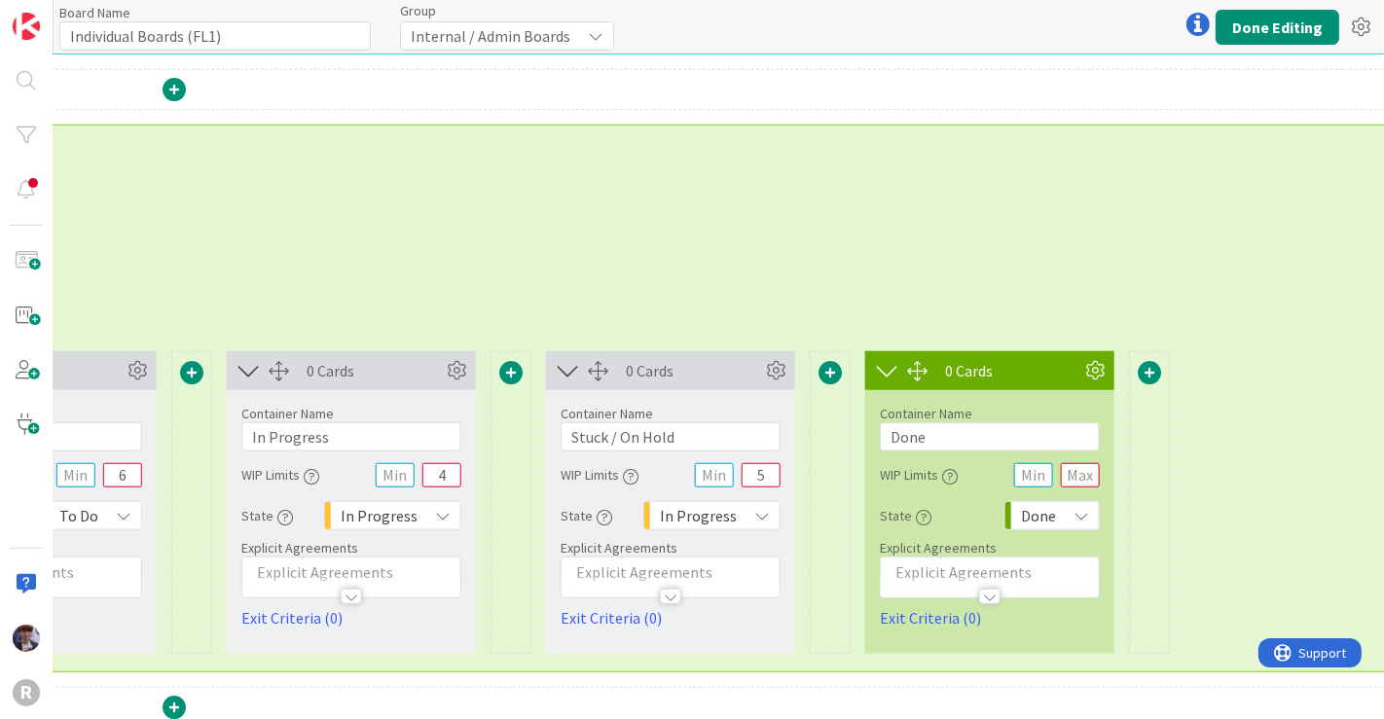
click at [197, 372] on span at bounding box center [191, 372] width 23 height 23
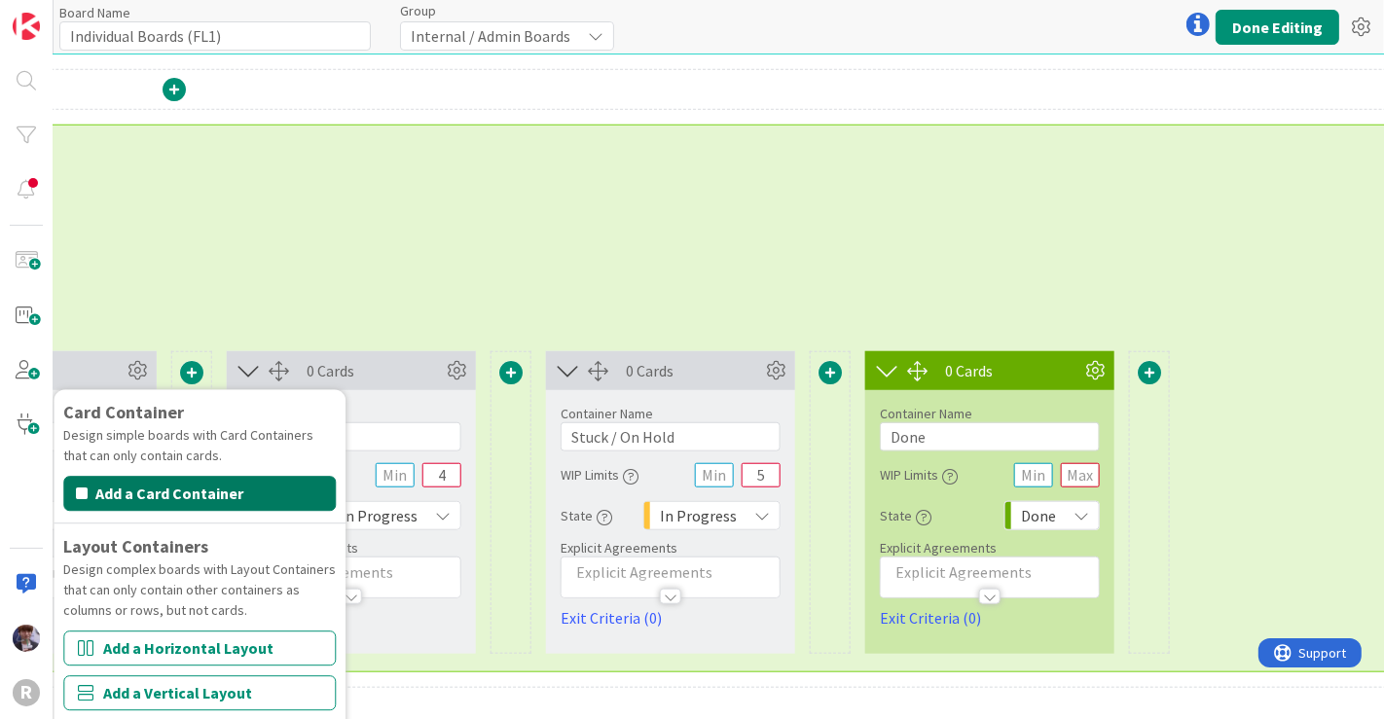
click at [177, 496] on button "Add a Card Container" at bounding box center [200, 494] width 272 height 35
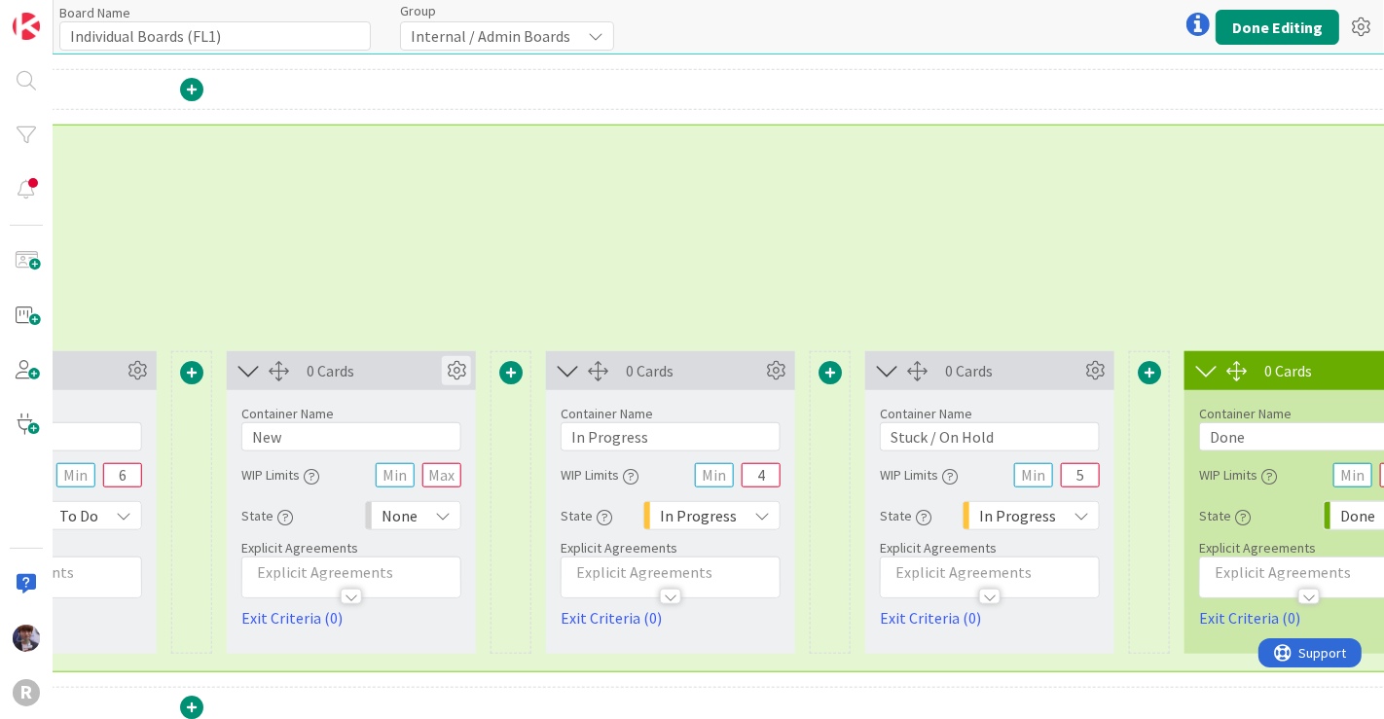
click at [458, 364] on icon at bounding box center [456, 370] width 29 height 29
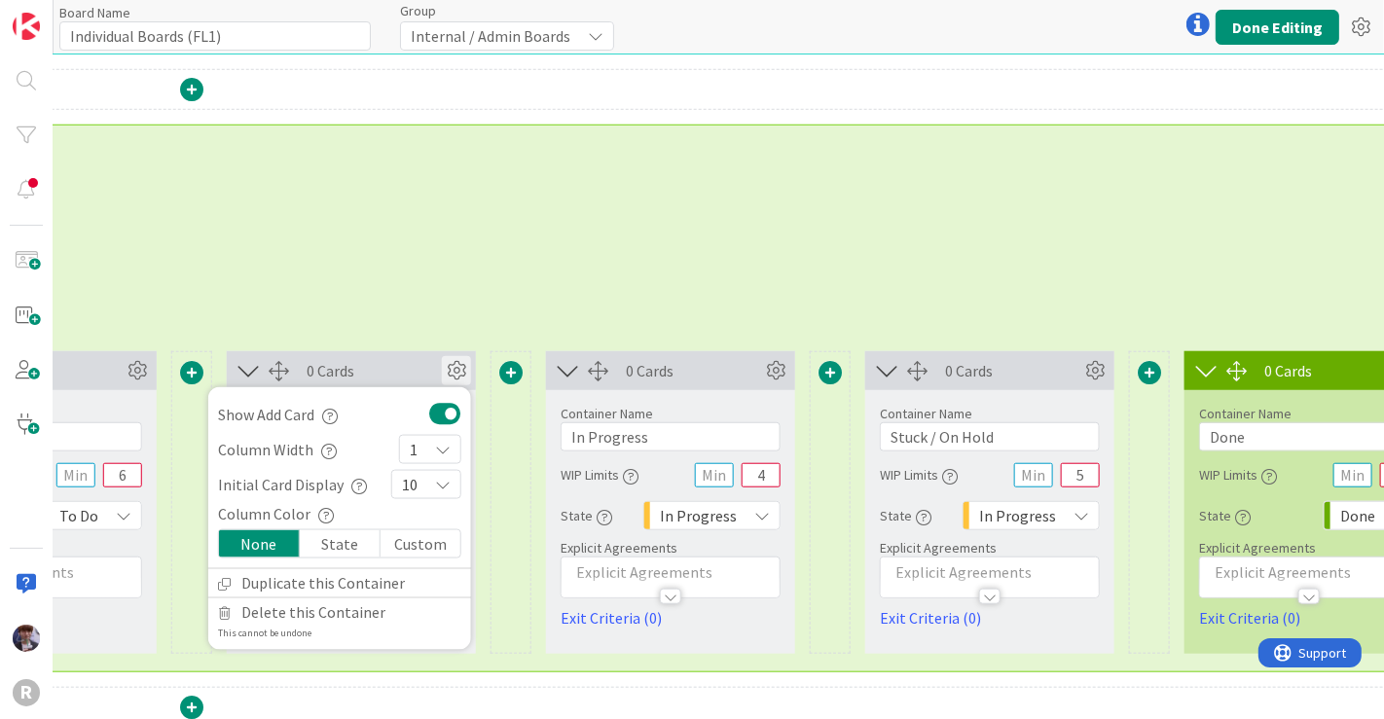
click at [422, 448] on div "1" at bounding box center [430, 449] width 62 height 29
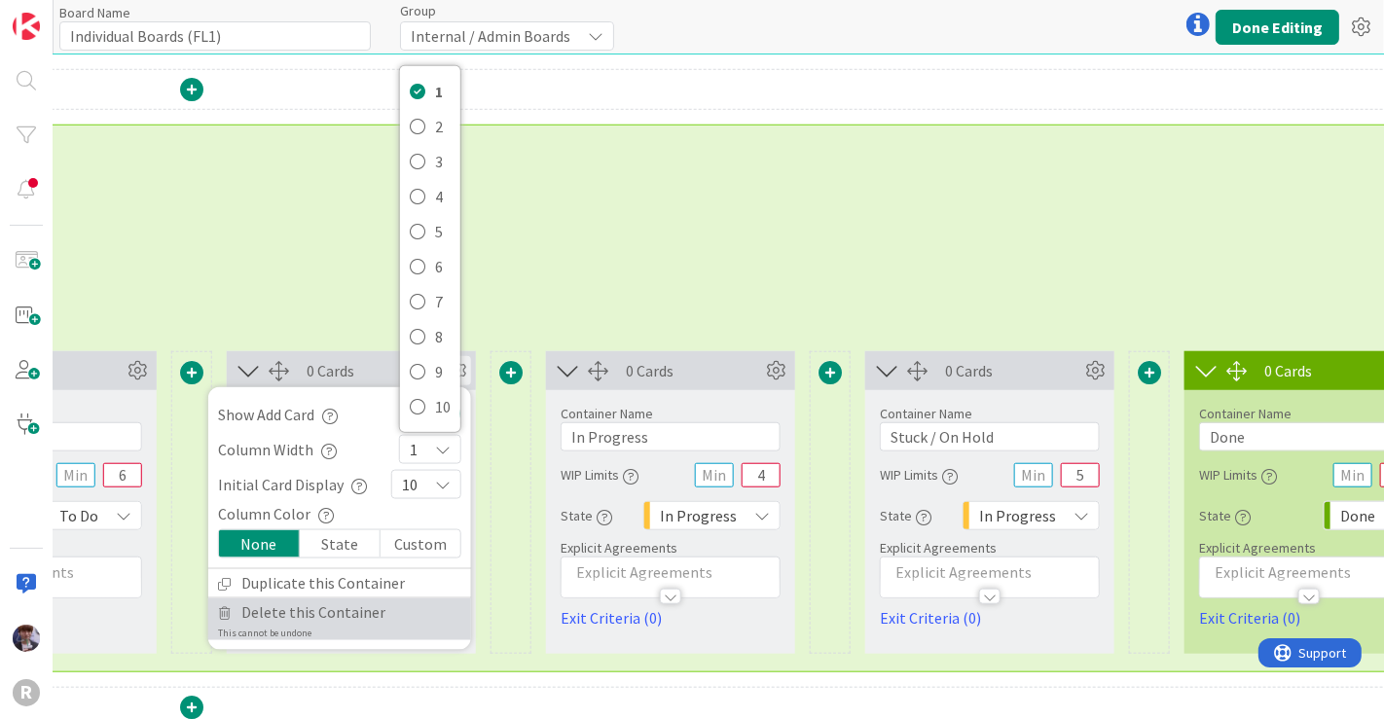
click at [303, 601] on span "Delete this Container" at bounding box center [313, 612] width 144 height 28
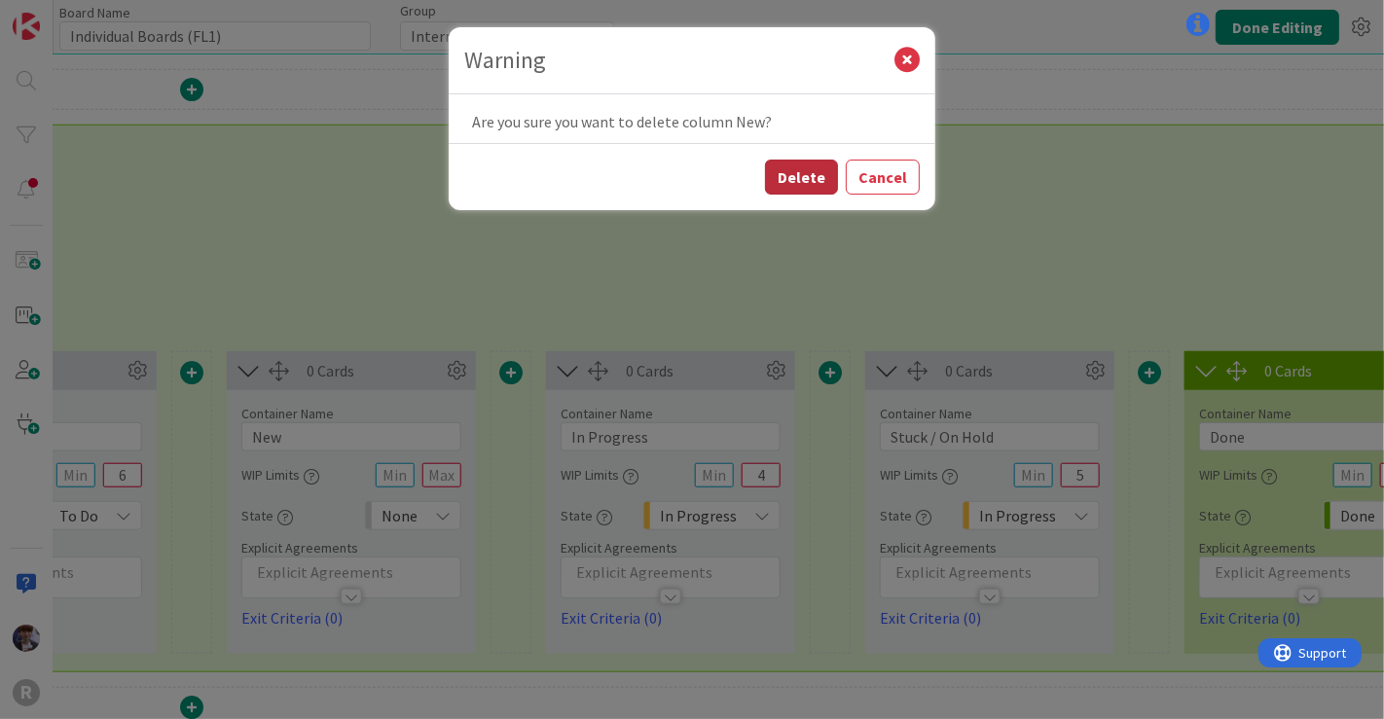
click at [782, 181] on button "Delete" at bounding box center [801, 177] width 73 height 35
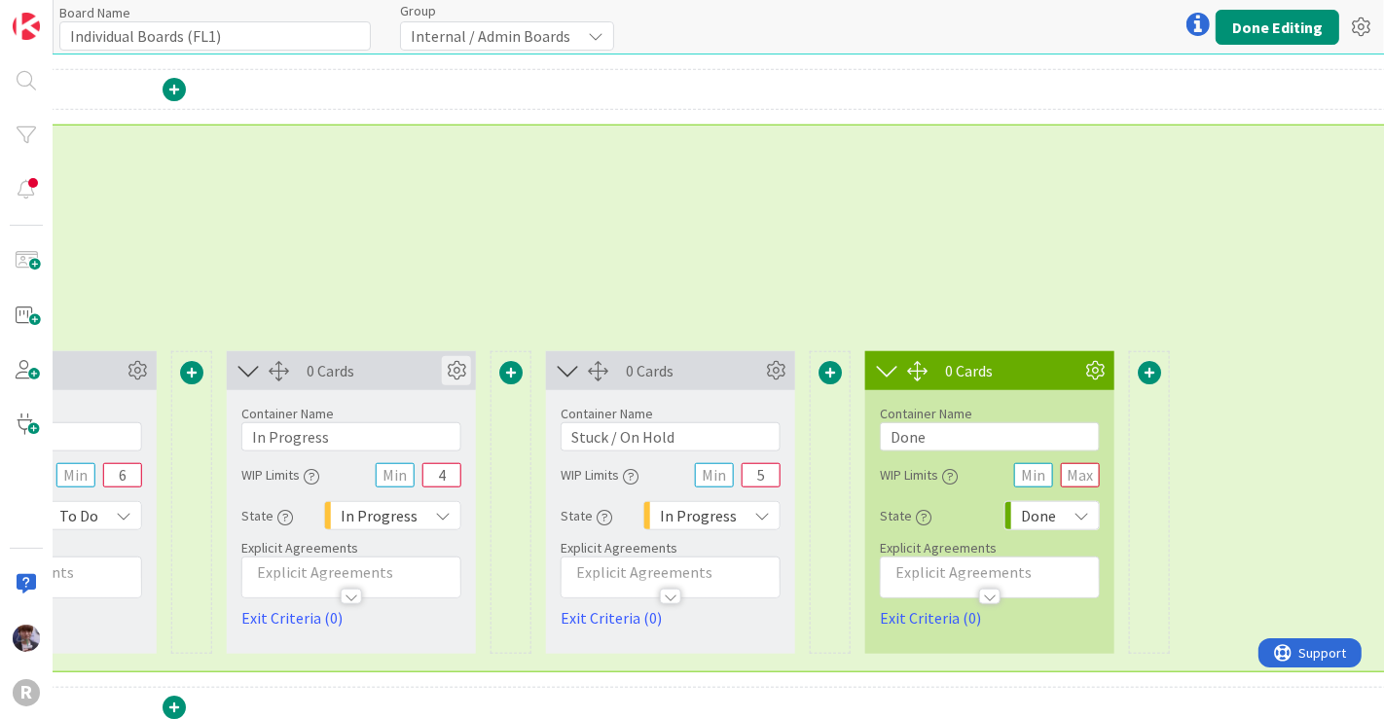
click at [458, 365] on icon at bounding box center [456, 370] width 29 height 29
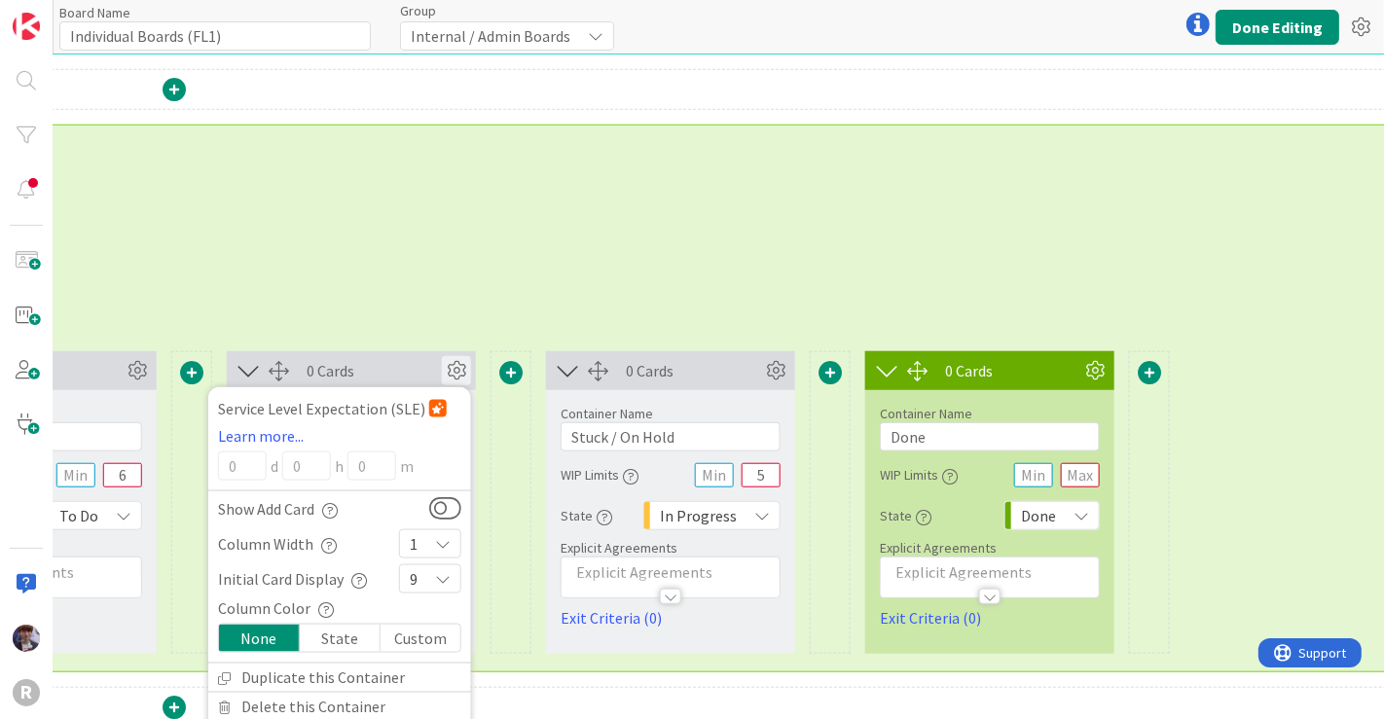
click at [445, 277] on div "Container Name 9 / 64 Nic Tasks WIP Limits Explicit Agreements" at bounding box center [174, 247] width 2589 height 167
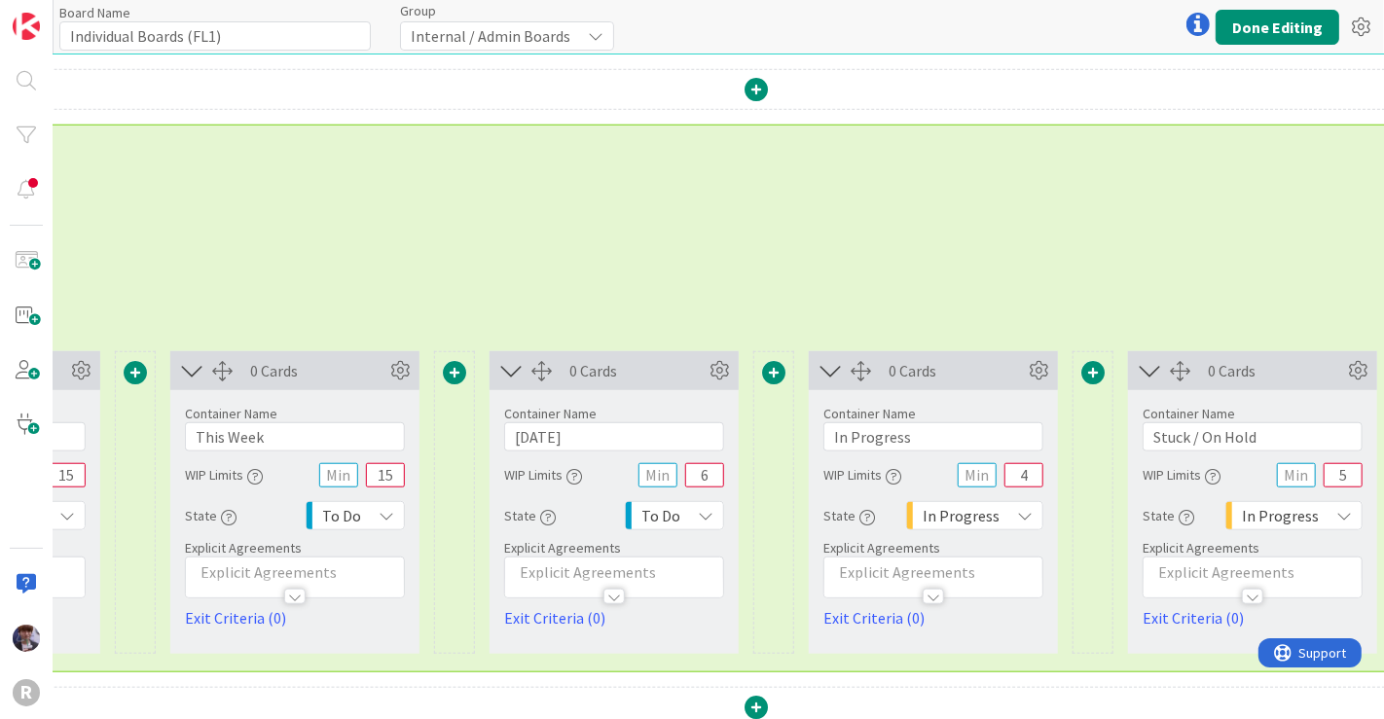
scroll to position [1367, 662]
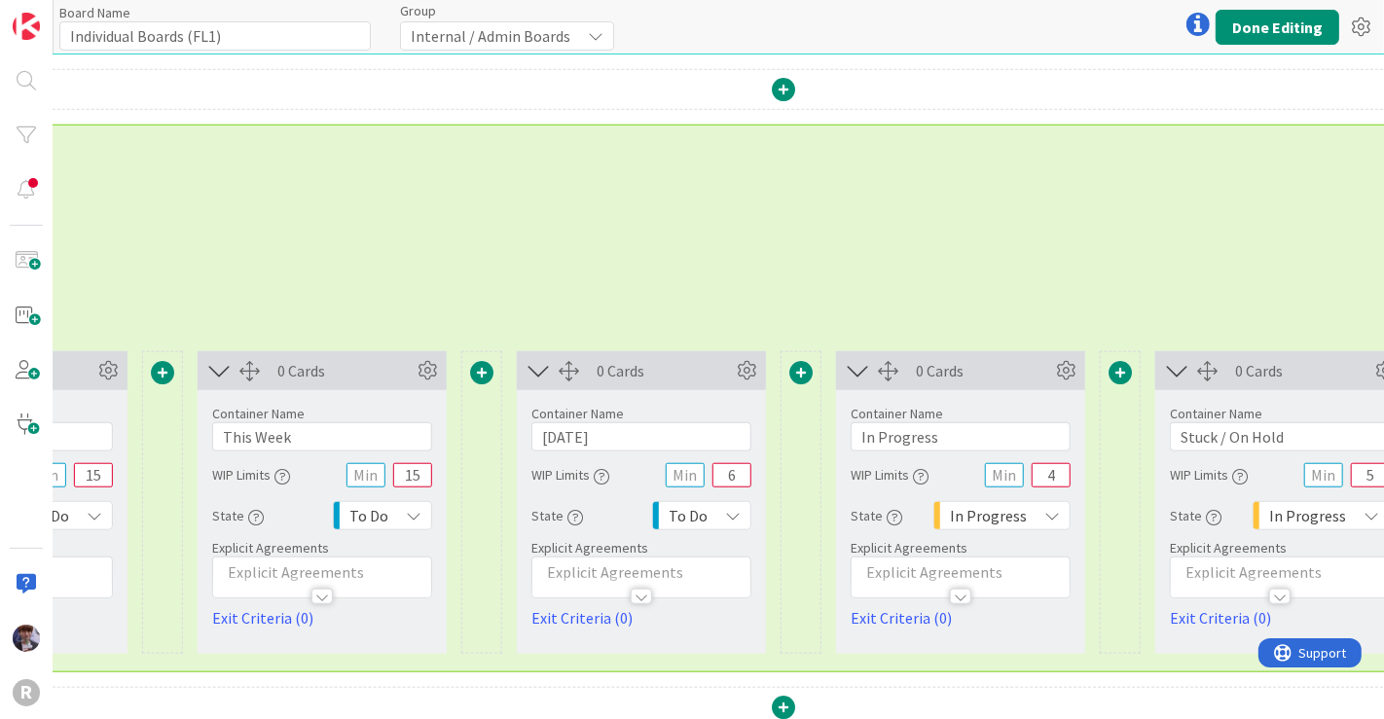
drag, startPoint x: 480, startPoint y: 688, endPoint x: 523, endPoint y: 688, distance: 42.8
click at [523, 688] on div at bounding box center [783, 710] width 2589 height 45
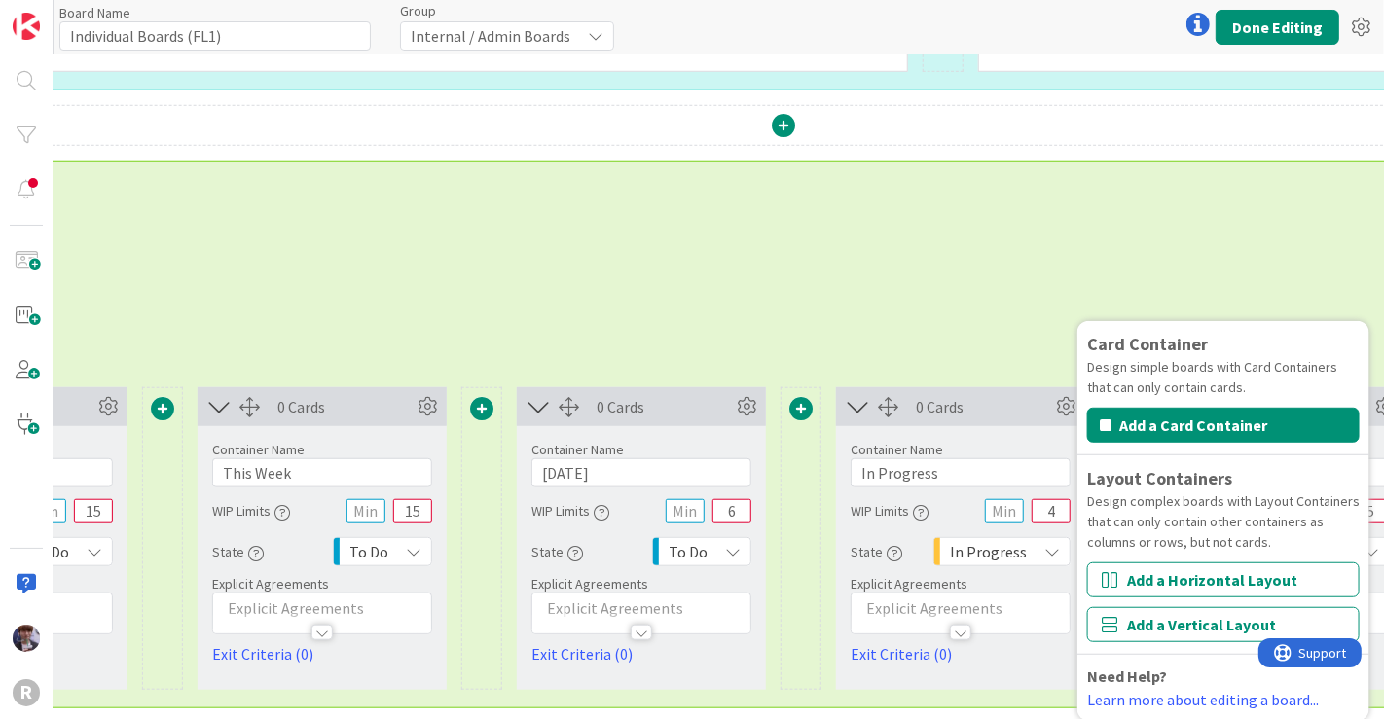
scroll to position [1348, 662]
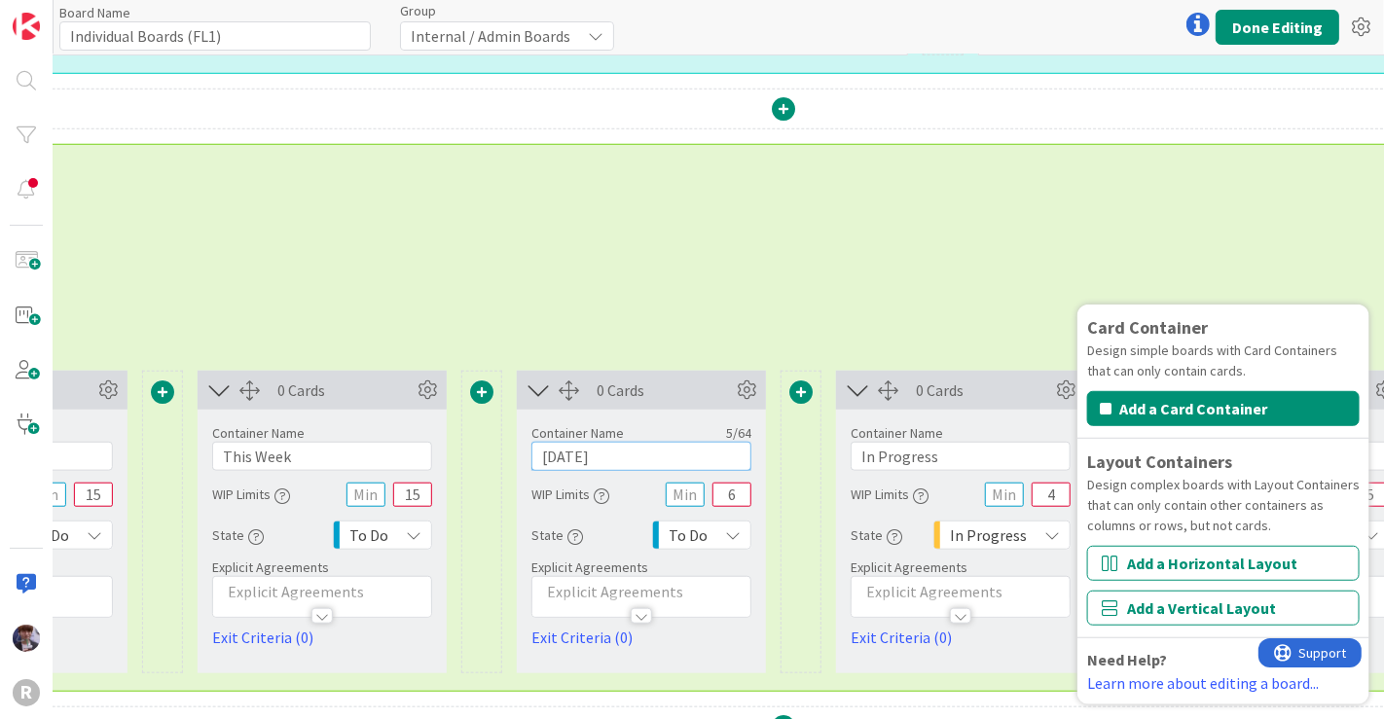
drag, startPoint x: 625, startPoint y: 457, endPoint x: 484, endPoint y: 449, distance: 141.4
click at [484, 449] on div "0 Cards Container Name 12 / 64 New Requests WIP Limits 15 State To Do Explicit …" at bounding box center [783, 522] width 2559 height 303
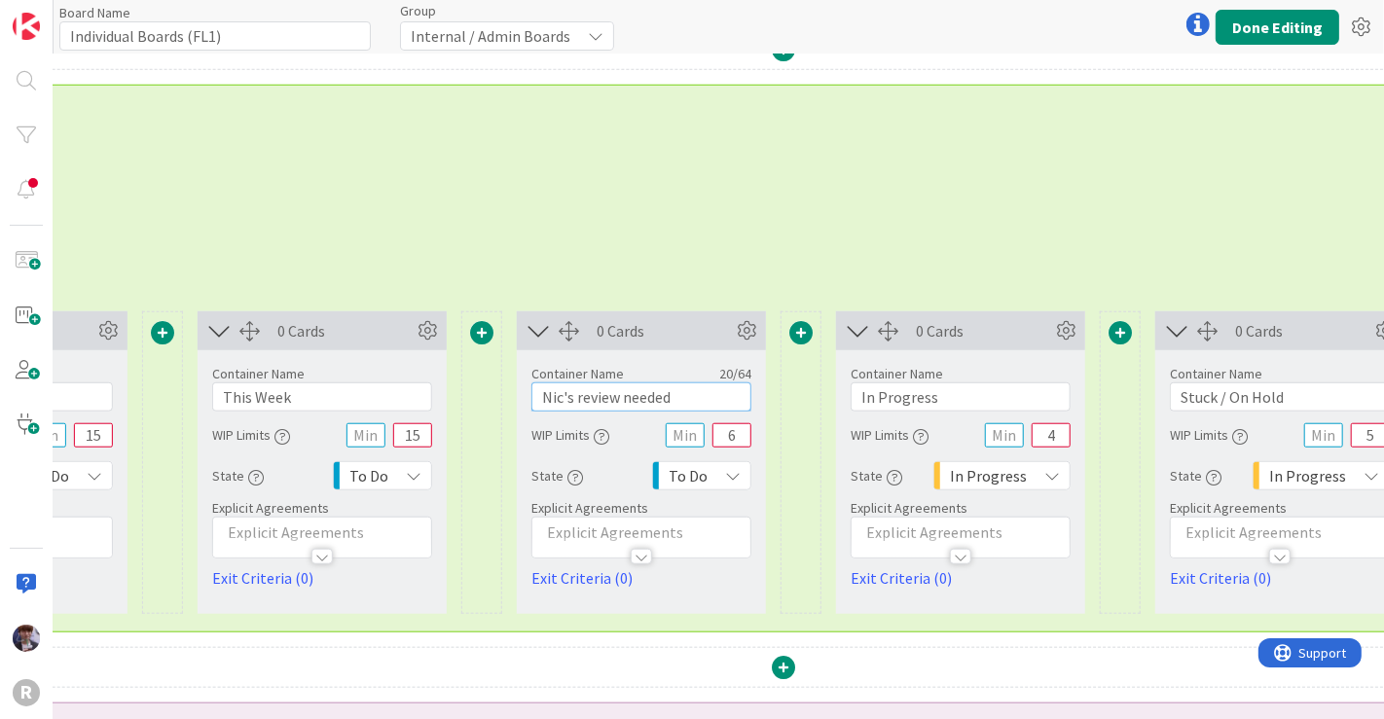
scroll to position [1424, 662]
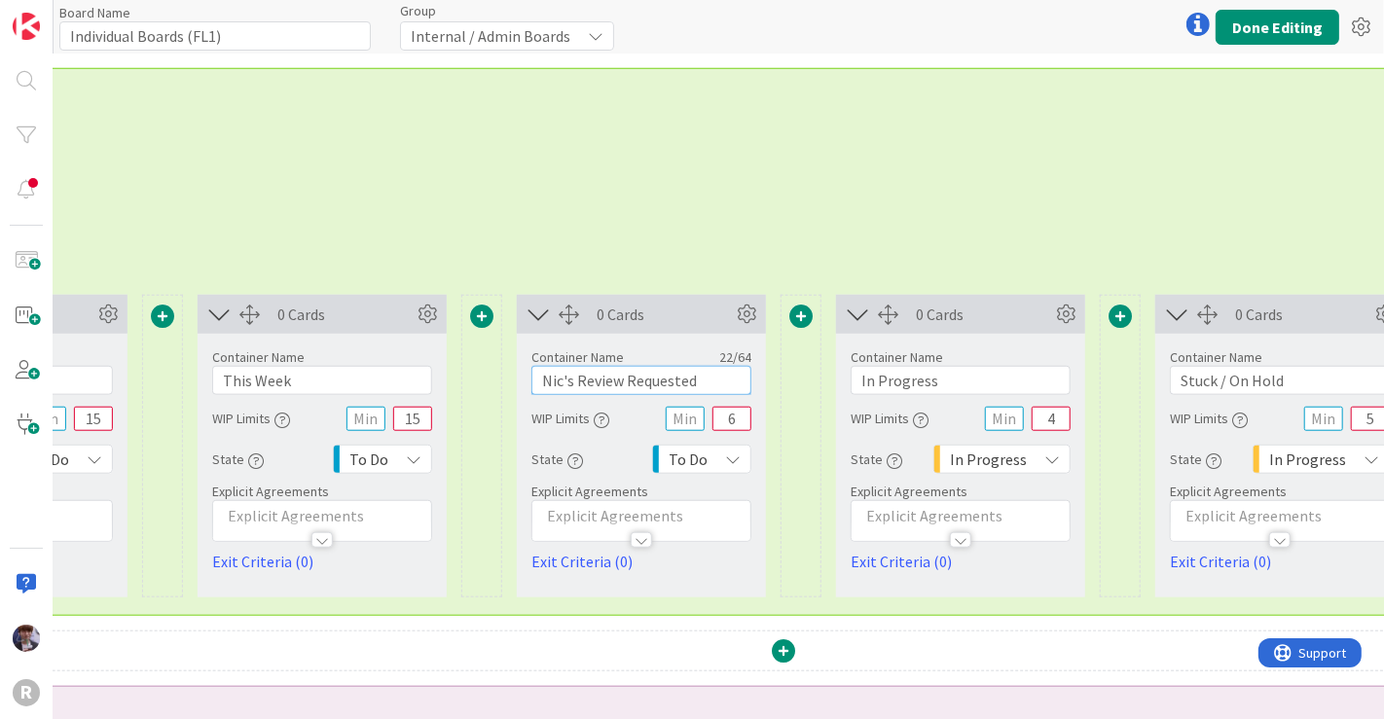
type input "Nic's Review Requested"
click at [731, 187] on div "Container Name 9 / 64 Nic Tasks WIP Limits Explicit Agreements" at bounding box center [783, 191] width 2589 height 167
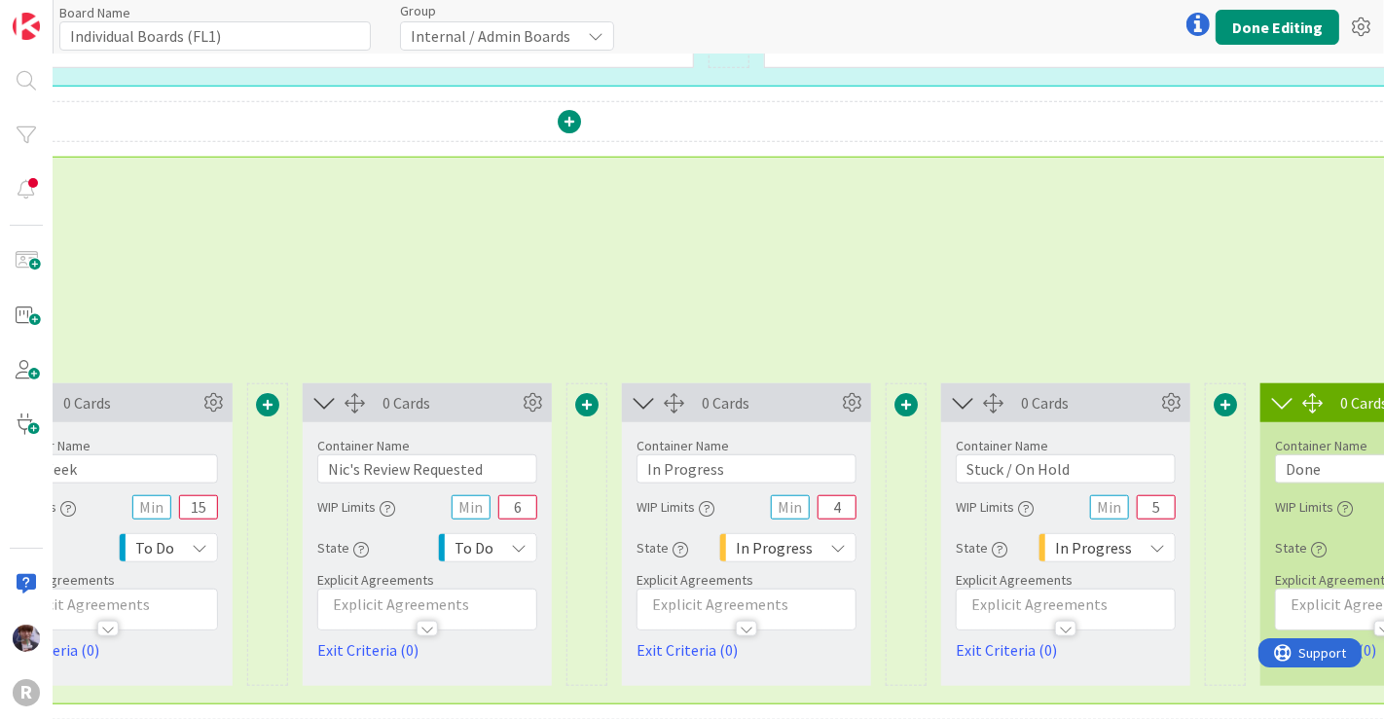
scroll to position [1334, 876]
click at [847, 399] on icon at bounding box center [851, 403] width 29 height 29
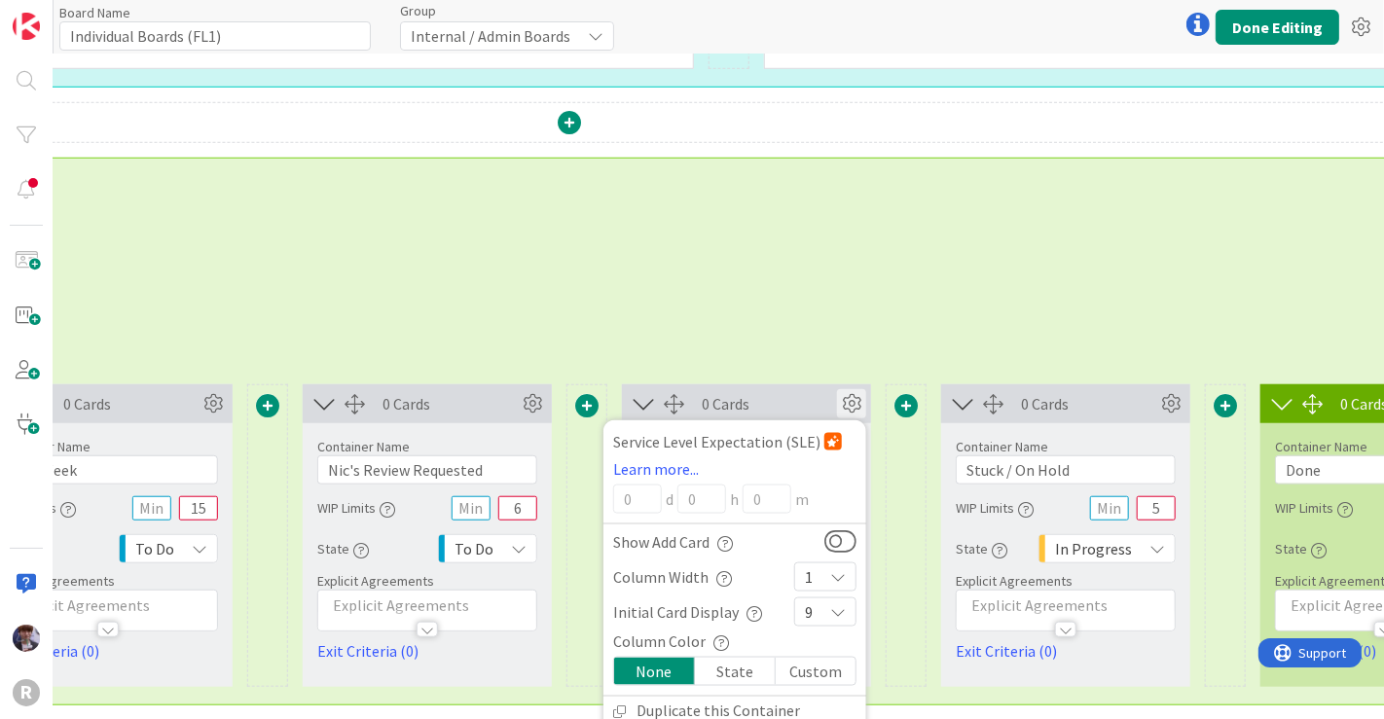
click at [829, 268] on div "Container Name 9 / 64 Nic Tasks WIP Limits Explicit Agreements" at bounding box center [569, 281] width 2589 height 167
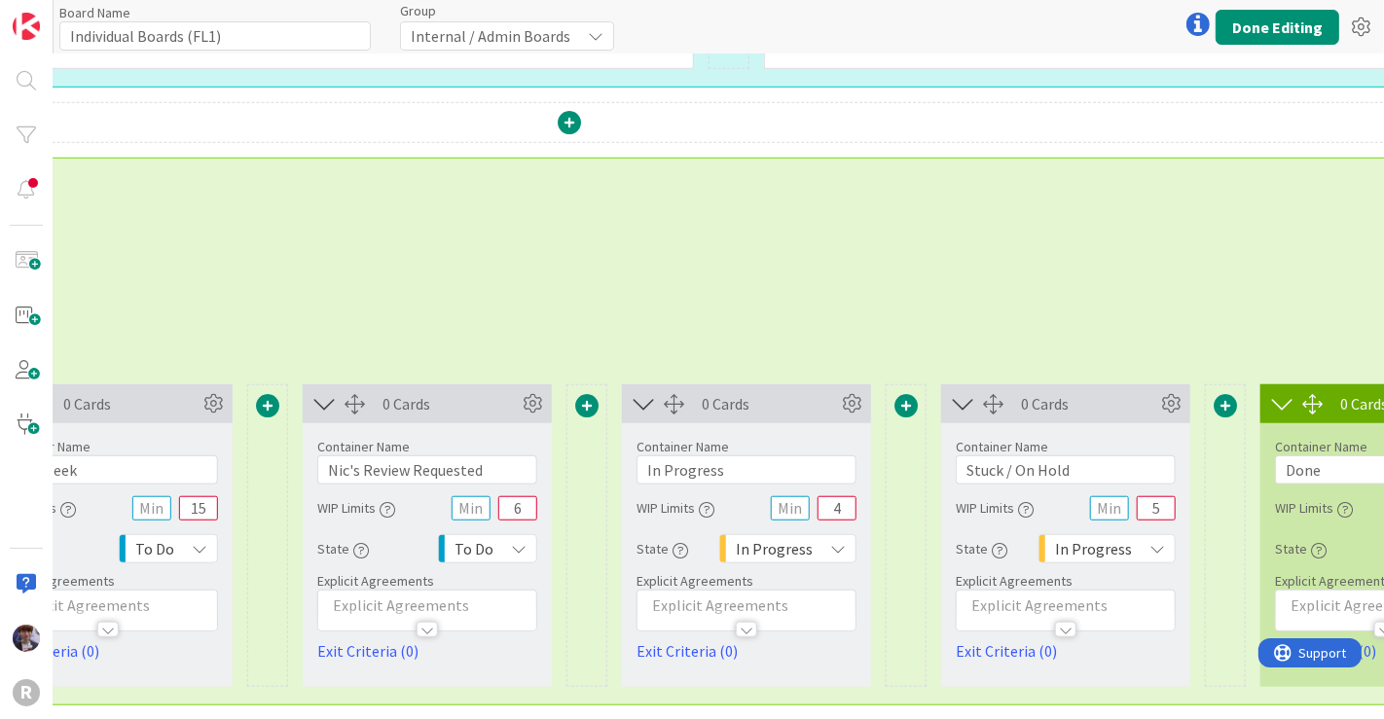
click at [592, 395] on span at bounding box center [586, 405] width 23 height 23
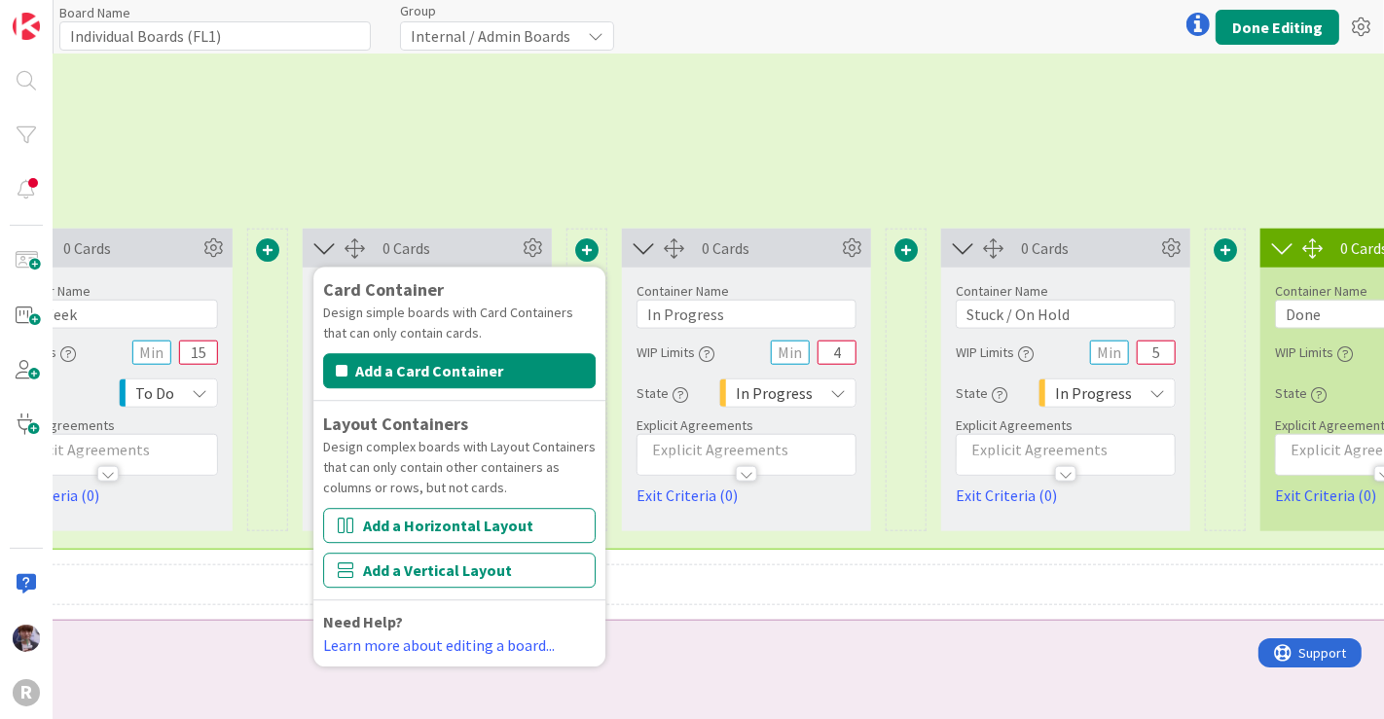
scroll to position [1499, 876]
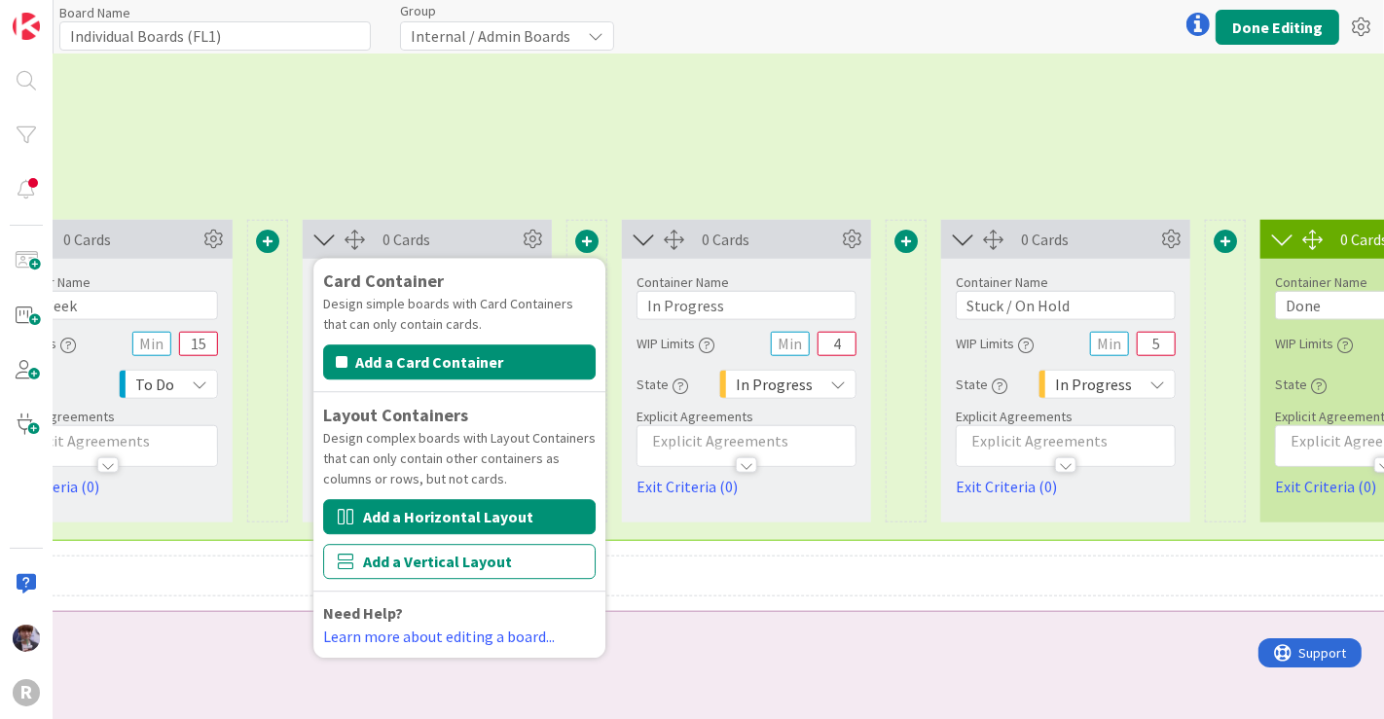
click at [525, 515] on button "Add a Horizontal Layout" at bounding box center [459, 517] width 272 height 35
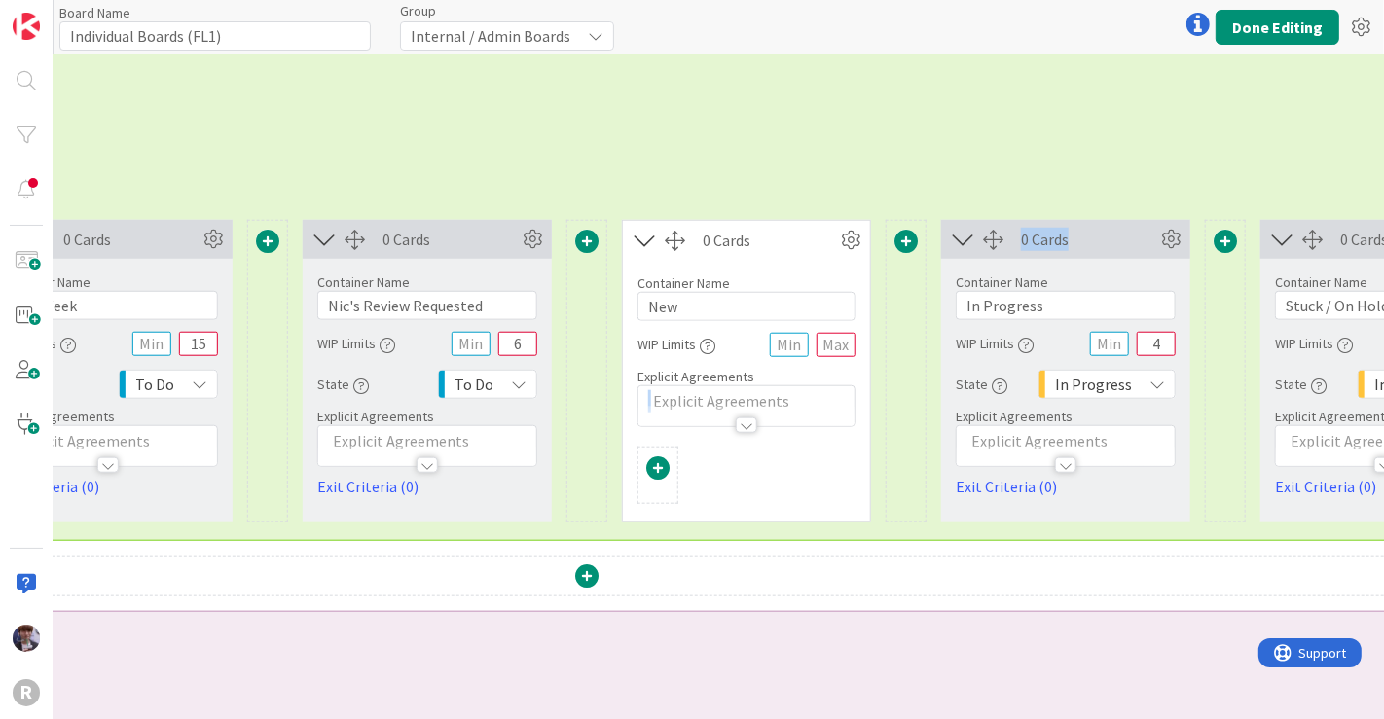
drag, startPoint x: 1123, startPoint y: 232, endPoint x: 845, endPoint y: 369, distance: 310.3
click at [845, 369] on div "0 Cards Container Name 12 / 64 New Requests WIP Limits 15 State To Do Explicit …" at bounding box center [587, 371] width 2594 height 303
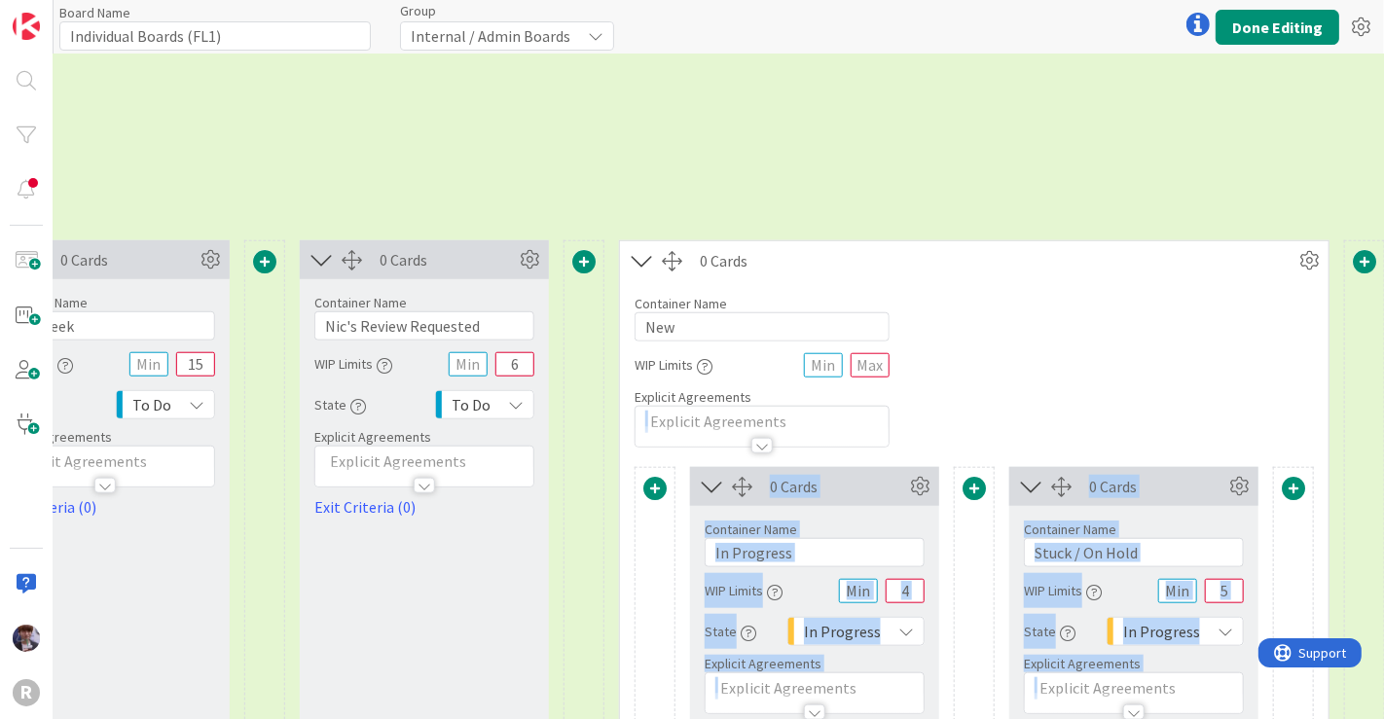
scroll to position [1462, 879]
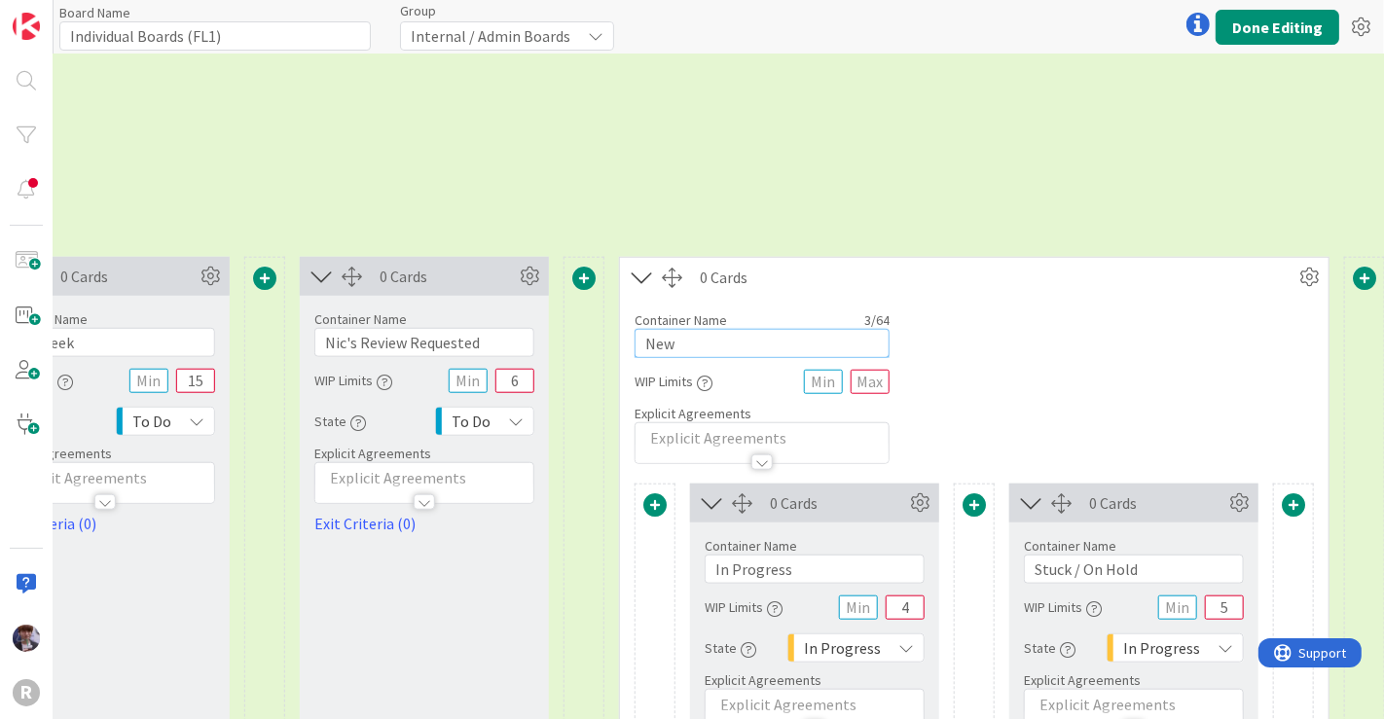
click at [723, 337] on input "New" at bounding box center [761, 343] width 255 height 29
type input "N"
type input "In-Progress Work"
click at [1018, 401] on div "Container Name 16 / 64 In-Progress Work WIP Limits Explicit Agreements" at bounding box center [974, 380] width 708 height 167
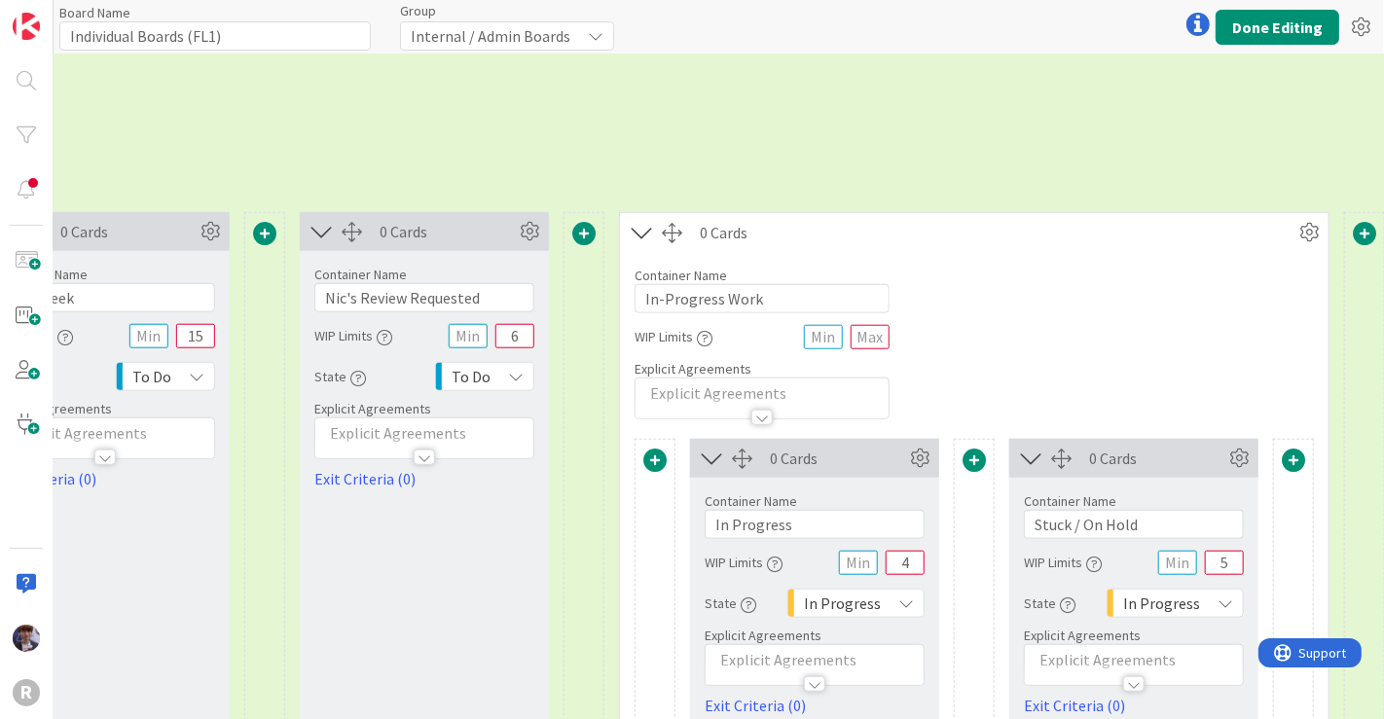
scroll to position [1598, 879]
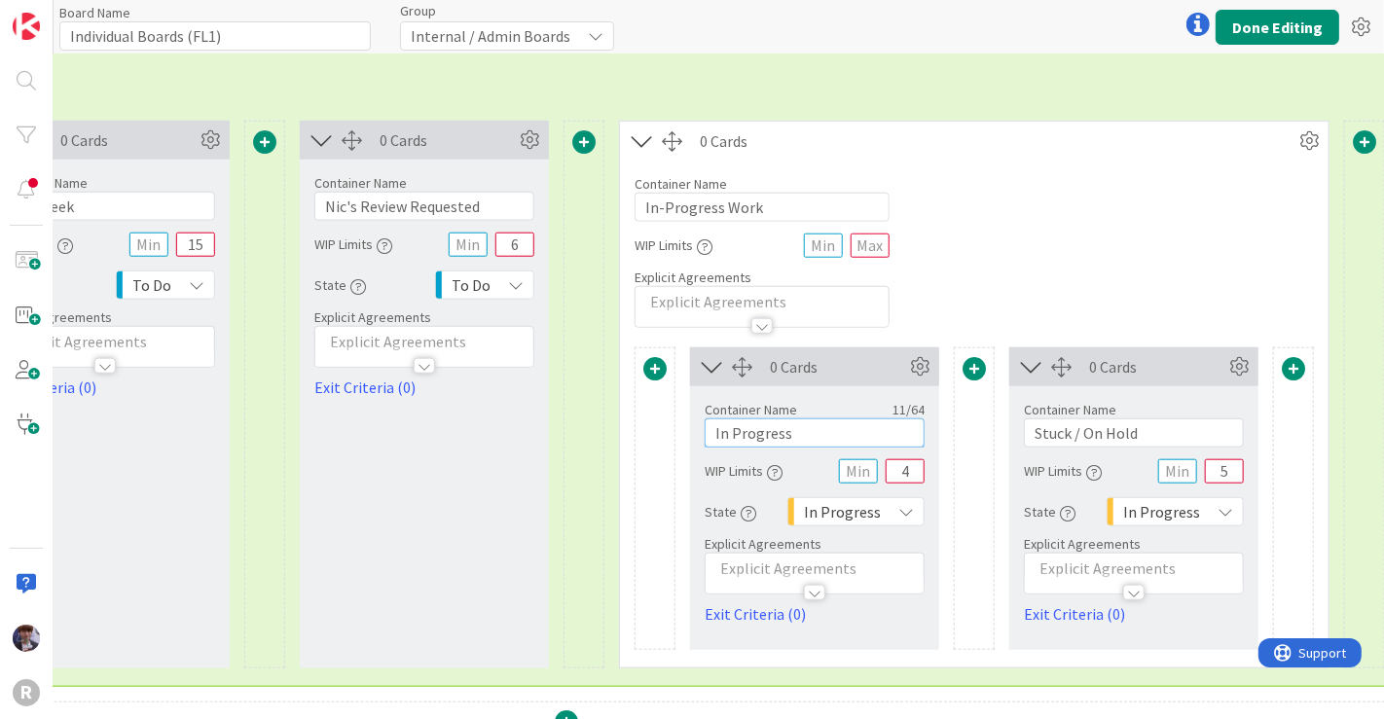
drag, startPoint x: 692, startPoint y: 432, endPoint x: 596, endPoint y: 432, distance: 96.3
click at [596, 432] on div "0 Cards Container Name 12 / 64 New Requests WIP Limits 15 State To Do Explicit …" at bounding box center [566, 395] width 2559 height 548
type input "[DATE] (Working)"
click at [984, 313] on div "Container Name 16 / 64 In-Progress Work WIP Limits Explicit Agreements" at bounding box center [974, 244] width 708 height 167
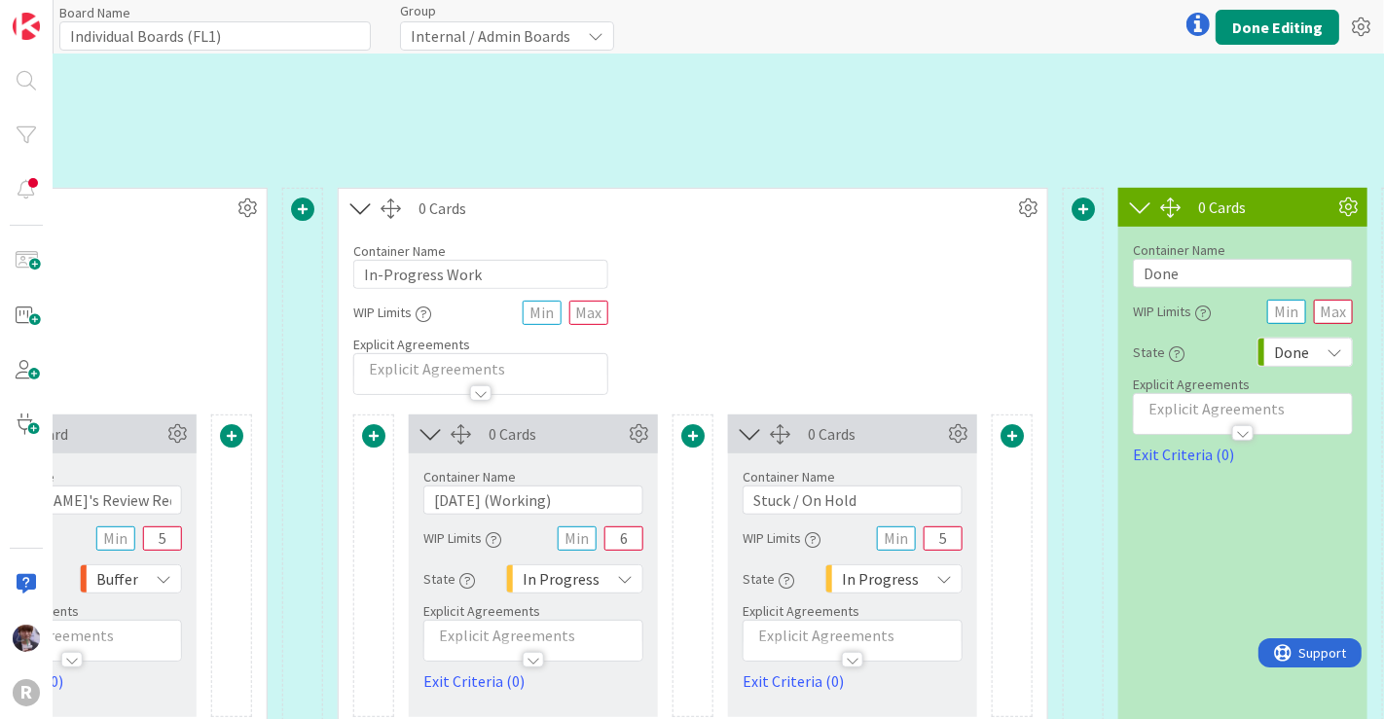
scroll to position [610, 1302]
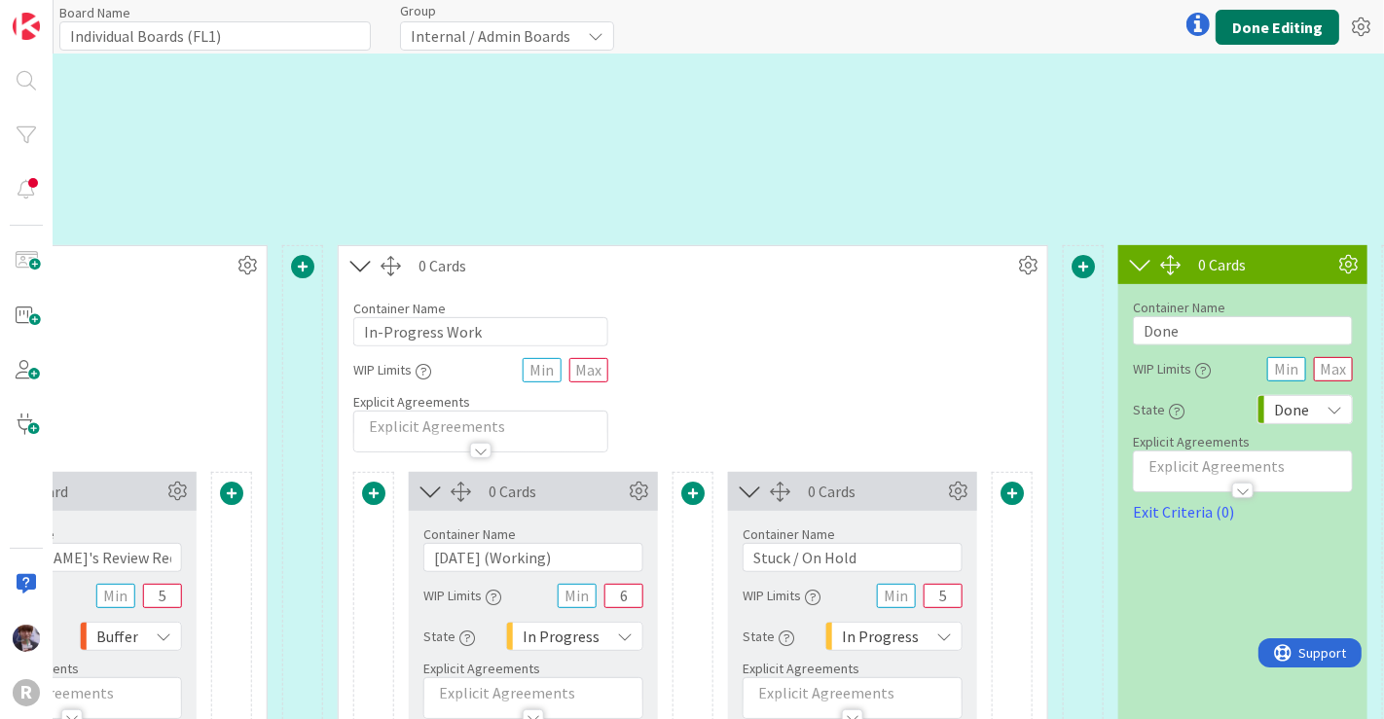
click at [1258, 26] on button "Done Editing" at bounding box center [1277, 27] width 124 height 35
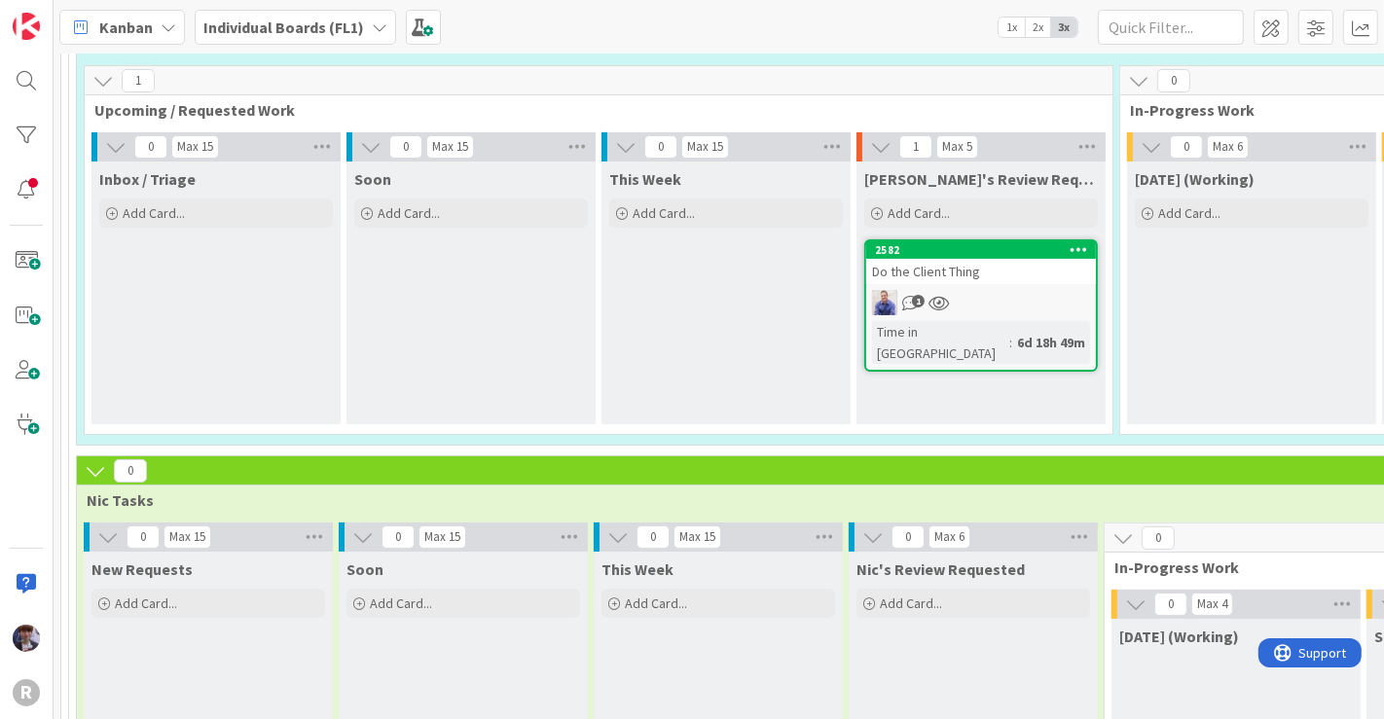
scroll to position [204, 0]
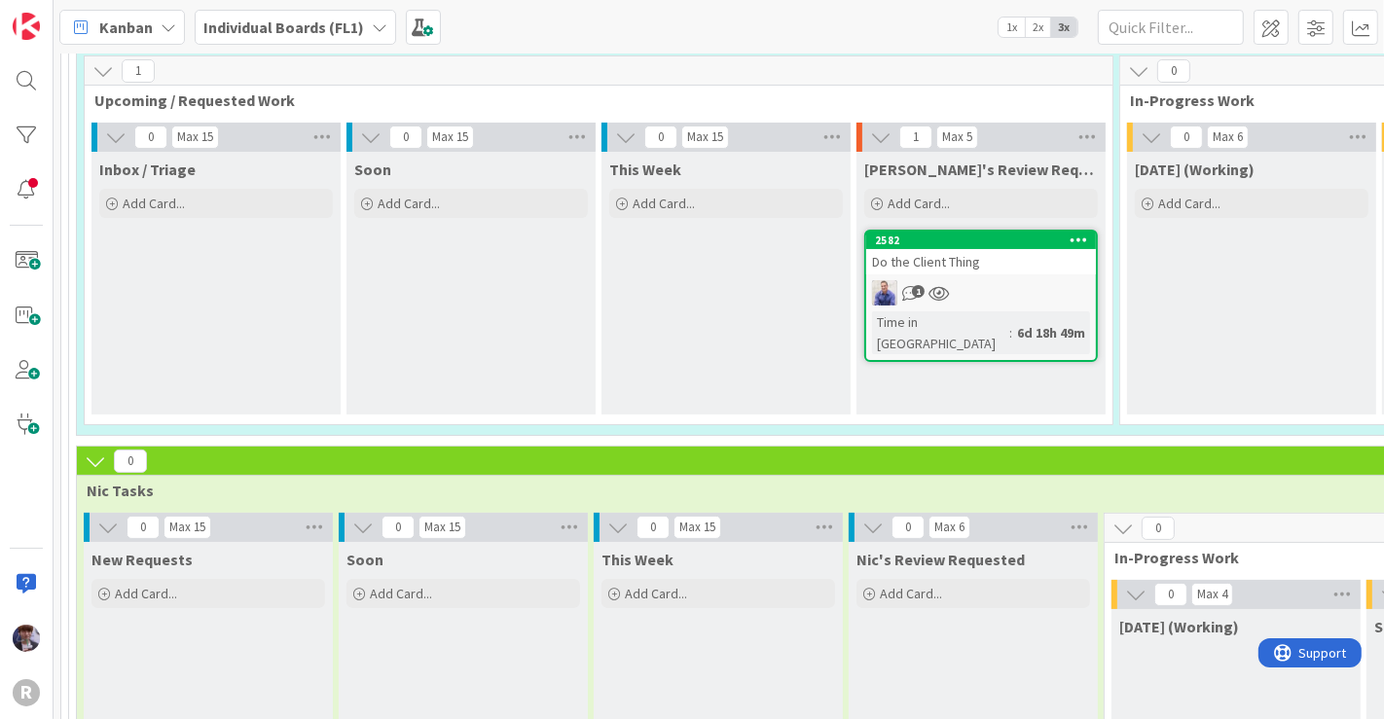
click at [1209, 341] on div "[DATE] (Working) Add Card..." at bounding box center [1251, 283] width 249 height 263
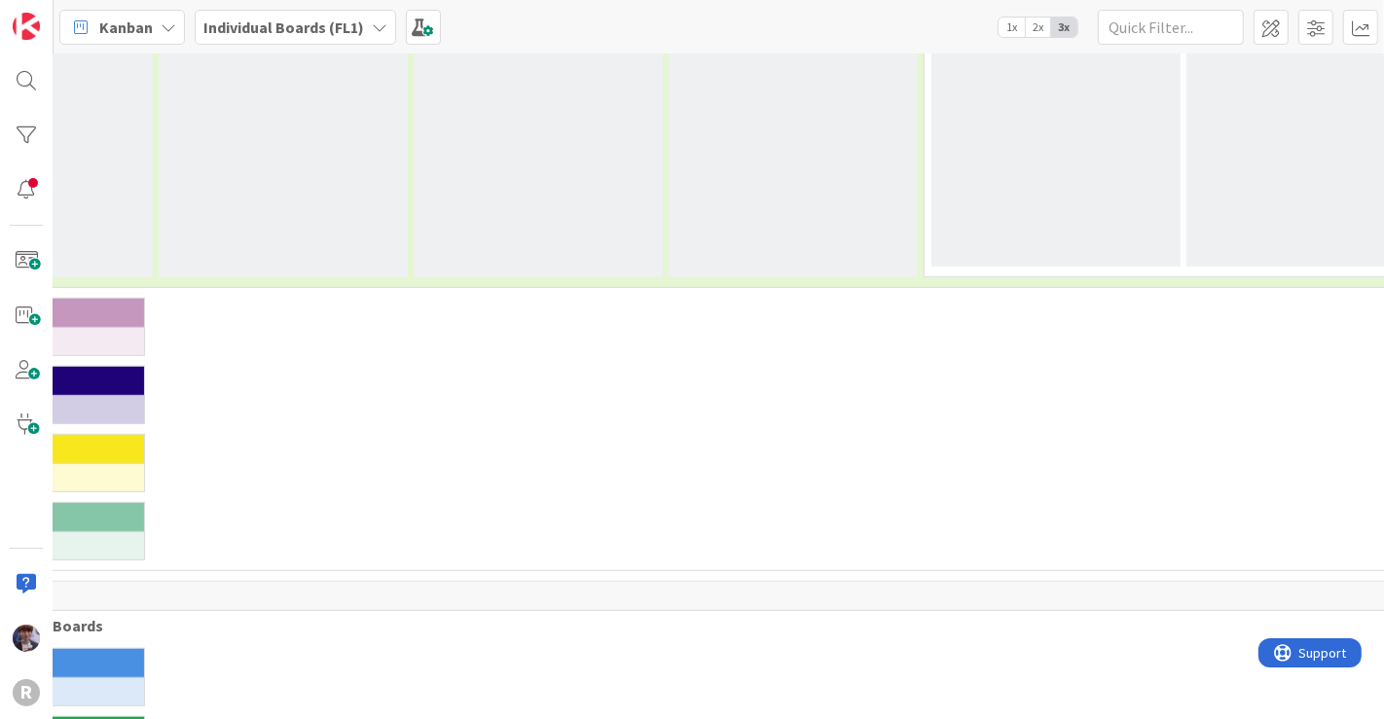
scroll to position [810, 0]
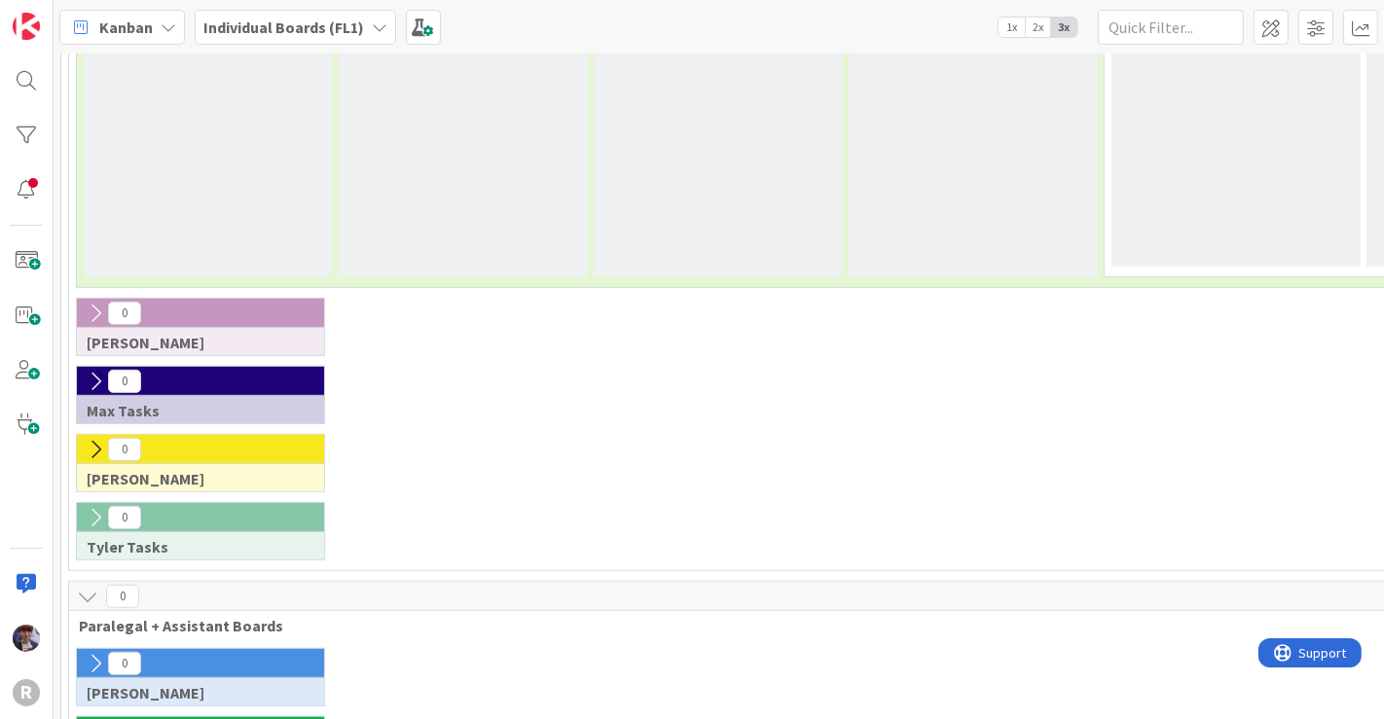
click at [91, 310] on icon at bounding box center [95, 313] width 21 height 21
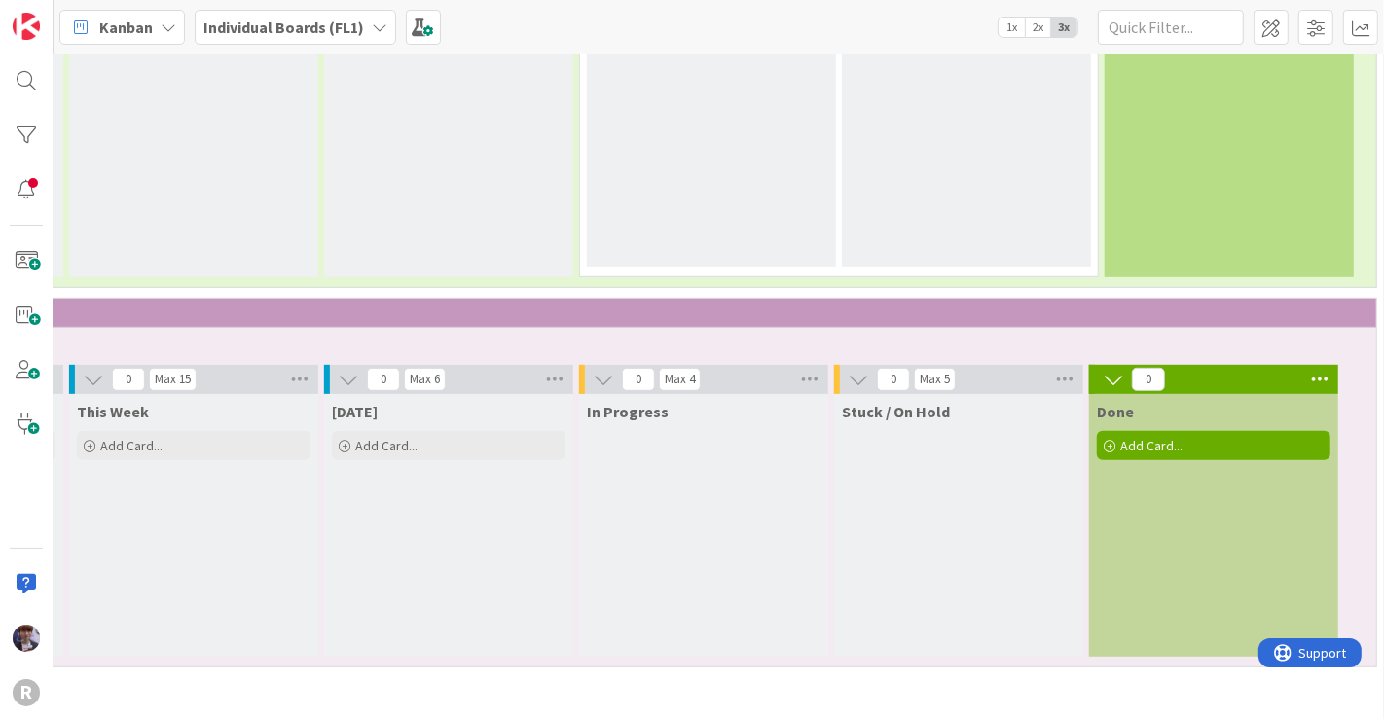
scroll to position [242, 525]
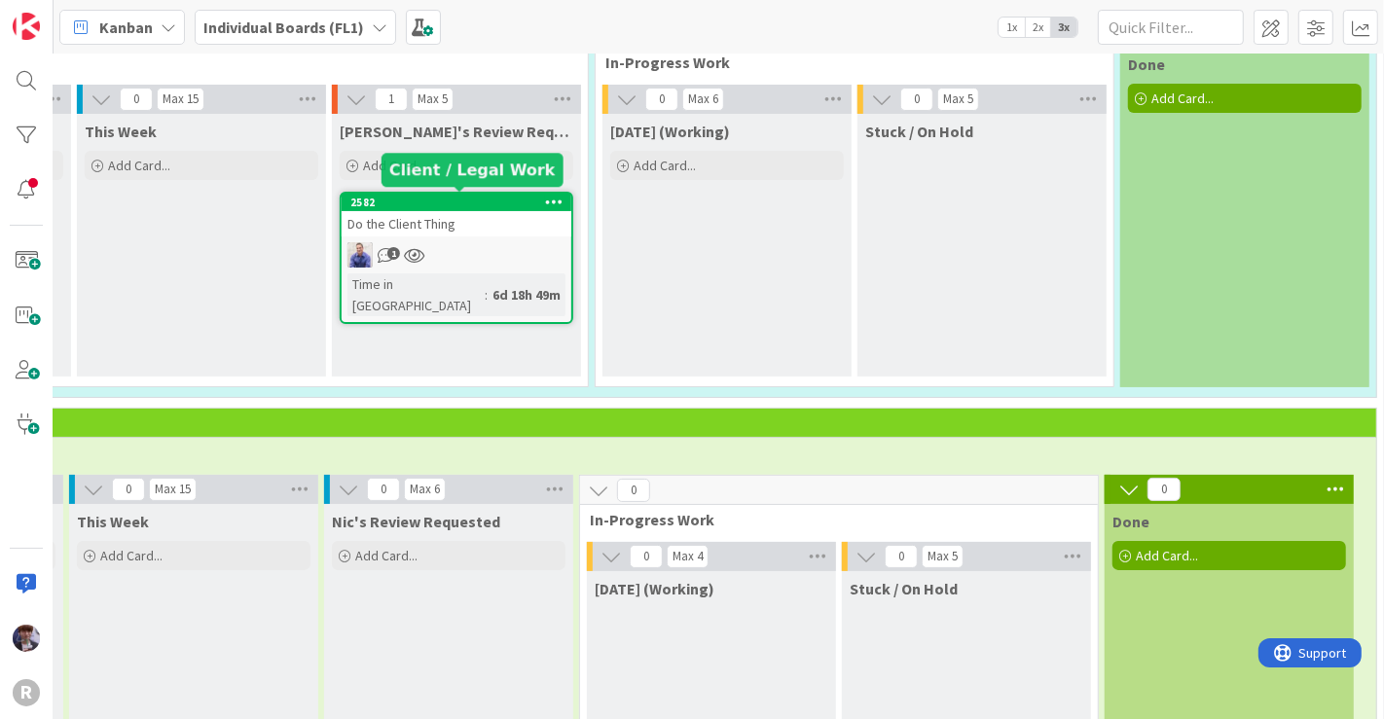
click at [463, 232] on div "Do the Client Thing" at bounding box center [457, 223] width 230 height 25
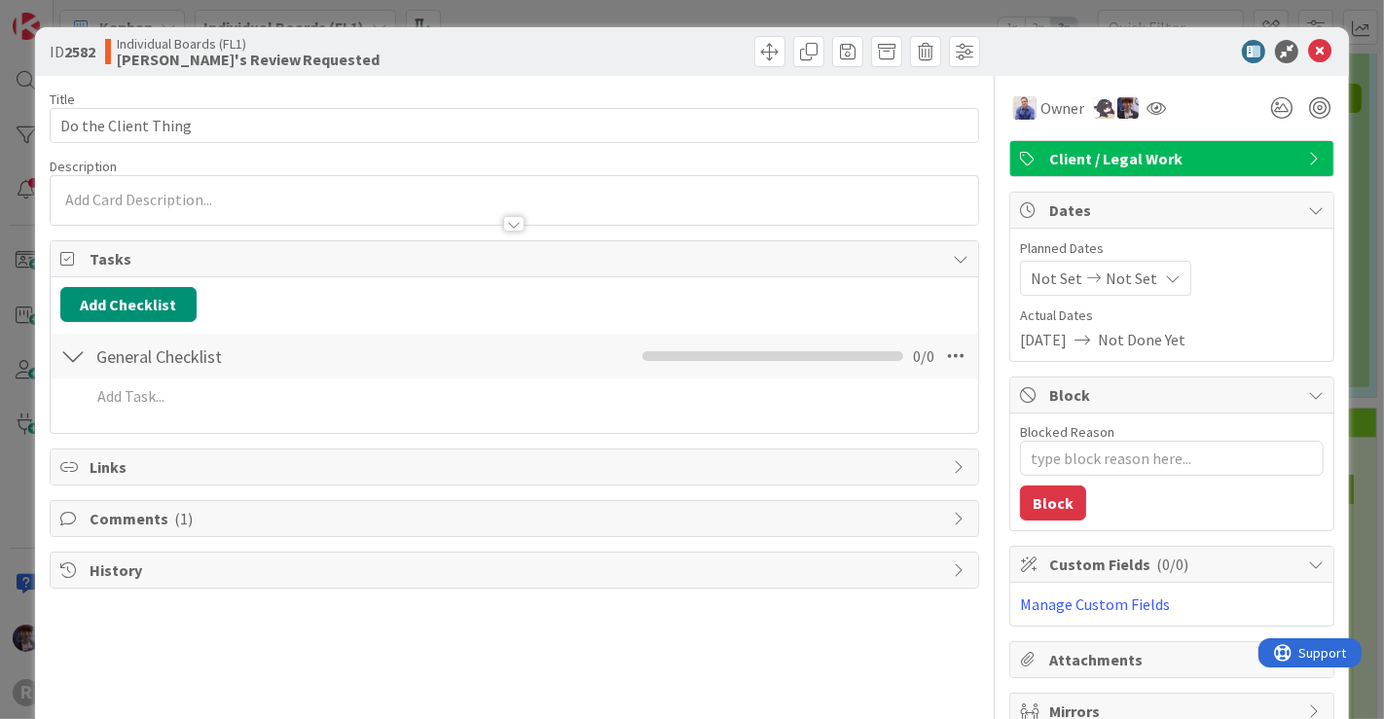
type textarea "x"
click at [1358, 148] on div "ID 2582 Individual Boards (FL1) [PERSON_NAME]'s Review Requested Title 19 / 128…" at bounding box center [692, 359] width 1384 height 719
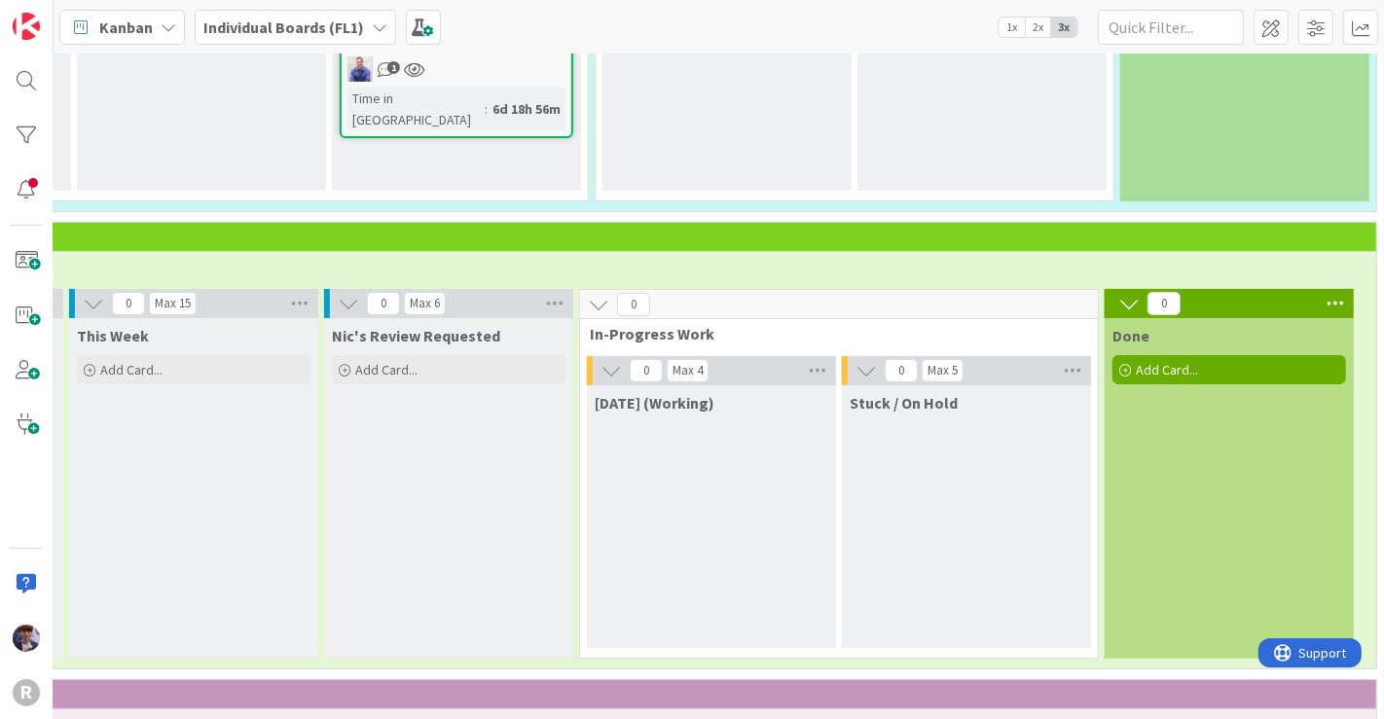
scroll to position [364, 525]
